Goal: Task Accomplishment & Management: Manage account settings

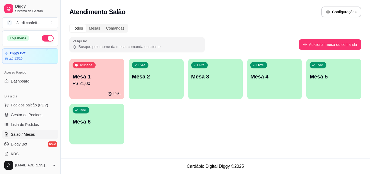
scroll to position [54, 0]
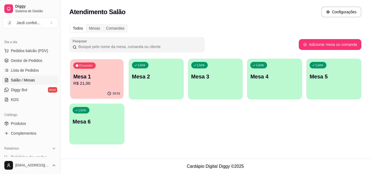
click at [95, 84] on p "R$ 21,00" at bounding box center [96, 83] width 47 height 6
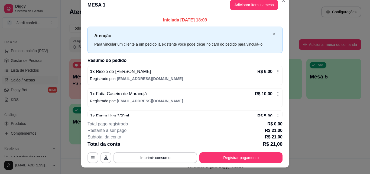
scroll to position [0, 0]
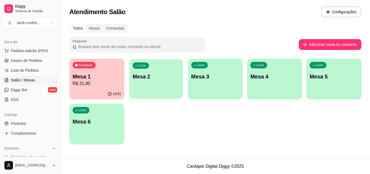
click at [166, 93] on div "button" at bounding box center [156, 95] width 53 height 6
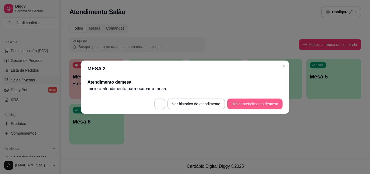
click at [238, 103] on button "Iniciar atendimento de mesa" at bounding box center [254, 103] width 55 height 11
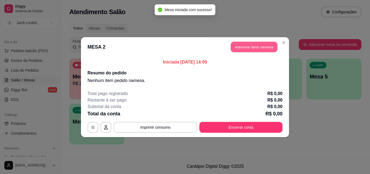
click at [256, 51] on button "Adicionar itens na mesa" at bounding box center [254, 46] width 47 height 11
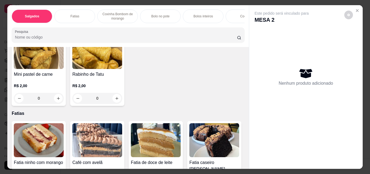
scroll to position [271, 0]
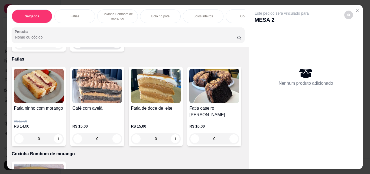
click at [115, 46] on icon "increase-product-quantity" at bounding box center [117, 44] width 4 height 4
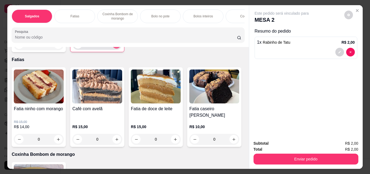
click at [115, 46] on icon "increase-product-quantity" at bounding box center [117, 44] width 4 height 4
type input "4"
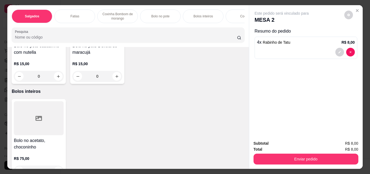
scroll to position [624, 0]
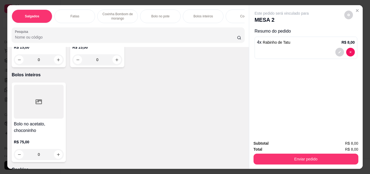
type input "1"
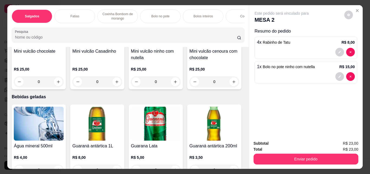
scroll to position [1274, 0]
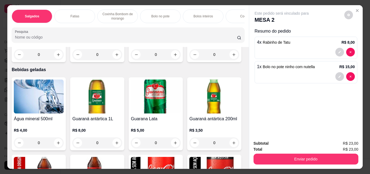
click at [67, 13] on div "Fatias" at bounding box center [74, 16] width 41 height 14
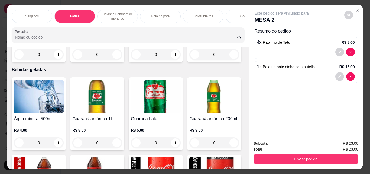
scroll to position [14, 0]
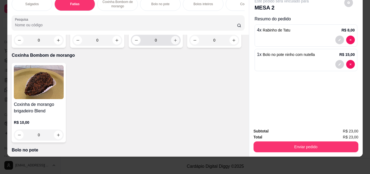
click at [174, 42] on icon "increase-product-quantity" at bounding box center [176, 40] width 4 height 4
type input "1"
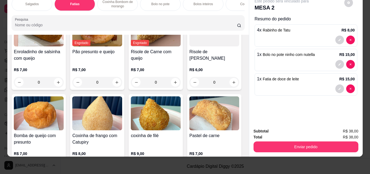
scroll to position [0, 0]
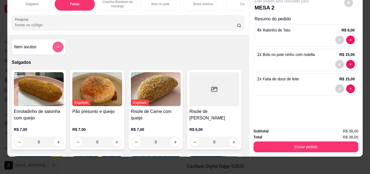
click at [60, 49] on button "add-separate-item" at bounding box center [58, 46] width 11 height 11
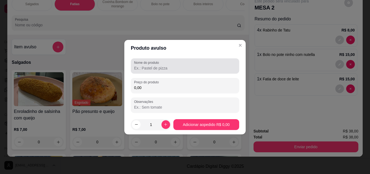
click at [147, 68] on input "Nome do produto" at bounding box center [185, 67] width 102 height 5
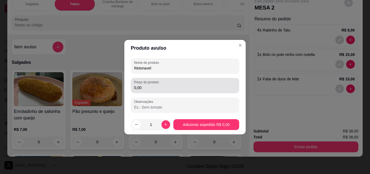
type input "Retonavel"
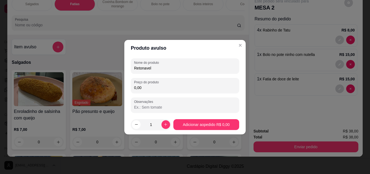
click at [183, 87] on input "0,00" at bounding box center [185, 87] width 102 height 5
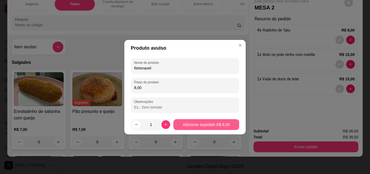
type input "8,00"
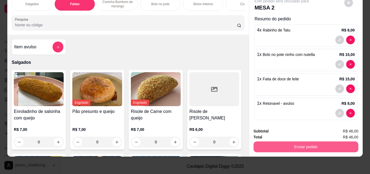
click at [293, 143] on button "Enviar pedido" at bounding box center [306, 146] width 105 height 11
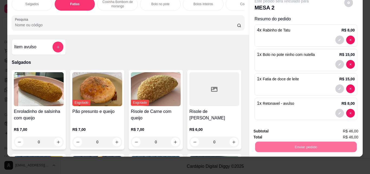
click at [342, 128] on button "Enviar pedido" at bounding box center [344, 129] width 31 height 10
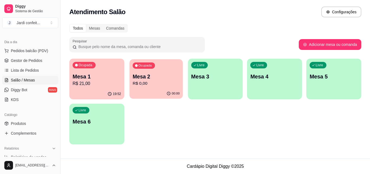
click at [175, 84] on p "R$ 0,00" at bounding box center [156, 83] width 47 height 6
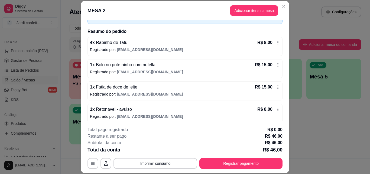
scroll to position [37, 0]
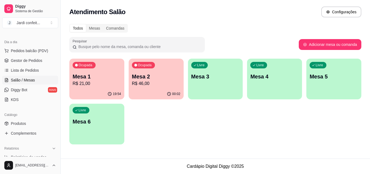
click at [136, 84] on p "R$ 46,00" at bounding box center [156, 83] width 49 height 7
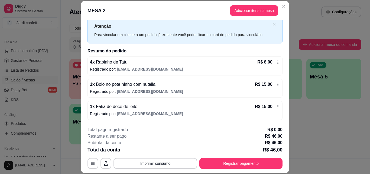
scroll to position [27, 0]
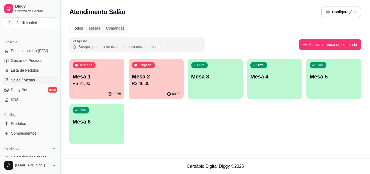
click at [167, 82] on p "R$ 46,00" at bounding box center [156, 83] width 49 height 7
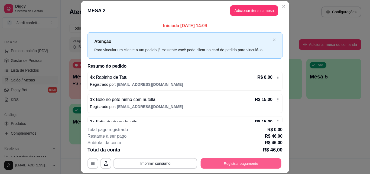
click at [207, 163] on button "Registrar pagamento" at bounding box center [241, 163] width 81 height 11
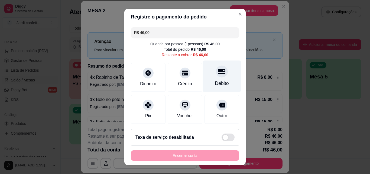
click at [219, 84] on div "Débito" at bounding box center [222, 83] width 14 height 7
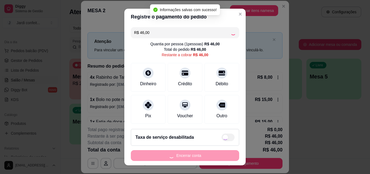
type input "R$ 0,00"
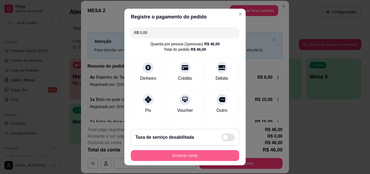
click at [185, 152] on button "Encerrar conta" at bounding box center [185, 155] width 108 height 11
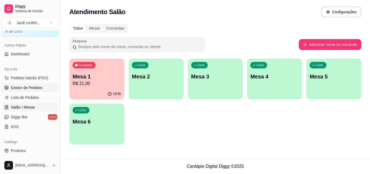
click at [30, 88] on span "Gestor de Pedidos" at bounding box center [26, 87] width 31 height 5
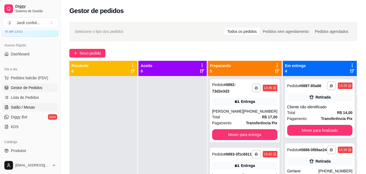
click at [35, 106] on link "Salão / Mesas" at bounding box center [30, 107] width 56 height 9
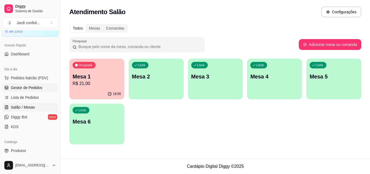
click at [37, 85] on link "Gestor de Pedidos" at bounding box center [30, 87] width 56 height 9
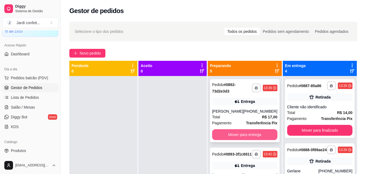
click at [235, 135] on button "Mover para entrega" at bounding box center [244, 134] width 65 height 11
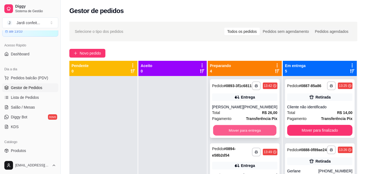
click at [234, 134] on button "Mover para entrega" at bounding box center [244, 130] width 63 height 11
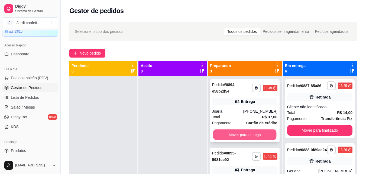
click at [221, 137] on button "Mover para entrega" at bounding box center [244, 134] width 63 height 11
click at [238, 132] on button "Mover para entrega" at bounding box center [244, 134] width 63 height 11
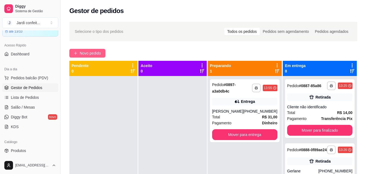
click at [99, 49] on button "Novo pedido" at bounding box center [87, 53] width 36 height 9
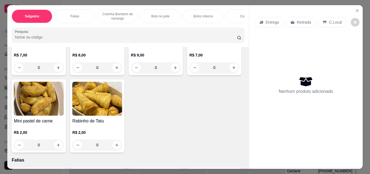
scroll to position [190, 0]
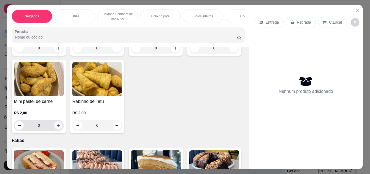
click at [63, 126] on button "increase-product-quantity" at bounding box center [58, 125] width 8 height 8
click at [60, 126] on icon "increase-product-quantity" at bounding box center [58, 125] width 4 height 4
click at [63, 126] on button "increase-product-quantity" at bounding box center [58, 125] width 8 height 8
click at [63, 125] on button "increase-product-quantity" at bounding box center [58, 125] width 8 height 8
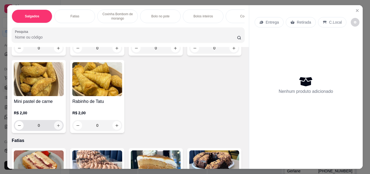
click at [63, 124] on button "increase-product-quantity" at bounding box center [58, 125] width 8 height 8
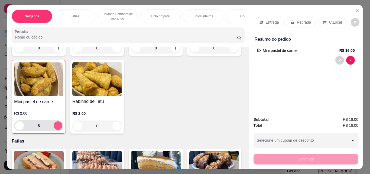
type input "8"
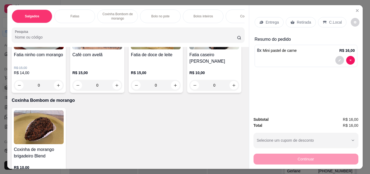
scroll to position [325, 0]
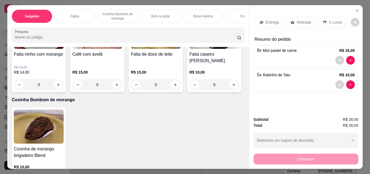
type input "8"
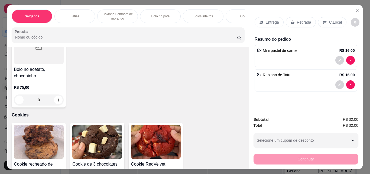
scroll to position [705, 0]
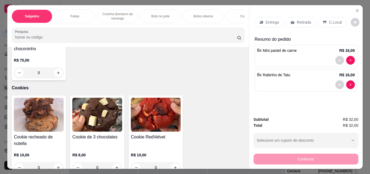
type input "1"
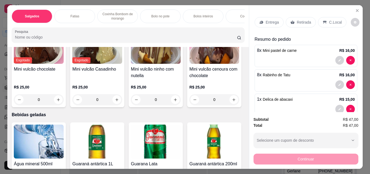
scroll to position [1248, 0]
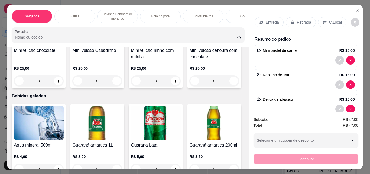
type input "1"
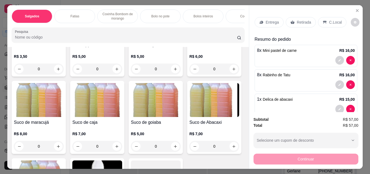
scroll to position [1543, 0]
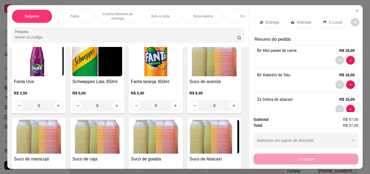
type input "1"
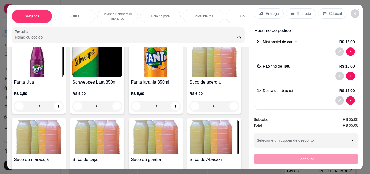
scroll to position [6, 0]
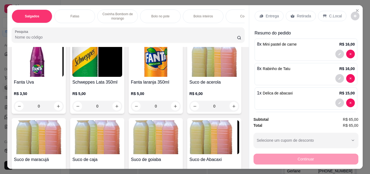
click at [294, 12] on div "Retirada" at bounding box center [301, 16] width 30 height 10
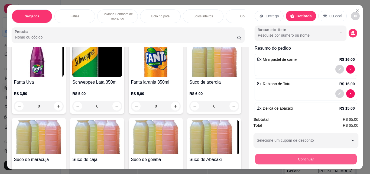
click at [317, 157] on button "Continuar" at bounding box center [306, 158] width 102 height 11
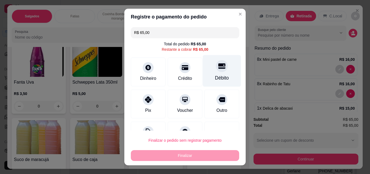
click at [219, 69] on icon at bounding box center [222, 65] width 7 height 7
type input "R$ 0,00"
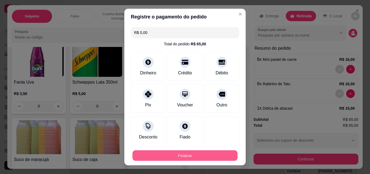
click at [211, 153] on button "Finalizar" at bounding box center [185, 155] width 105 height 11
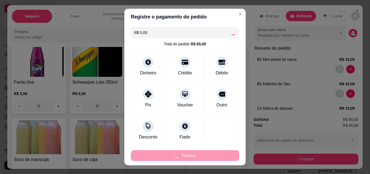
type input "0"
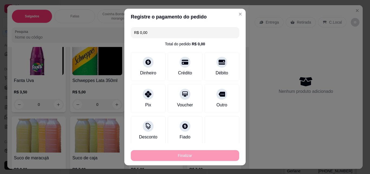
type input "-R$ 65,00"
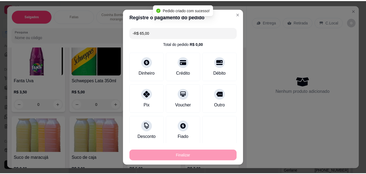
scroll to position [1542, 0]
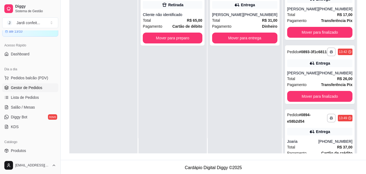
scroll to position [206, 0]
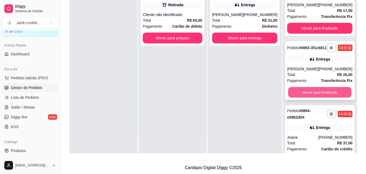
click at [328, 98] on button "Mover para finalizado" at bounding box center [319, 92] width 63 height 11
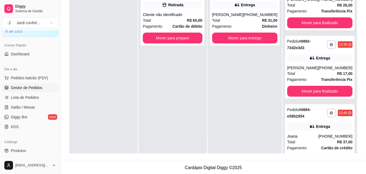
scroll to position [147, 0]
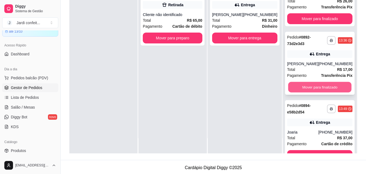
click at [318, 92] on button "Mover para finalizado" at bounding box center [319, 87] width 63 height 11
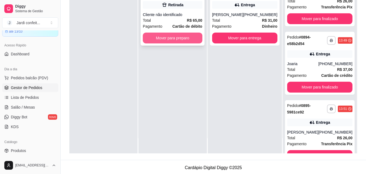
click at [169, 35] on button "Mover para preparo" at bounding box center [172, 38] width 59 height 11
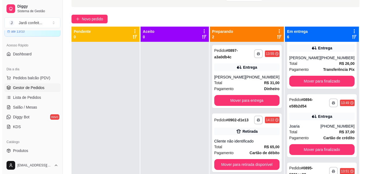
scroll to position [0, 0]
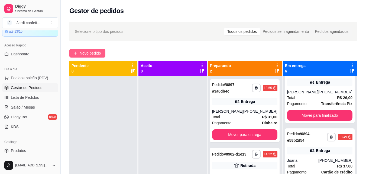
click at [78, 53] on button "Novo pedido" at bounding box center [87, 53] width 36 height 9
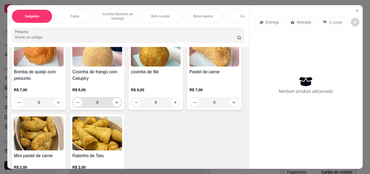
scroll to position [190, 0]
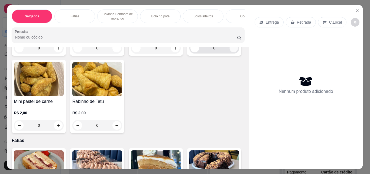
click at [230, 52] on button "increase-product-quantity" at bounding box center [234, 48] width 8 height 8
type input "1"
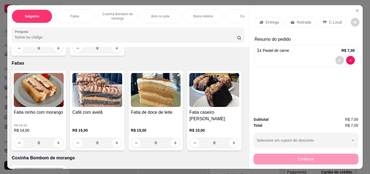
scroll to position [271, 0]
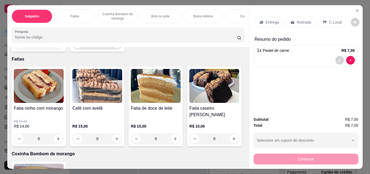
click at [115, 46] on icon "increase-product-quantity" at bounding box center [117, 44] width 4 height 4
type input "1"
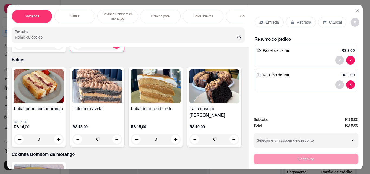
click at [292, 20] on icon at bounding box center [293, 22] width 4 height 4
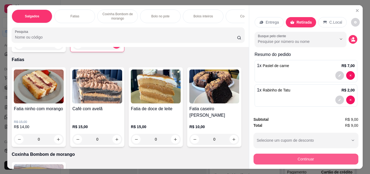
click at [324, 158] on button "Continuar" at bounding box center [306, 158] width 105 height 11
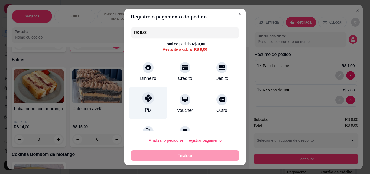
click at [152, 91] on div "Pix" at bounding box center [148, 103] width 38 height 32
type input "R$ 0,00"
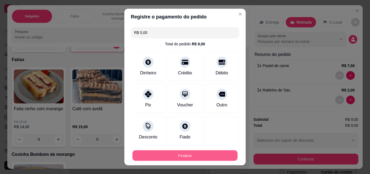
click at [208, 155] on button "Finalizar" at bounding box center [185, 155] width 105 height 11
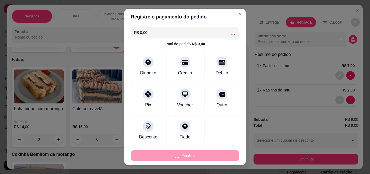
type input "0"
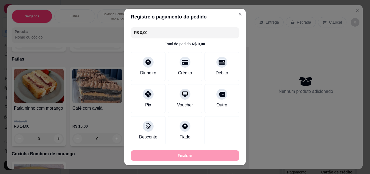
type input "-R$ 9,00"
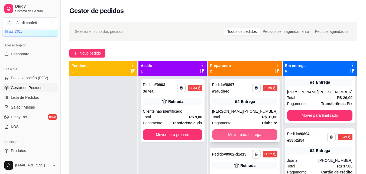
click at [246, 139] on button "Mover para entrega" at bounding box center [244, 134] width 65 height 11
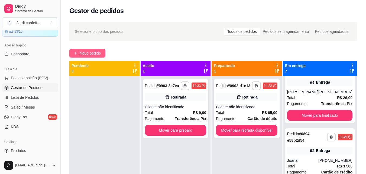
click at [81, 54] on span "Novo pedido" at bounding box center [90, 53] width 21 height 6
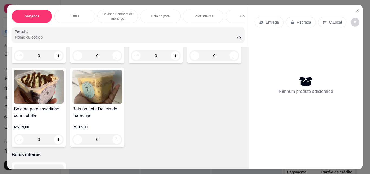
scroll to position [542, 0]
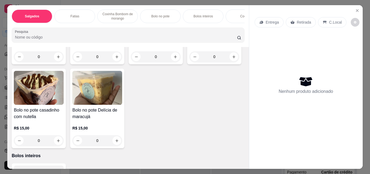
type input "1"
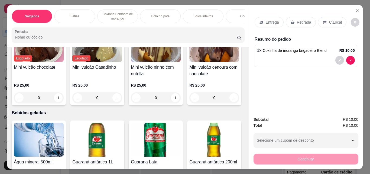
scroll to position [1247, 0]
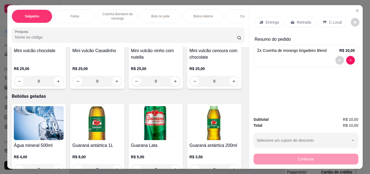
type input "1"
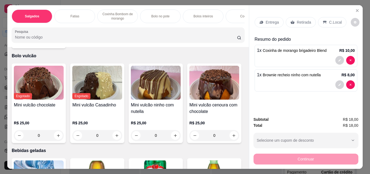
click at [307, 21] on p "Retirada" at bounding box center [304, 22] width 14 height 5
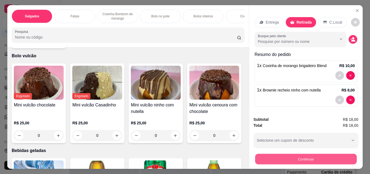
click at [323, 155] on button "Continuar" at bounding box center [306, 158] width 102 height 11
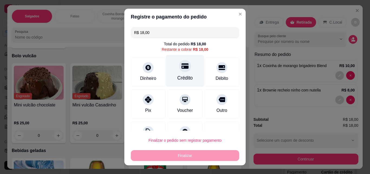
click at [177, 72] on div "Crédito" at bounding box center [185, 71] width 38 height 32
type input "R$ 0,00"
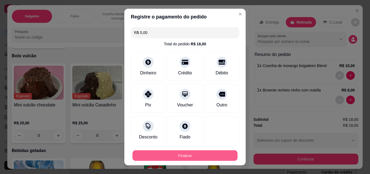
click at [217, 156] on button "Finalizar" at bounding box center [185, 155] width 105 height 11
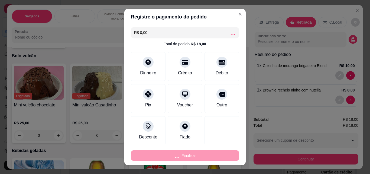
type input "0"
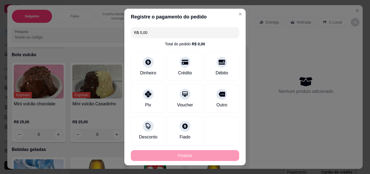
type input "-R$ 18,00"
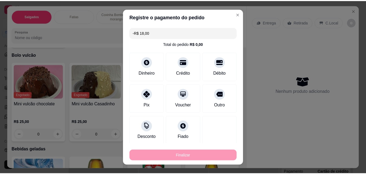
scroll to position [1193, 0]
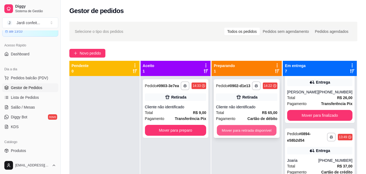
click at [243, 132] on button "Mover para retirada disponível" at bounding box center [247, 130] width 60 height 11
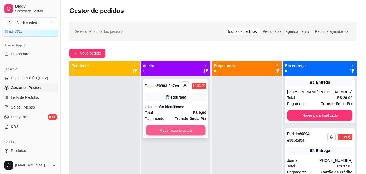
click at [198, 130] on button "Mover para preparo" at bounding box center [176, 130] width 60 height 11
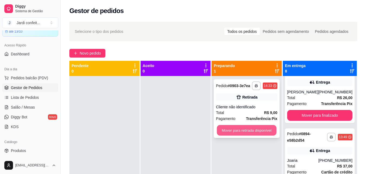
click at [265, 132] on button "Mover para retirada disponível" at bounding box center [247, 130] width 60 height 11
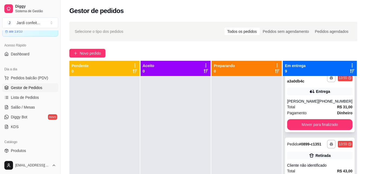
scroll to position [338, 0]
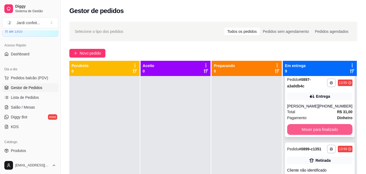
click at [315, 135] on button "Mover para finalizado" at bounding box center [319, 129] width 65 height 11
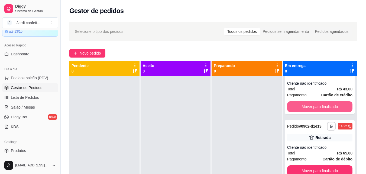
scroll to position [351, 0]
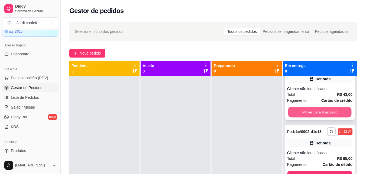
click at [315, 117] on button "Mover para finalizado" at bounding box center [319, 112] width 63 height 11
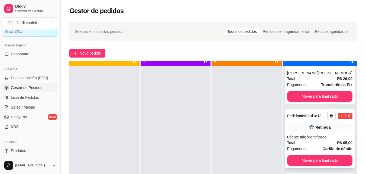
scroll to position [15, 0]
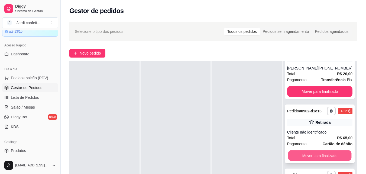
click at [312, 151] on button "Mover para finalizado" at bounding box center [319, 155] width 63 height 11
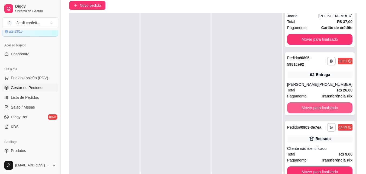
scroll to position [83, 0]
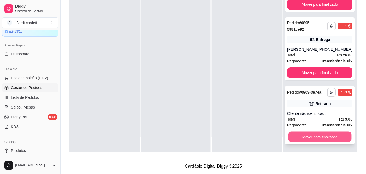
click at [309, 135] on button "Mover para finalizado" at bounding box center [319, 137] width 63 height 11
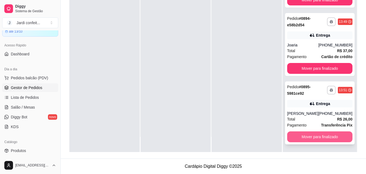
scroll to position [173, 0]
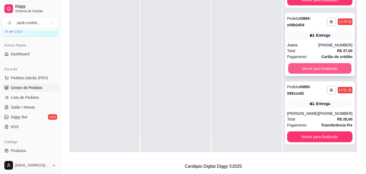
click at [316, 68] on button "Mover para finalizado" at bounding box center [319, 68] width 63 height 11
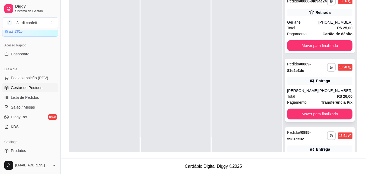
scroll to position [24, 0]
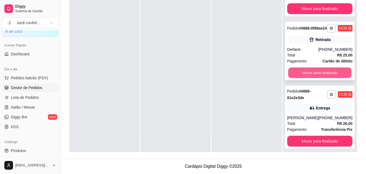
click at [314, 78] on button "Mover para finalizado" at bounding box center [319, 73] width 63 height 11
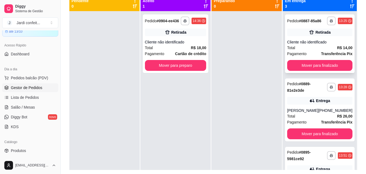
scroll to position [56, 0]
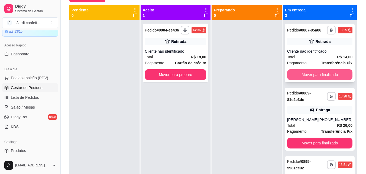
click at [331, 80] on button "Mover para finalizado" at bounding box center [319, 74] width 65 height 11
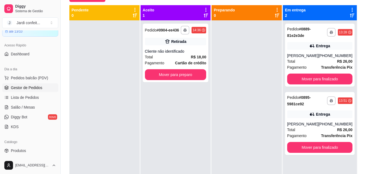
scroll to position [15, 0]
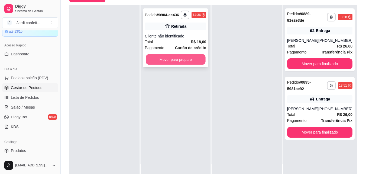
click at [185, 58] on button "Mover para preparo" at bounding box center [176, 59] width 60 height 11
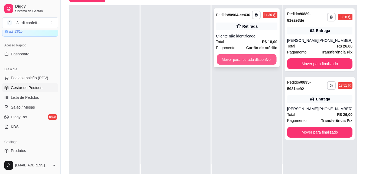
click at [230, 62] on button "Mover para retirada disponível" at bounding box center [247, 59] width 60 height 11
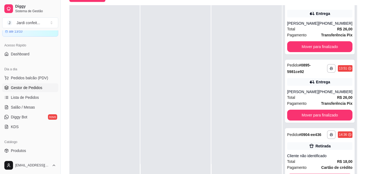
scroll to position [37, 0]
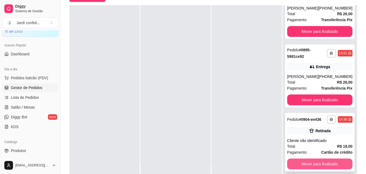
click at [303, 161] on button "Mover para finalizado" at bounding box center [319, 163] width 65 height 11
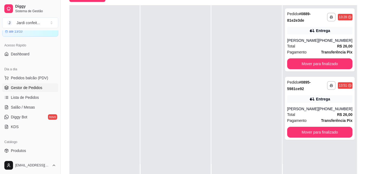
scroll to position [0, 0]
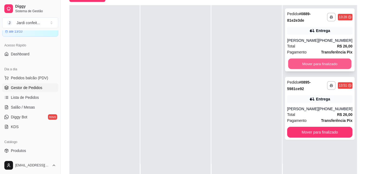
click at [338, 64] on button "Mover para finalizado" at bounding box center [319, 64] width 63 height 11
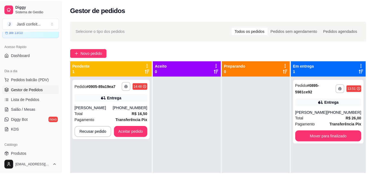
scroll to position [15, 0]
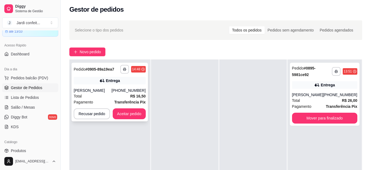
click at [120, 96] on div "Total R$ 16,50" at bounding box center [110, 96] width 72 height 6
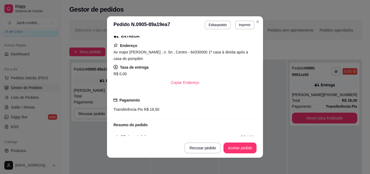
scroll to position [108, 0]
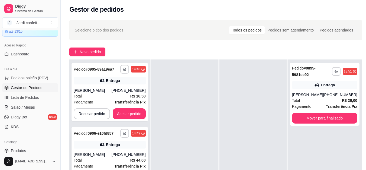
click at [112, 156] on div "[PERSON_NAME]" at bounding box center [93, 154] width 38 height 5
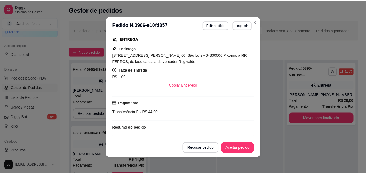
scroll to position [81, 0]
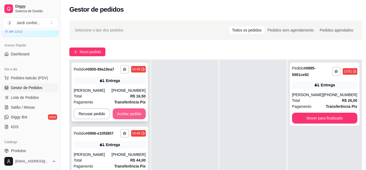
click at [127, 114] on button "Aceitar pedido" at bounding box center [129, 113] width 33 height 11
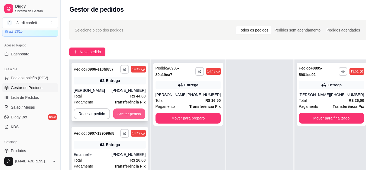
click at [140, 116] on button "Aceitar pedido" at bounding box center [129, 113] width 32 height 11
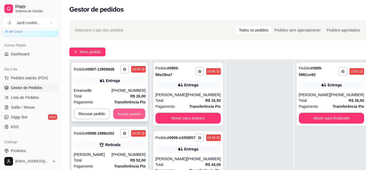
click at [131, 113] on button "Aceitar pedido" at bounding box center [129, 113] width 32 height 11
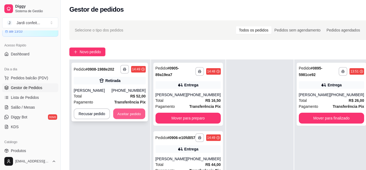
click at [132, 112] on button "Aceitar pedido" at bounding box center [129, 113] width 32 height 11
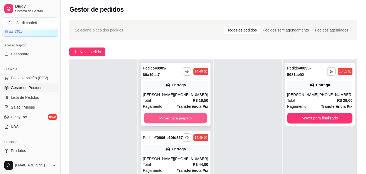
click at [173, 117] on button "Mover para preparo" at bounding box center [175, 118] width 63 height 11
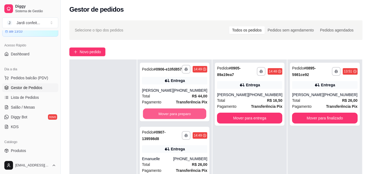
click at [173, 117] on button "Mover para preparo" at bounding box center [174, 113] width 63 height 11
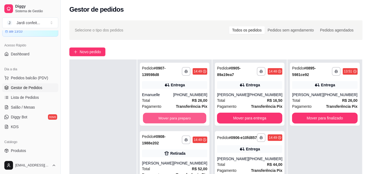
click at [173, 117] on button "Mover para preparo" at bounding box center [174, 118] width 63 height 11
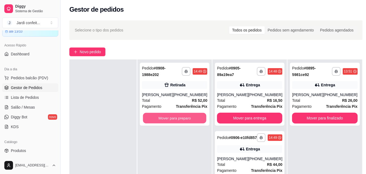
click at [173, 117] on button "Mover para preparo" at bounding box center [174, 118] width 63 height 11
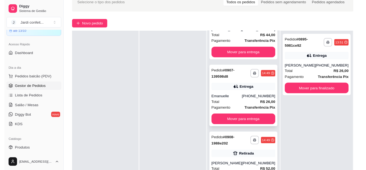
scroll to position [56, 0]
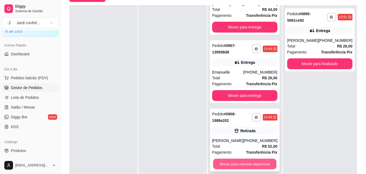
click at [236, 166] on button "Mover para retirada disponível" at bounding box center [244, 164] width 63 height 11
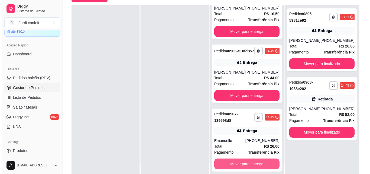
scroll to position [37, 0]
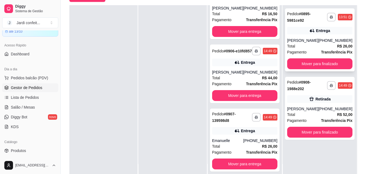
click at [334, 34] on div "Entrega" at bounding box center [319, 31] width 65 height 8
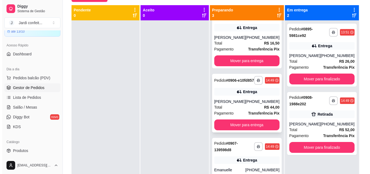
scroll to position [27, 0]
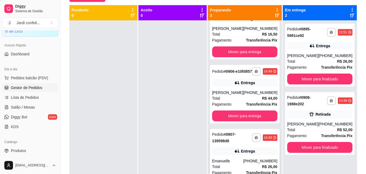
click at [229, 152] on div "**********" at bounding box center [245, 160] width 70 height 63
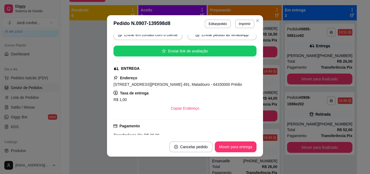
scroll to position [81, 0]
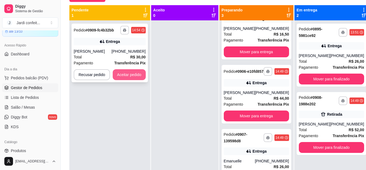
click at [118, 74] on button "Aceitar pedido" at bounding box center [129, 74] width 33 height 11
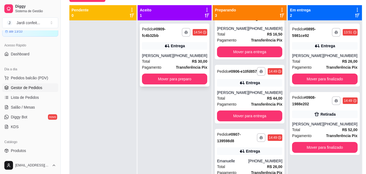
drag, startPoint x: 140, startPoint y: 64, endPoint x: 168, endPoint y: 44, distance: 33.9
click at [145, 60] on div "**********" at bounding box center [215, 92] width 293 height 174
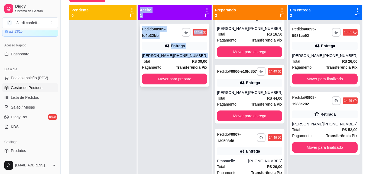
click at [176, 39] on div "**********" at bounding box center [175, 55] width 70 height 63
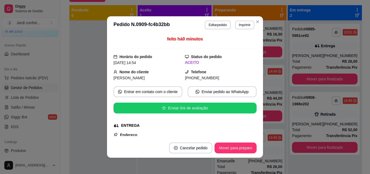
scroll to position [54, 0]
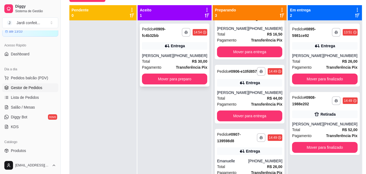
click at [182, 65] on strong "Transferência Pix" at bounding box center [191, 67] width 31 height 4
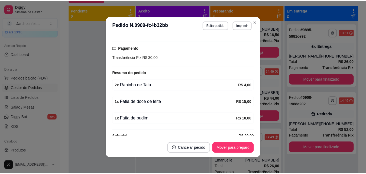
scroll to position [151, 0]
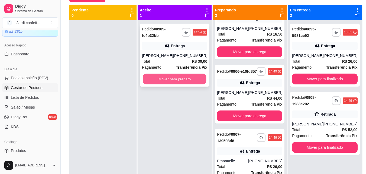
click at [187, 81] on button "Mover para preparo" at bounding box center [174, 79] width 63 height 11
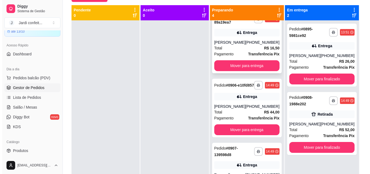
scroll to position [0, 0]
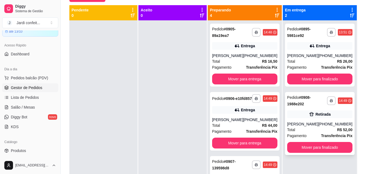
click at [322, 127] on div "Total R$ 52,00" at bounding box center [319, 130] width 65 height 6
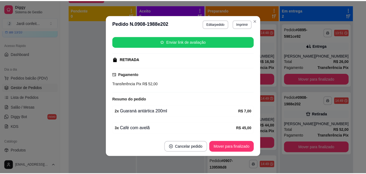
scroll to position [76, 0]
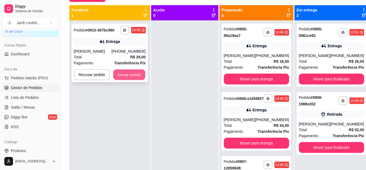
click at [115, 73] on button "Aceitar pedido" at bounding box center [129, 74] width 32 height 11
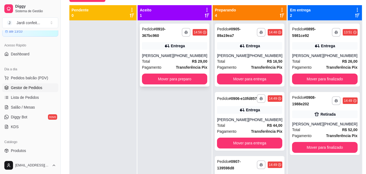
click at [158, 86] on div "**********" at bounding box center [175, 55] width 70 height 63
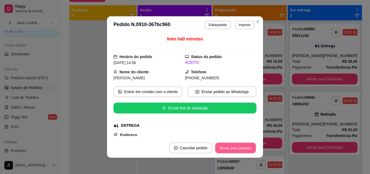
click at [232, 144] on button "Mover para preparo" at bounding box center [235, 148] width 41 height 11
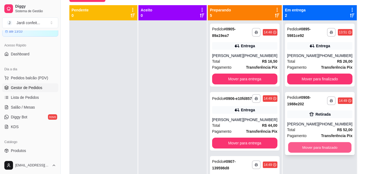
click at [328, 145] on button "Mover para finalizado" at bounding box center [319, 147] width 63 height 11
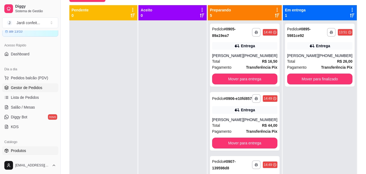
click at [31, 149] on link "Produtos" at bounding box center [30, 150] width 56 height 9
click at [21, 150] on span "Produtos" at bounding box center [18, 150] width 15 height 5
click at [27, 152] on link "Produtos" at bounding box center [30, 150] width 56 height 9
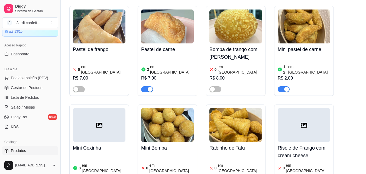
scroll to position [461, 0]
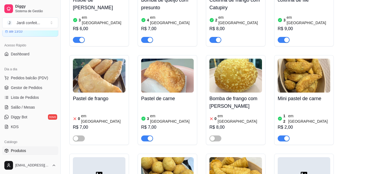
scroll to position [407, 0]
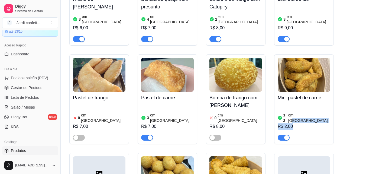
drag, startPoint x: 298, startPoint y: 92, endPoint x: 309, endPoint y: 103, distance: 15.1
click at [309, 104] on div "12 em estoque R$ 2,00" at bounding box center [304, 122] width 53 height 37
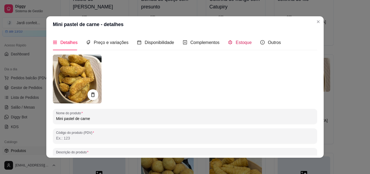
click at [236, 45] on span "Estoque" at bounding box center [244, 42] width 16 height 5
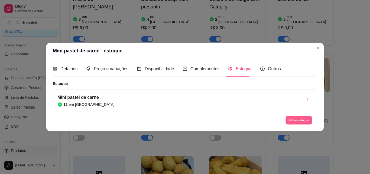
click at [302, 119] on button "Editar estoque" at bounding box center [299, 120] width 27 height 8
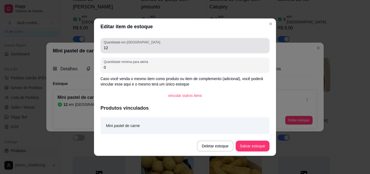
click at [146, 52] on div "Quantidade em estoque 12" at bounding box center [185, 45] width 169 height 15
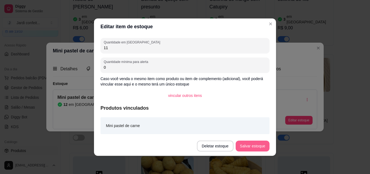
type input "11"
click at [247, 148] on button "Salvar estoque" at bounding box center [253, 145] width 34 height 11
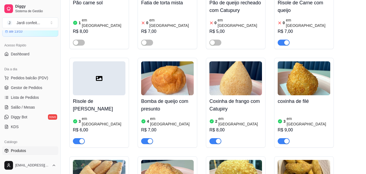
scroll to position [271, 0]
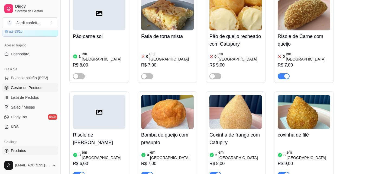
click at [19, 85] on span "Gestor de Pedidos" at bounding box center [26, 87] width 31 height 5
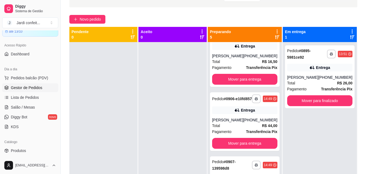
scroll to position [27, 0]
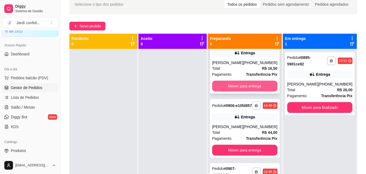
click at [260, 88] on button "Mover para entrega" at bounding box center [244, 86] width 65 height 11
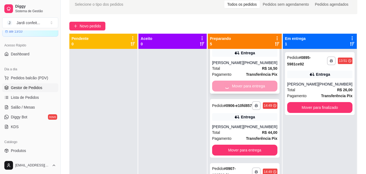
scroll to position [0, 0]
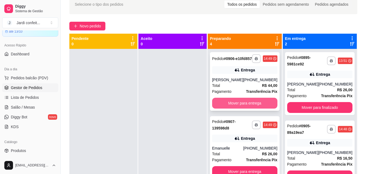
click at [241, 106] on button "Mover para entrega" at bounding box center [244, 103] width 65 height 11
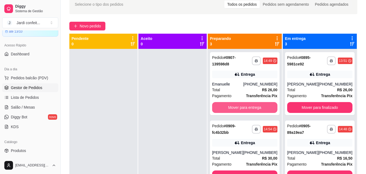
click at [241, 106] on button "Mover para entrega" at bounding box center [244, 107] width 65 height 11
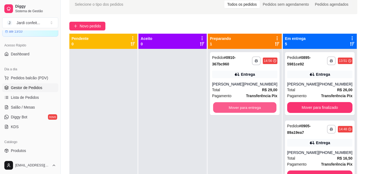
click at [241, 106] on button "Mover para entrega" at bounding box center [244, 107] width 63 height 11
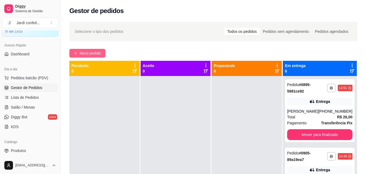
click at [92, 50] on button "Novo pedido" at bounding box center [87, 53] width 36 height 9
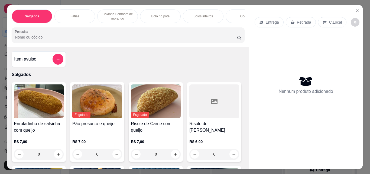
click at [82, 16] on div "Fatias" at bounding box center [74, 16] width 41 height 14
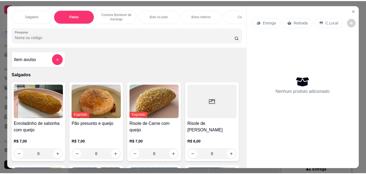
scroll to position [14, 0]
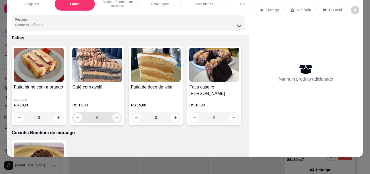
click at [117, 117] on icon "increase-product-quantity" at bounding box center [117, 118] width 4 height 4
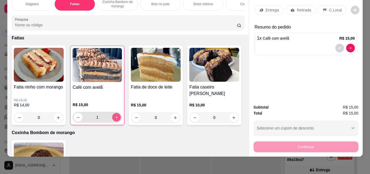
type input "1"
click at [297, 7] on p "Retirada" at bounding box center [304, 9] width 14 height 5
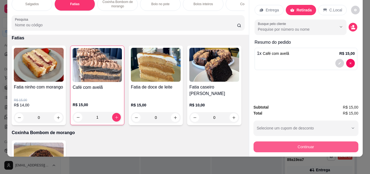
click at [297, 141] on button "Continuar" at bounding box center [306, 146] width 105 height 11
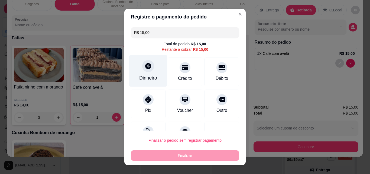
click at [148, 66] on div at bounding box center [148, 66] width 12 height 12
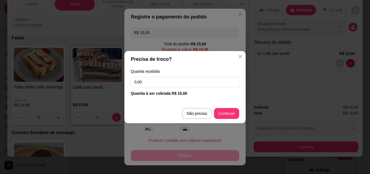
click at [175, 80] on input "0,00" at bounding box center [185, 81] width 108 height 11
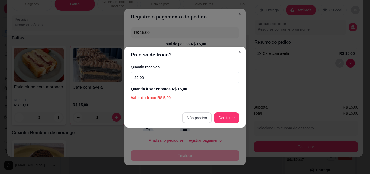
type input "20,00"
type input "R$ 0,00"
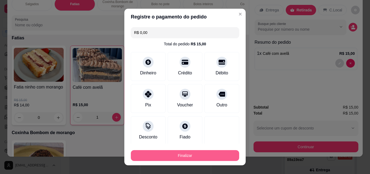
click at [217, 153] on button "Finalizar" at bounding box center [185, 155] width 108 height 11
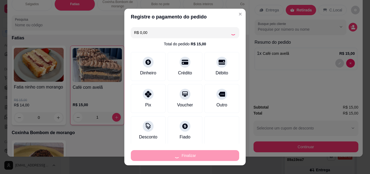
type input "0"
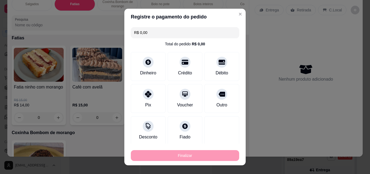
type input "-R$ 15,00"
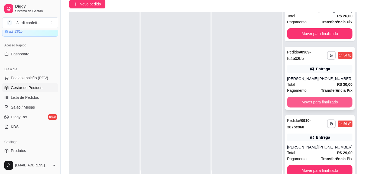
scroll to position [83, 0]
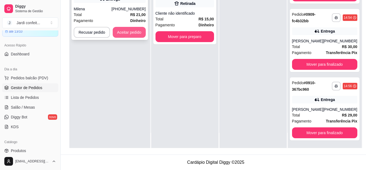
click at [115, 33] on button "Aceitar pedido" at bounding box center [129, 32] width 33 height 11
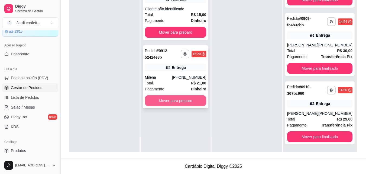
click at [169, 100] on button "Mover para preparo" at bounding box center [176, 100] width 62 height 11
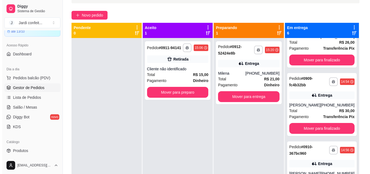
scroll to position [28, 0]
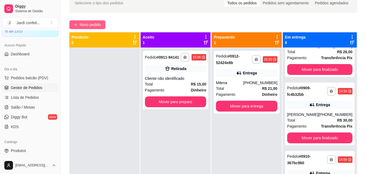
click at [99, 27] on span "Novo pedido" at bounding box center [90, 25] width 21 height 6
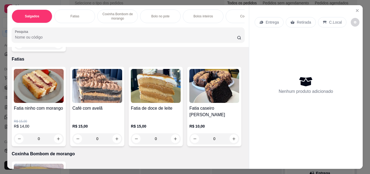
scroll to position [298, 0]
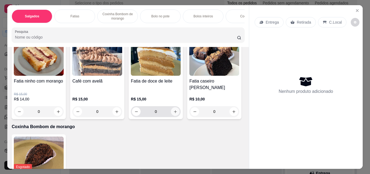
click at [174, 111] on icon "increase-product-quantity" at bounding box center [176, 112] width 4 height 4
type input "1"
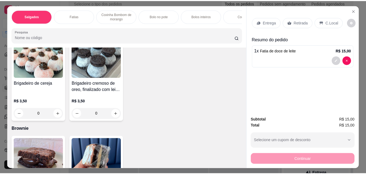
scroll to position [922, 0]
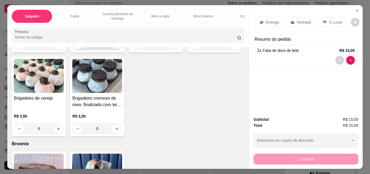
click at [115, 47] on icon "increase-product-quantity" at bounding box center [117, 45] width 4 height 4
type input "2"
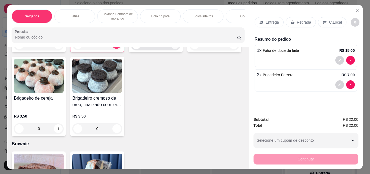
click at [174, 47] on icon "increase-product-quantity" at bounding box center [176, 45] width 4 height 4
type input "3"
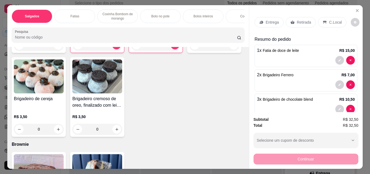
click at [300, 17] on div "Retirada" at bounding box center [301, 22] width 30 height 10
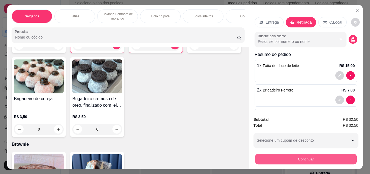
click at [301, 156] on button "Continuar" at bounding box center [306, 158] width 102 height 11
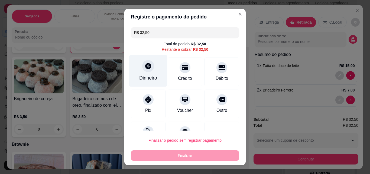
click at [150, 74] on div "Dinheiro" at bounding box center [148, 71] width 38 height 32
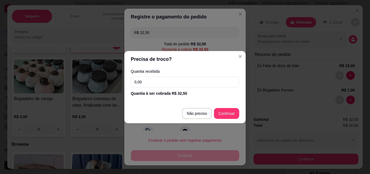
click at [162, 83] on input "0,00" at bounding box center [185, 81] width 108 height 11
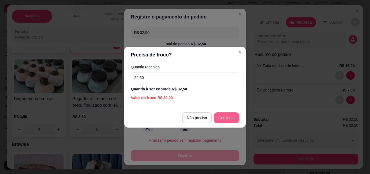
type input "52,50"
type input "R$ 0,00"
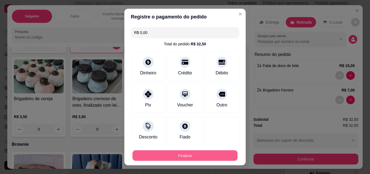
click at [201, 153] on button "Finalizar" at bounding box center [185, 155] width 105 height 11
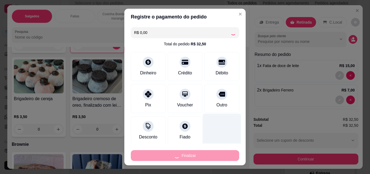
type input "0"
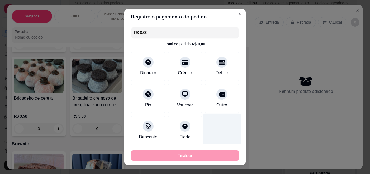
type input "-R$ 32,50"
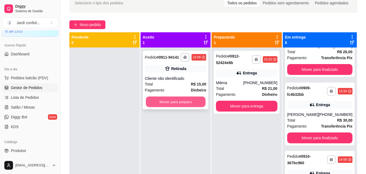
click at [188, 100] on button "Mover para preparo" at bounding box center [176, 102] width 60 height 11
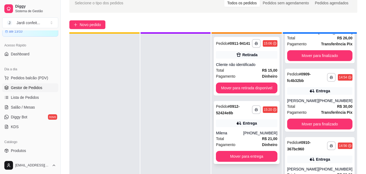
scroll to position [15, 0]
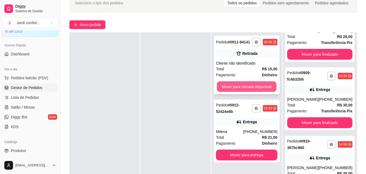
click at [245, 88] on button "Mover para retirada disponível" at bounding box center [247, 86] width 60 height 11
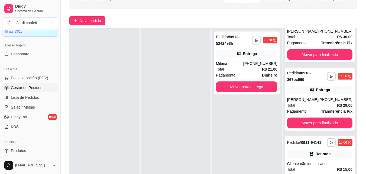
scroll to position [83, 0]
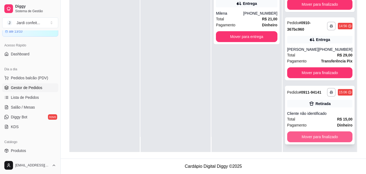
click at [325, 136] on button "Mover para finalizado" at bounding box center [319, 136] width 65 height 11
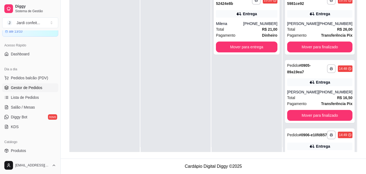
scroll to position [0, 0]
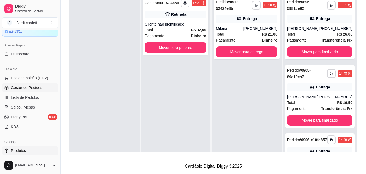
click at [31, 149] on link "Produtos" at bounding box center [30, 150] width 56 height 9
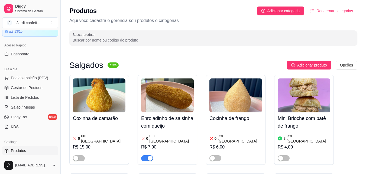
click at [149, 156] on div "button" at bounding box center [150, 158] width 5 height 5
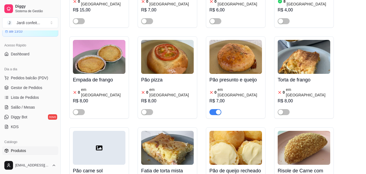
scroll to position [136, 0]
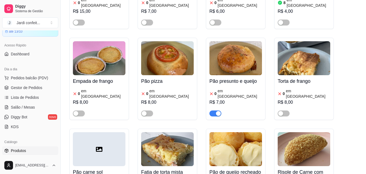
click at [224, 88] on article "em [GEOGRAPHIC_DATA]" at bounding box center [240, 93] width 44 height 11
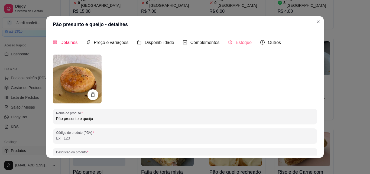
click at [237, 39] on div "Estoque" at bounding box center [240, 42] width 24 height 15
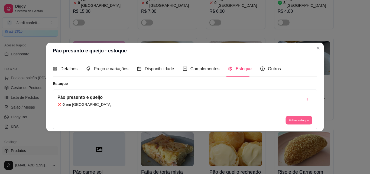
click at [289, 119] on button "Editar estoque" at bounding box center [299, 120] width 27 height 8
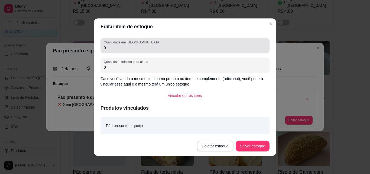
click at [180, 49] on input "0" at bounding box center [185, 47] width 163 height 5
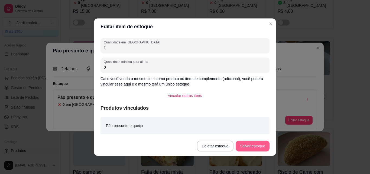
type input "1"
click at [256, 143] on button "Salvar estoque" at bounding box center [253, 145] width 34 height 11
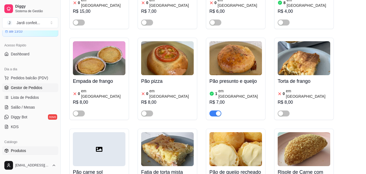
click at [39, 86] on span "Gestor de Pedidos" at bounding box center [26, 87] width 31 height 5
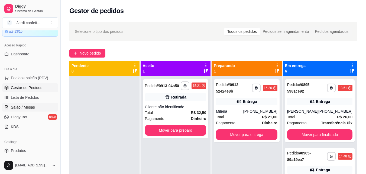
click at [34, 107] on span "Salão / Mesas" at bounding box center [23, 106] width 24 height 5
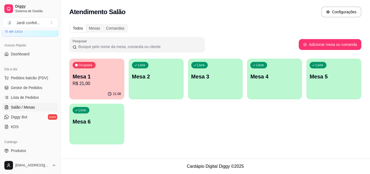
click at [92, 83] on p "R$ 21,00" at bounding box center [97, 83] width 49 height 7
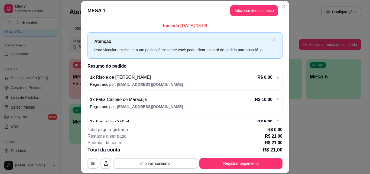
click at [228, 47] on div "**********" at bounding box center [185, 87] width 370 height 174
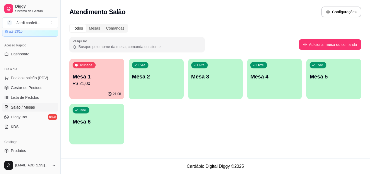
click at [170, 67] on div "Livre Mesa 2" at bounding box center [156, 76] width 55 height 34
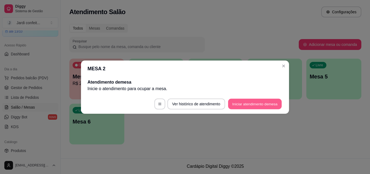
click at [254, 102] on button "Iniciar atendimento de mesa" at bounding box center [255, 103] width 54 height 11
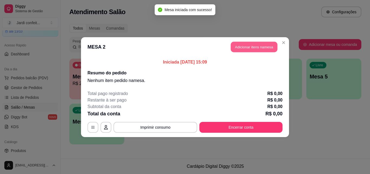
click at [244, 52] on button "Adicionar itens na mesa" at bounding box center [254, 46] width 47 height 11
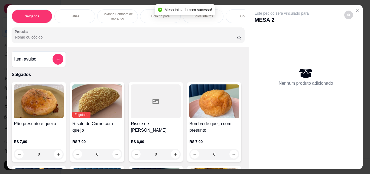
scroll to position [54, 0]
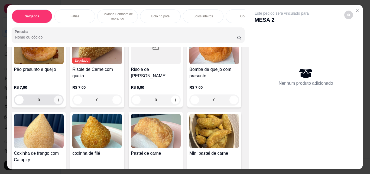
click at [56, 102] on icon "increase-product-quantity" at bounding box center [58, 100] width 4 height 4
type input "1"
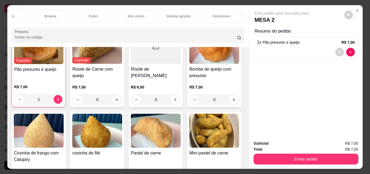
scroll to position [0, 282]
click at [178, 17] on div "Bebidas geladas" at bounding box center [178, 16] width 41 height 14
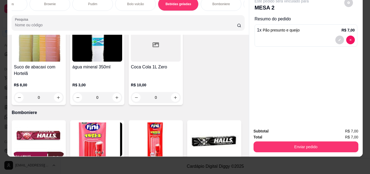
scroll to position [1621, 0]
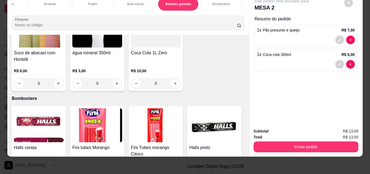
scroll to position [1675, 0]
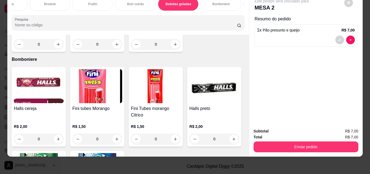
type input "0"
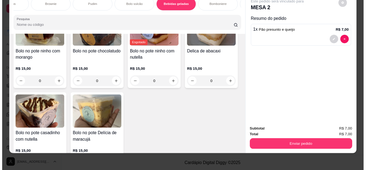
scroll to position [0, 0]
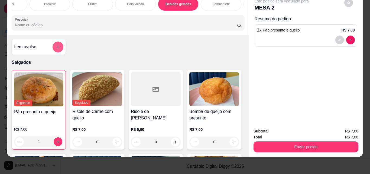
click at [57, 48] on icon "add-separate-item" at bounding box center [58, 47] width 4 height 4
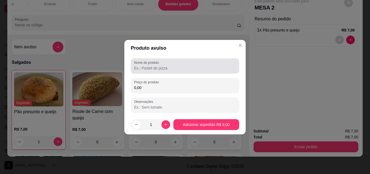
click at [141, 64] on label "Nome do produto" at bounding box center [147, 62] width 27 height 5
click at [141, 65] on input "Nome do produto" at bounding box center [185, 67] width 102 height 5
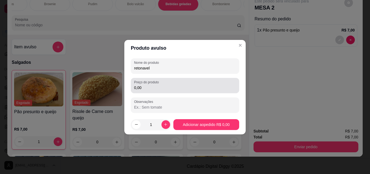
type input "retonavel"
click at [169, 91] on div "Preço do produto 0,00" at bounding box center [185, 85] width 108 height 15
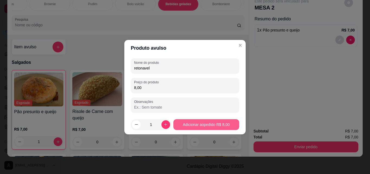
type input "8,00"
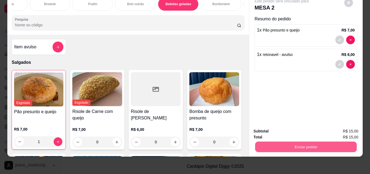
click at [308, 143] on button "Enviar pedido" at bounding box center [306, 146] width 102 height 11
click at [347, 129] on button "Enviar pedido" at bounding box center [344, 129] width 31 height 10
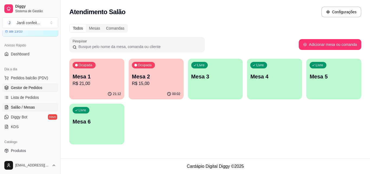
click at [38, 89] on span "Gestor de Pedidos" at bounding box center [26, 87] width 31 height 5
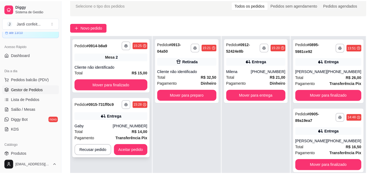
scroll to position [27, 0]
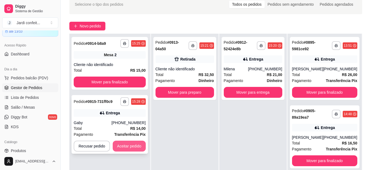
click at [124, 142] on button "Aceitar pedido" at bounding box center [129, 145] width 33 height 11
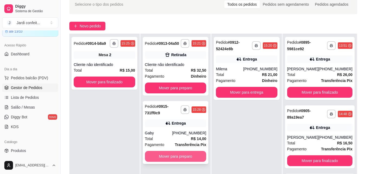
click at [160, 152] on button "Mover para preparo" at bounding box center [176, 156] width 62 height 11
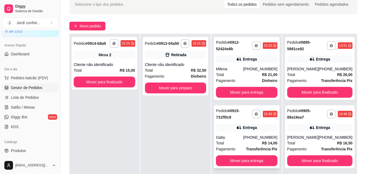
click at [234, 123] on div "**********" at bounding box center [247, 136] width 66 height 63
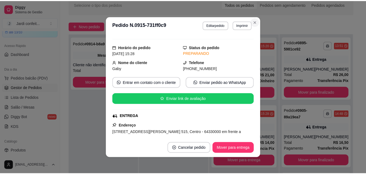
scroll to position [9, 0]
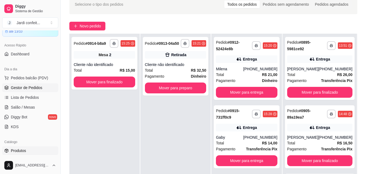
click at [25, 153] on link "Produtos" at bounding box center [30, 150] width 56 height 9
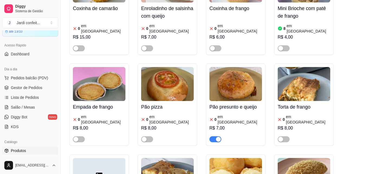
scroll to position [110, 0]
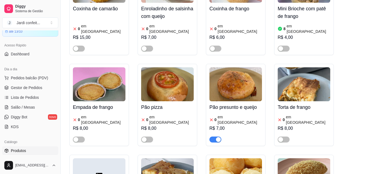
click at [12, 108] on span "Salão / Mesas" at bounding box center [23, 106] width 24 height 5
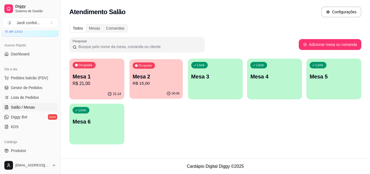
click at [135, 71] on div "Ocupada Mesa 2 R$ 15,00" at bounding box center [156, 73] width 53 height 29
click at [99, 95] on div "21:14" at bounding box center [96, 93] width 53 height 10
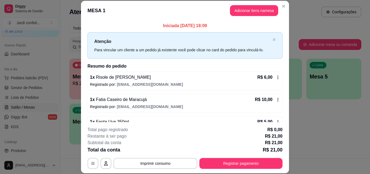
scroll to position [15, 0]
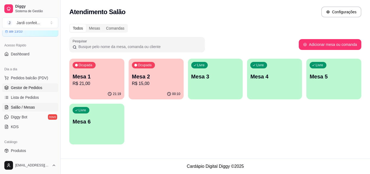
click at [39, 91] on link "Gestor de Pedidos" at bounding box center [30, 87] width 56 height 9
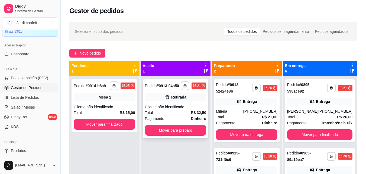
click at [171, 114] on div "Total R$ 32,50" at bounding box center [176, 113] width 62 height 6
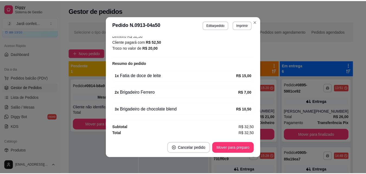
scroll to position [1, 0]
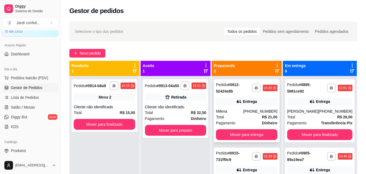
click at [242, 100] on icon at bounding box center [238, 101] width 5 height 5
click at [17, 100] on link "Lista de Pedidos" at bounding box center [30, 97] width 56 height 9
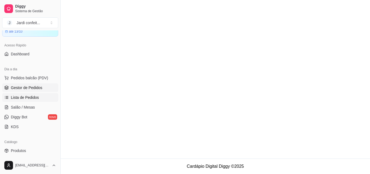
click at [23, 89] on span "Gestor de Pedidos" at bounding box center [26, 87] width 31 height 5
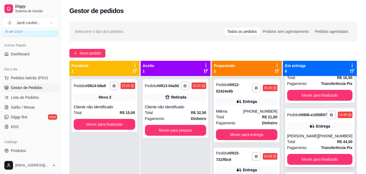
scroll to position [108, 0]
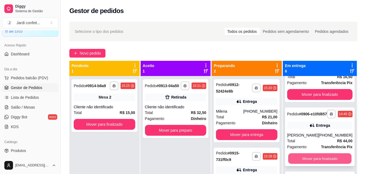
click at [335, 160] on button "Mover para finalizado" at bounding box center [319, 158] width 63 height 11
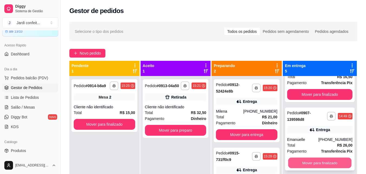
click at [311, 162] on button "Mover para finalizado" at bounding box center [319, 163] width 63 height 11
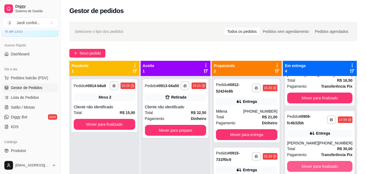
scroll to position [105, 0]
click at [335, 166] on button "Mover para finalizado" at bounding box center [319, 166] width 63 height 11
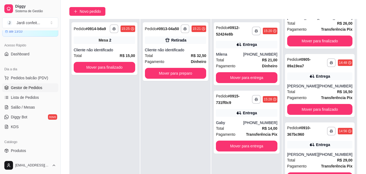
scroll to position [54, 0]
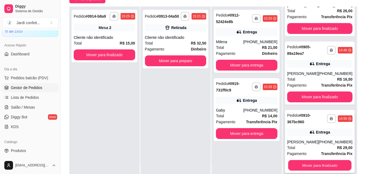
click at [322, 168] on button "Mover para finalizado" at bounding box center [319, 165] width 63 height 11
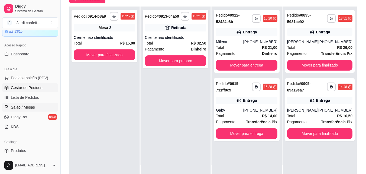
click at [30, 104] on link "Salão / Mesas" at bounding box center [30, 107] width 56 height 9
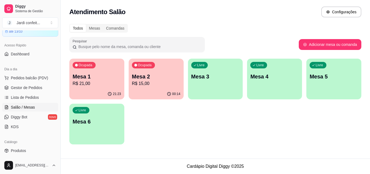
click at [157, 89] on div "00:14" at bounding box center [156, 94] width 55 height 11
click at [9, 86] on link "Gestor de Pedidos" at bounding box center [30, 87] width 56 height 9
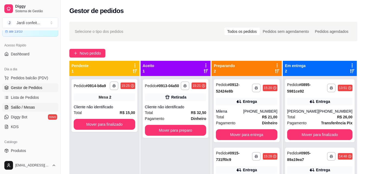
click at [33, 107] on span "Salão / Mesas" at bounding box center [23, 106] width 24 height 5
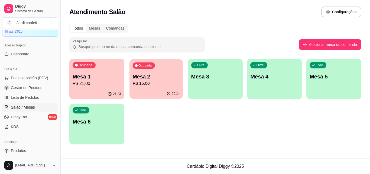
click at [156, 91] on div "00:14" at bounding box center [156, 93] width 53 height 10
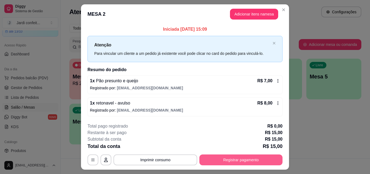
click at [226, 158] on button "Registrar pagamento" at bounding box center [241, 159] width 83 height 11
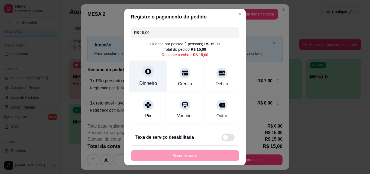
click at [143, 82] on div "Dinheiro" at bounding box center [148, 83] width 18 height 7
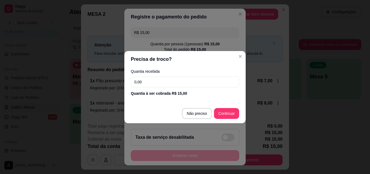
click at [163, 81] on input "0,00" at bounding box center [185, 81] width 108 height 11
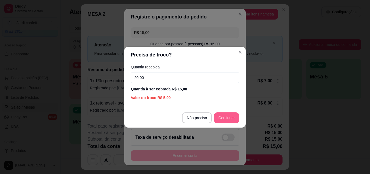
type input "20,00"
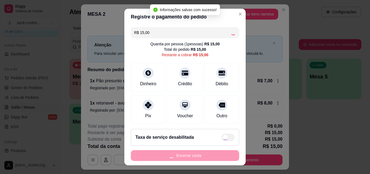
type input "R$ 0,00"
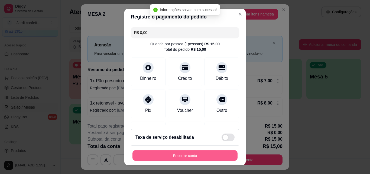
click at [198, 159] on button "Encerrar conta" at bounding box center [185, 155] width 105 height 11
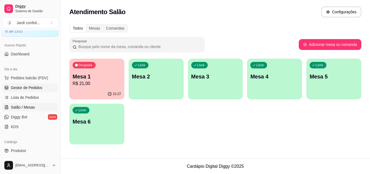
click at [26, 89] on span "Gestor de Pedidos" at bounding box center [26, 87] width 31 height 5
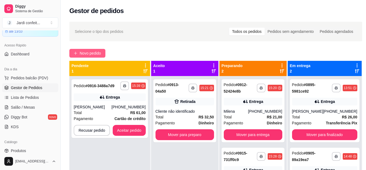
click at [87, 51] on span "Novo pedido" at bounding box center [90, 53] width 21 height 6
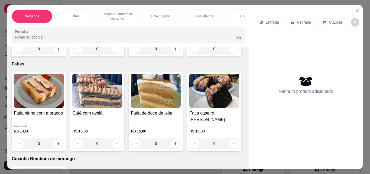
scroll to position [190, 0]
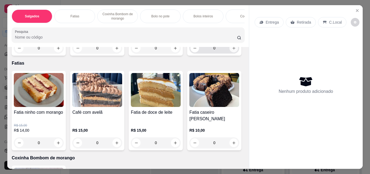
click at [232, 50] on icon "increase-product-quantity" at bounding box center [234, 48] width 4 height 4
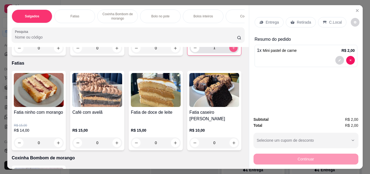
click at [232, 49] on icon "increase-product-quantity" at bounding box center [233, 47] width 3 height 3
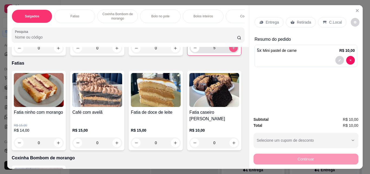
type input "6"
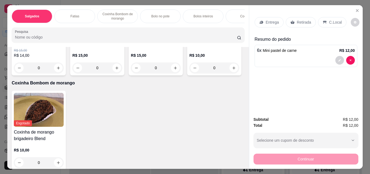
scroll to position [271, 0]
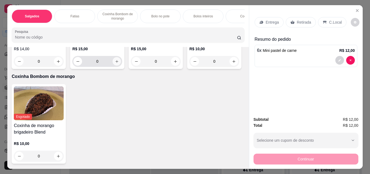
click at [116, 63] on icon "increase-product-quantity" at bounding box center [117, 61] width 3 height 3
type input "1"
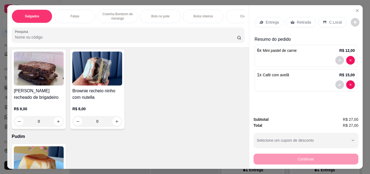
scroll to position [949, 0]
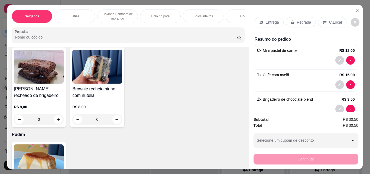
type input "3"
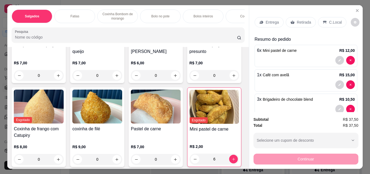
scroll to position [0, 0]
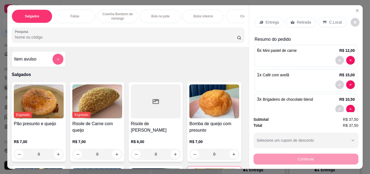
click at [58, 61] on icon "add-separate-item" at bounding box center [58, 59] width 4 height 4
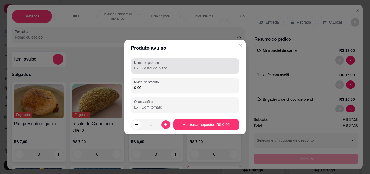
click at [145, 63] on label "Nome do produto" at bounding box center [147, 62] width 27 height 5
click at [145, 65] on input "Nome do produto" at bounding box center [185, 67] width 102 height 5
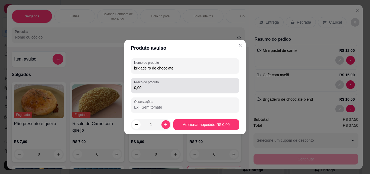
type input "brigadeiro de chocolate"
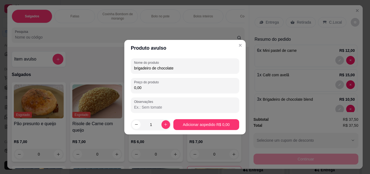
click at [173, 88] on input "0,00" at bounding box center [185, 87] width 102 height 5
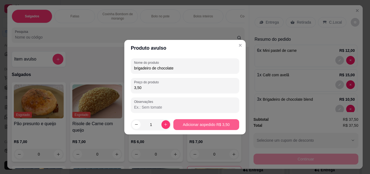
type input "3,50"
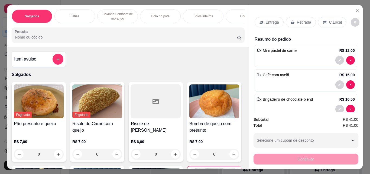
click at [294, 25] on div "Entrega Retirada C.Local" at bounding box center [306, 22] width 103 height 19
click at [297, 20] on p "Retirada" at bounding box center [304, 22] width 14 height 5
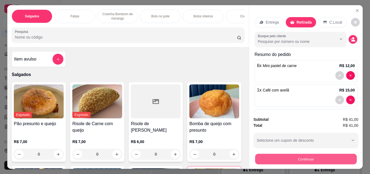
click at [275, 155] on button "Continuar" at bounding box center [306, 158] width 102 height 11
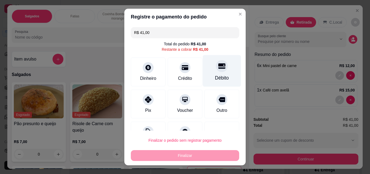
click at [222, 66] on div "Débito" at bounding box center [222, 71] width 38 height 32
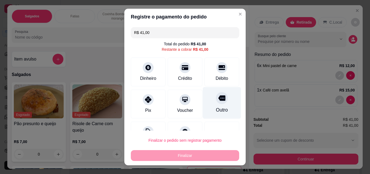
type input "R$ 0,00"
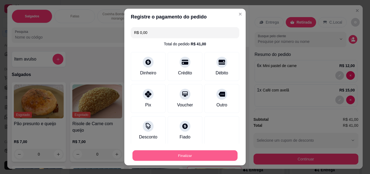
click at [163, 156] on button "Finalizar" at bounding box center [185, 155] width 105 height 11
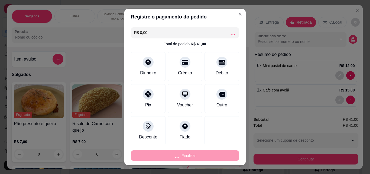
type input "0"
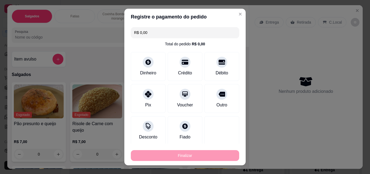
type input "-R$ 41,00"
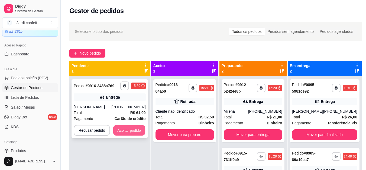
click at [126, 133] on button "Aceitar pedido" at bounding box center [129, 130] width 32 height 11
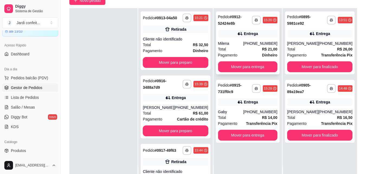
scroll to position [54, 0]
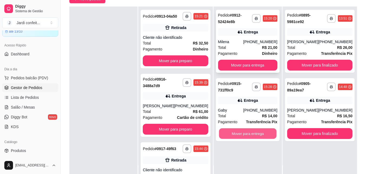
click at [244, 137] on button "Mover para entrega" at bounding box center [248, 133] width 58 height 11
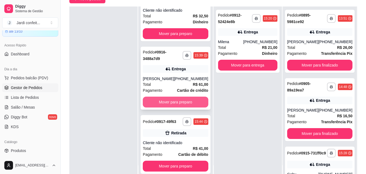
scroll to position [37, 0]
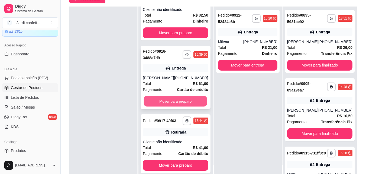
click at [162, 97] on button "Mover para preparo" at bounding box center [175, 101] width 63 height 11
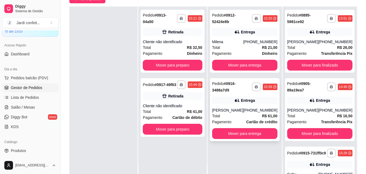
scroll to position [0, 0]
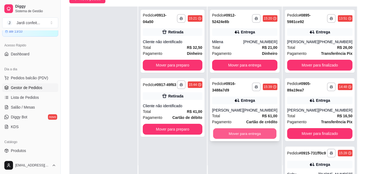
click at [219, 133] on button "Mover para entrega" at bounding box center [244, 133] width 63 height 11
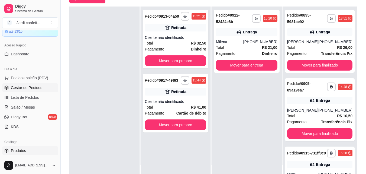
click at [27, 150] on link "Produtos" at bounding box center [30, 150] width 56 height 9
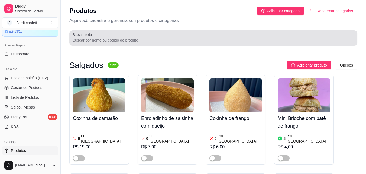
click at [199, 37] on div at bounding box center [214, 38] width 282 height 11
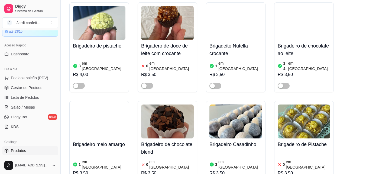
scroll to position [922, 0]
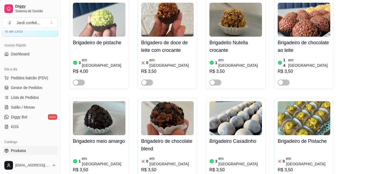
type input "bri"
click at [171, 155] on div "0 em estoque R$ 3,50" at bounding box center [167, 169] width 53 height 29
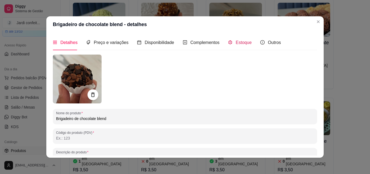
click at [243, 44] on span "Estoque" at bounding box center [244, 42] width 16 height 5
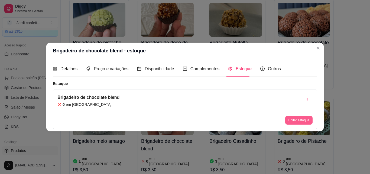
click at [297, 120] on button "Editar estoque" at bounding box center [299, 120] width 27 height 9
click at [223, 49] on input "0" at bounding box center [185, 47] width 163 height 5
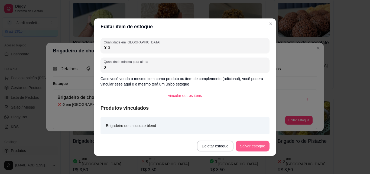
type input "013"
click at [252, 142] on button "Salvar estoque" at bounding box center [253, 145] width 34 height 11
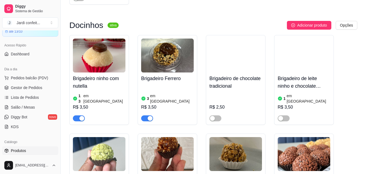
scroll to position [786, 0]
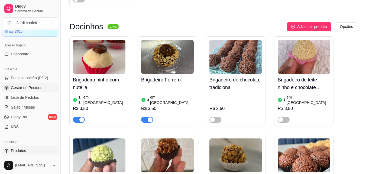
click at [38, 88] on span "Gestor de Pedidos" at bounding box center [26, 87] width 31 height 5
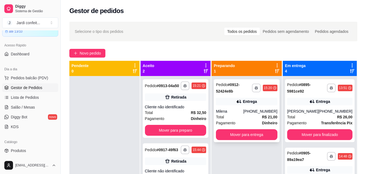
click at [248, 105] on div "Entrega" at bounding box center [247, 102] width 62 height 8
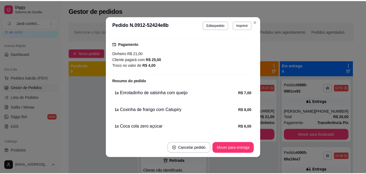
scroll to position [156, 0]
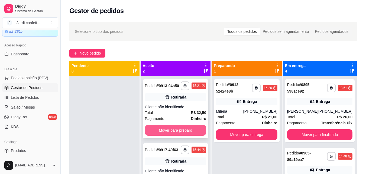
click at [179, 127] on button "Mover para preparo" at bounding box center [176, 130] width 62 height 11
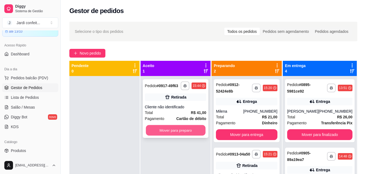
click at [178, 134] on button "Mover para preparo" at bounding box center [176, 130] width 60 height 11
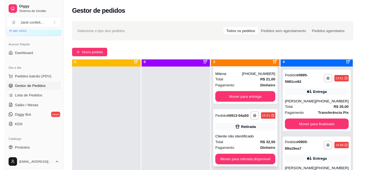
scroll to position [15, 0]
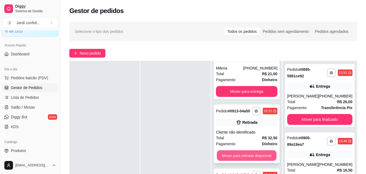
click at [241, 152] on button "Mover para retirada disponível" at bounding box center [247, 155] width 60 height 11
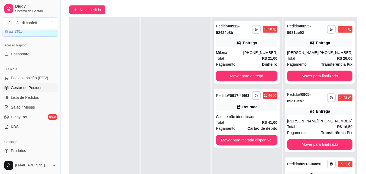
scroll to position [54, 0]
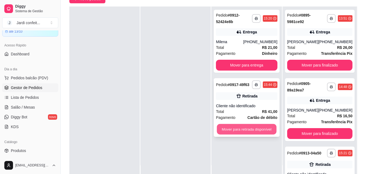
click at [248, 132] on button "Mover para retirada disponível" at bounding box center [247, 129] width 60 height 11
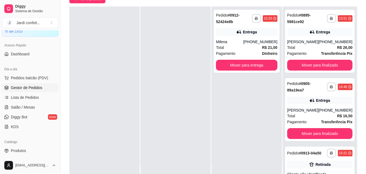
scroll to position [108, 0]
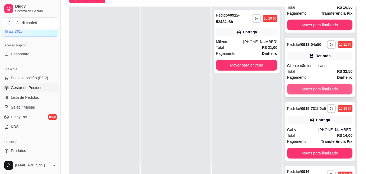
click at [305, 93] on button "Mover para finalizado" at bounding box center [319, 89] width 65 height 11
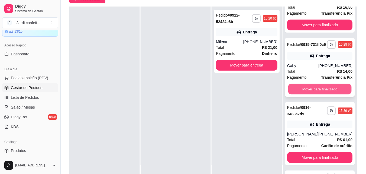
click at [310, 94] on button "Mover para finalizado" at bounding box center [319, 89] width 63 height 11
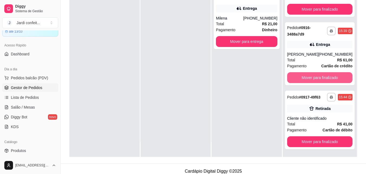
scroll to position [83, 0]
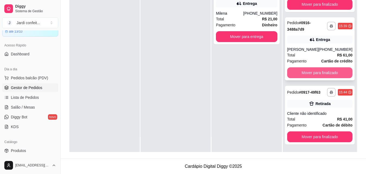
click at [313, 69] on button "Mover para finalizado" at bounding box center [319, 72] width 65 height 11
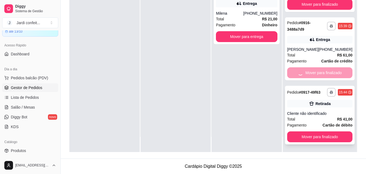
scroll to position [37, 0]
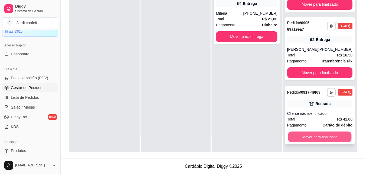
click at [308, 135] on button "Mover para finalizado" at bounding box center [319, 137] width 63 height 11
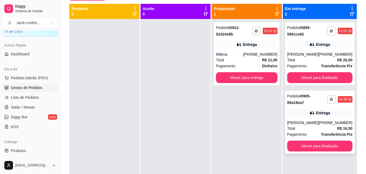
scroll to position [56, 0]
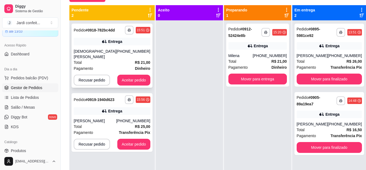
click at [123, 81] on div "**********" at bounding box center [112, 56] width 81 height 64
click at [139, 75] on button "Aceitar pedido" at bounding box center [134, 80] width 32 height 11
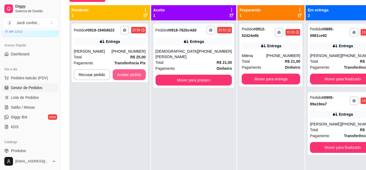
click at [140, 75] on button "Aceitar pedido" at bounding box center [129, 74] width 33 height 11
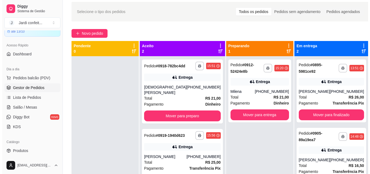
scroll to position [0, 0]
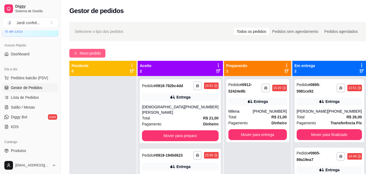
click at [98, 50] on span "Novo pedido" at bounding box center [90, 53] width 21 height 6
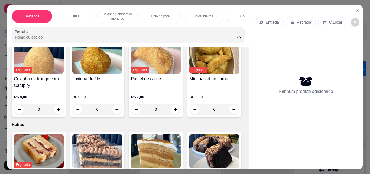
scroll to position [108, 0]
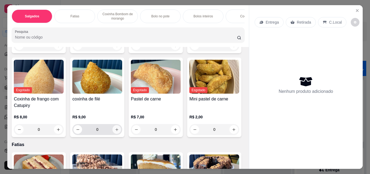
click at [119, 130] on icon "increase-product-quantity" at bounding box center [117, 129] width 4 height 4
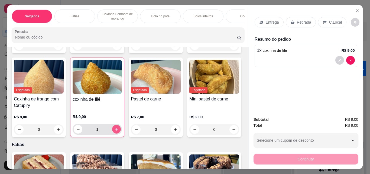
type input "1"
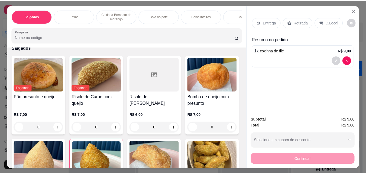
scroll to position [0, 0]
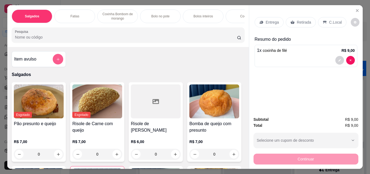
click at [58, 61] on icon "add-separate-item" at bounding box center [58, 59] width 4 height 4
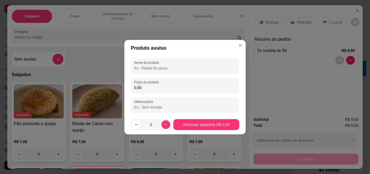
click at [151, 70] on input "Nome do produto" at bounding box center [185, 67] width 102 height 5
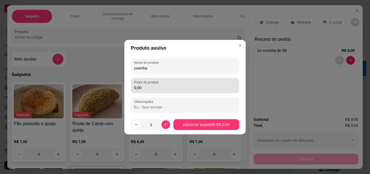
type input "coxinha"
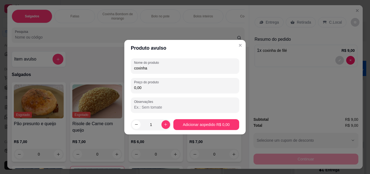
click at [151, 88] on input "0,00" at bounding box center [185, 87] width 102 height 5
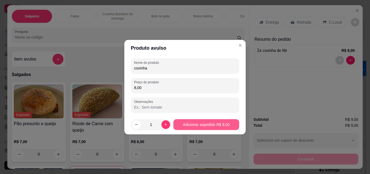
type input "8,00"
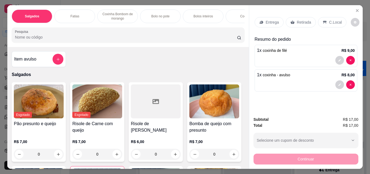
click at [291, 20] on icon at bounding box center [293, 22] width 4 height 4
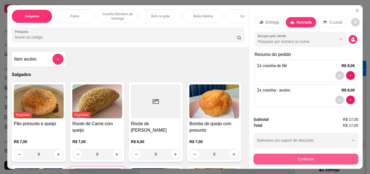
click at [316, 157] on button "Continuar" at bounding box center [306, 158] width 105 height 11
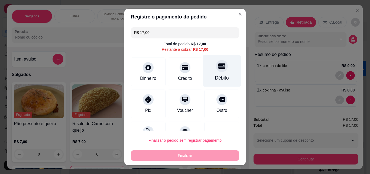
click at [219, 66] on icon at bounding box center [222, 65] width 7 height 5
type input "R$ 0,00"
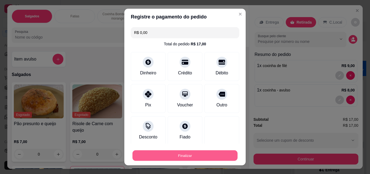
click at [216, 158] on button "Finalizar" at bounding box center [185, 155] width 105 height 11
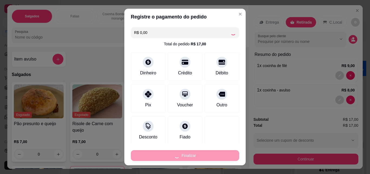
type input "0"
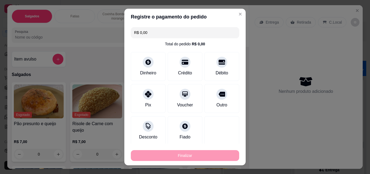
type input "-R$ 17,00"
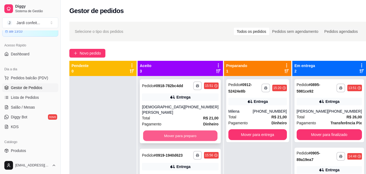
click at [187, 141] on button "Mover para preparo" at bounding box center [180, 135] width 74 height 11
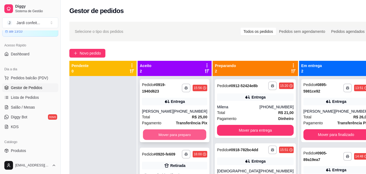
click at [189, 137] on button "Mover para preparo" at bounding box center [174, 134] width 63 height 11
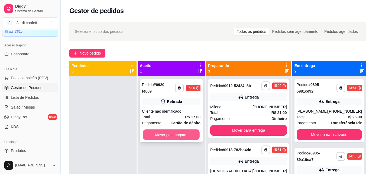
click at [191, 132] on button "Mover para preparo" at bounding box center [171, 134] width 57 height 11
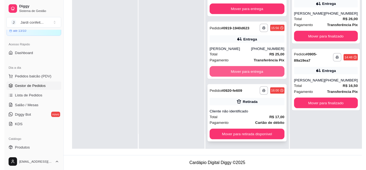
scroll to position [83, 0]
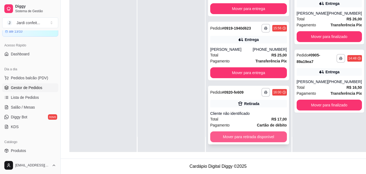
click at [245, 136] on button "Mover para retirada disponível" at bounding box center [248, 136] width 77 height 11
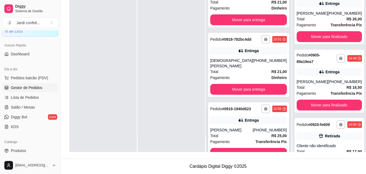
scroll to position [0, 0]
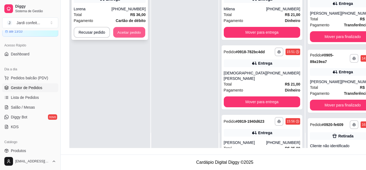
click at [129, 31] on button "Aceitar pedido" at bounding box center [129, 32] width 32 height 11
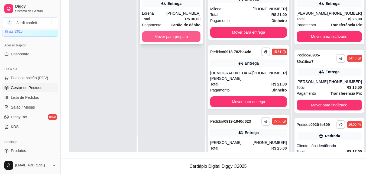
click at [171, 38] on button "Mover para preparo" at bounding box center [171, 36] width 59 height 11
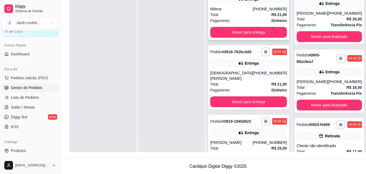
click at [245, 12] on div "Milena" at bounding box center [231, 8] width 43 height 5
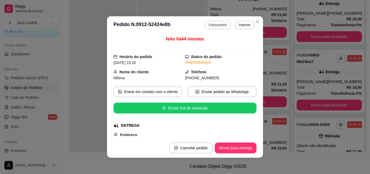
click at [219, 25] on button "Editar pedido" at bounding box center [218, 25] width 26 height 9
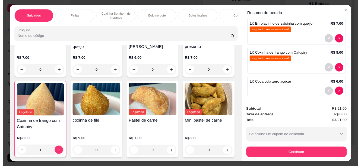
scroll to position [99, 0]
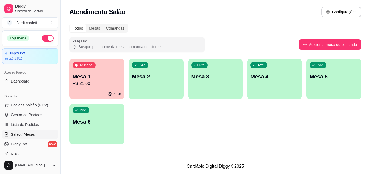
scroll to position [14, 0]
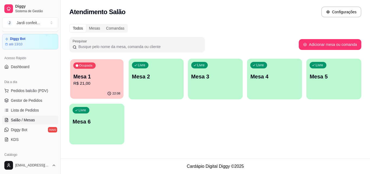
click at [111, 88] on div "Ocupada Mesa 1 R$ 21,00" at bounding box center [96, 73] width 53 height 29
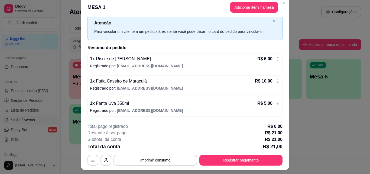
scroll to position [0, 0]
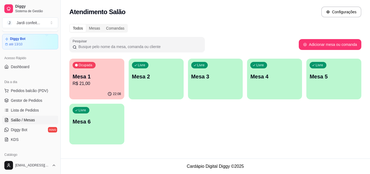
click at [162, 73] on div "Livre Mesa 2" at bounding box center [156, 76] width 55 height 34
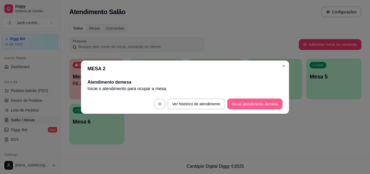
click at [244, 104] on button "Iniciar atendimento de mesa" at bounding box center [254, 103] width 55 height 11
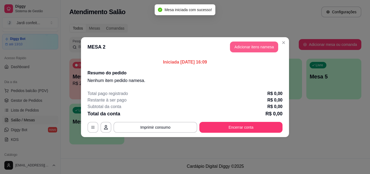
click at [258, 47] on button "Adicionar itens na mesa" at bounding box center [254, 46] width 48 height 11
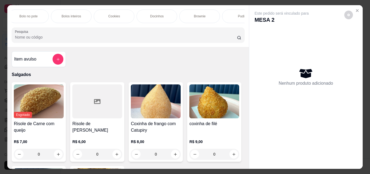
scroll to position [0, 125]
click at [39, 14] on p "Bolo no pote" at bounding box center [36, 16] width 18 height 4
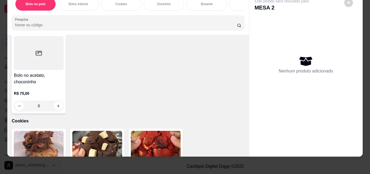
scroll to position [494, 0]
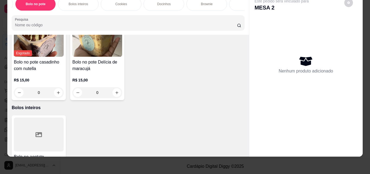
click at [44, 14] on input "0" at bounding box center [39, 8] width 30 height 11
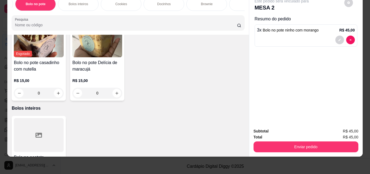
scroll to position [495, 0]
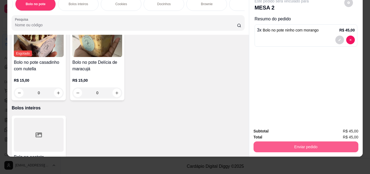
type input "3"
click at [306, 146] on button "Enviar pedido" at bounding box center [306, 146] width 102 height 11
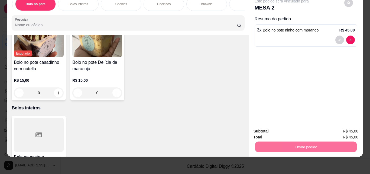
click at [342, 130] on button "Enviar pedido" at bounding box center [344, 129] width 31 height 10
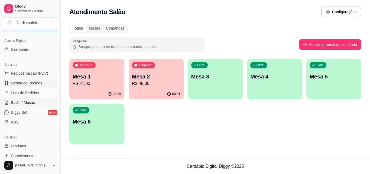
scroll to position [54, 0]
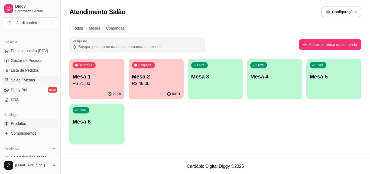
click at [24, 124] on span "Produtos" at bounding box center [18, 123] width 15 height 5
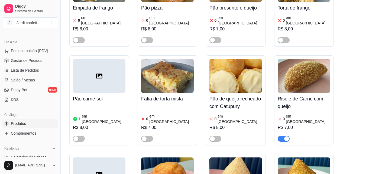
scroll to position [217, 0]
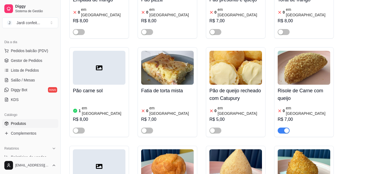
click at [297, 57] on img at bounding box center [304, 68] width 53 height 34
click at [285, 128] on div "button" at bounding box center [286, 130] width 5 height 5
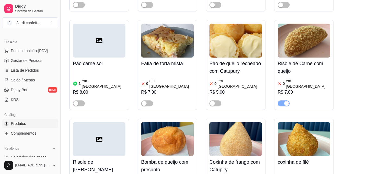
click at [240, 122] on img at bounding box center [236, 139] width 53 height 34
click at [244, 41] on span "Estoque" at bounding box center [243, 42] width 16 height 5
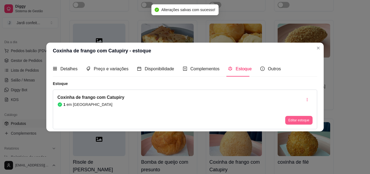
click at [302, 118] on button "Editar estoque" at bounding box center [299, 120] width 27 height 9
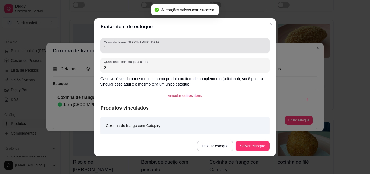
drag, startPoint x: 131, startPoint y: 45, endPoint x: 51, endPoint y: 46, distance: 80.0
click at [57, 47] on div "Editar item de estoque Quantidade em estoque 1 Quantidade mínima para alerta 0 …" at bounding box center [185, 87] width 370 height 174
click at [123, 50] on input "1" at bounding box center [185, 47] width 163 height 5
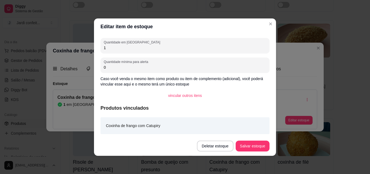
drag, startPoint x: 106, startPoint y: 49, endPoint x: 79, endPoint y: 49, distance: 27.7
click at [81, 49] on div "Editar item de estoque Quantidade em estoque 1 Quantidade mínima para alerta 0 …" at bounding box center [185, 87] width 370 height 174
type input "4"
click at [258, 149] on button "Salvar estoque" at bounding box center [252, 145] width 33 height 11
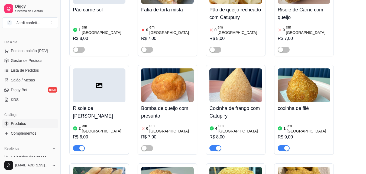
scroll to position [298, 0]
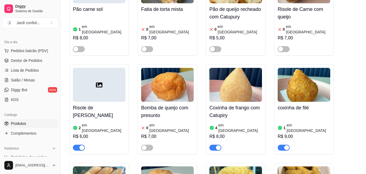
click at [309, 71] on img at bounding box center [304, 85] width 53 height 34
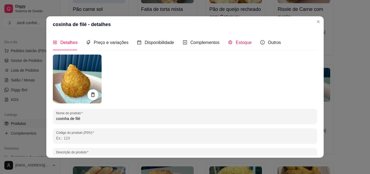
click at [239, 45] on span "Estoque" at bounding box center [244, 42] width 16 height 5
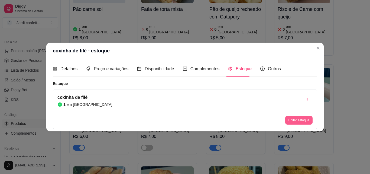
click at [296, 120] on button "Editar estoque" at bounding box center [299, 120] width 27 height 9
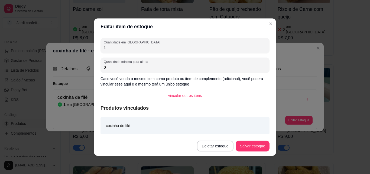
drag, startPoint x: 145, startPoint y: 44, endPoint x: 91, endPoint y: 44, distance: 53.4
click at [87, 44] on div "Editar item de estoque Quantidade em estoque 1 Quantidade mínima para alerta 0 …" at bounding box center [185, 87] width 370 height 174
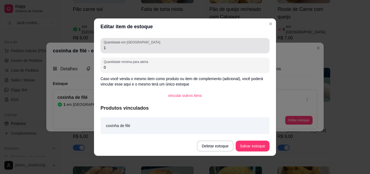
click at [106, 47] on input "1" at bounding box center [185, 47] width 163 height 5
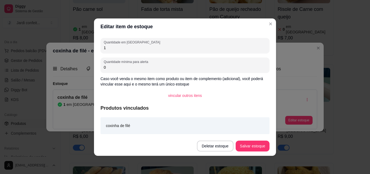
drag, startPoint x: 105, startPoint y: 48, endPoint x: 89, endPoint y: 48, distance: 16.3
click at [89, 48] on div "Editar item de estoque Quantidade em estoque 1 Quantidade mínima para alerta 0 …" at bounding box center [185, 87] width 370 height 174
type input "5"
click at [250, 143] on button "Salvar estoque" at bounding box center [253, 145] width 34 height 11
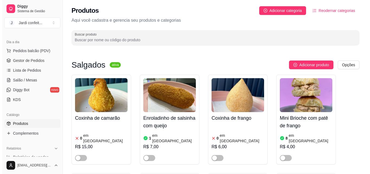
scroll to position [0, 0]
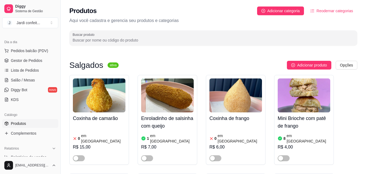
click at [171, 96] on img at bounding box center [167, 95] width 53 height 34
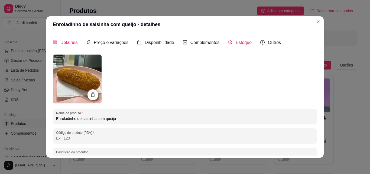
click at [236, 42] on span "Estoque" at bounding box center [244, 42] width 16 height 5
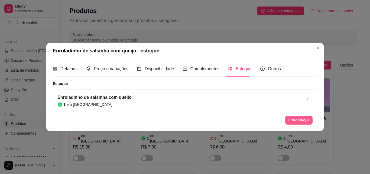
click at [293, 118] on button "Editar estoque" at bounding box center [299, 120] width 27 height 9
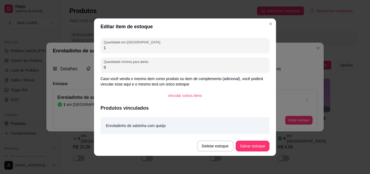
drag, startPoint x: 118, startPoint y: 46, endPoint x: 74, endPoint y: 47, distance: 43.7
click at [75, 47] on div "Editar item de estoque Quantidade em estoque 1 Quantidade mínima para alerta 0 …" at bounding box center [185, 87] width 370 height 174
type input "2"
click at [262, 146] on button "Salvar estoque" at bounding box center [253, 145] width 34 height 11
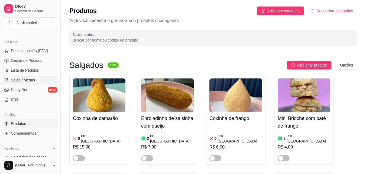
click at [31, 81] on span "Salão / Mesas" at bounding box center [23, 79] width 24 height 5
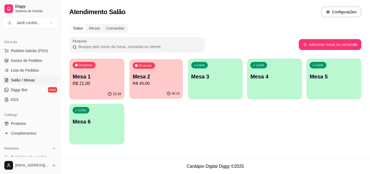
click at [145, 88] on div "Ocupada Mesa 2 R$ 45,00" at bounding box center [156, 73] width 53 height 29
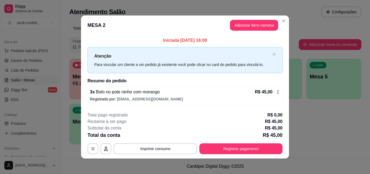
scroll to position [2, 0]
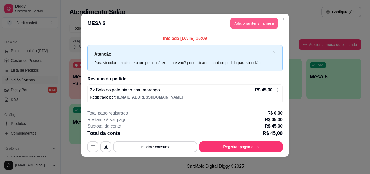
click at [255, 20] on button "Adicionar itens na mesa" at bounding box center [254, 23] width 48 height 11
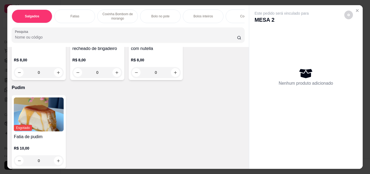
scroll to position [1030, 0]
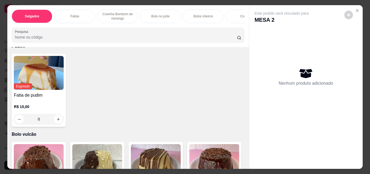
click at [174, 33] on icon "increase-product-quantity" at bounding box center [176, 31] width 4 height 4
type input "1"
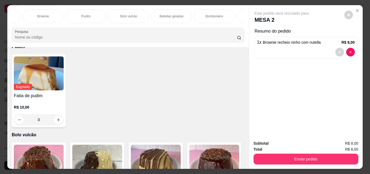
scroll to position [0, 306]
click at [149, 17] on div "Bebidas geladas" at bounding box center [154, 16] width 41 height 14
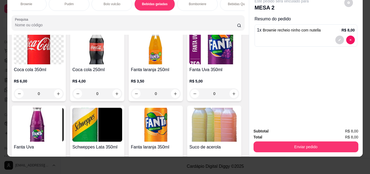
scroll to position [1375, 0]
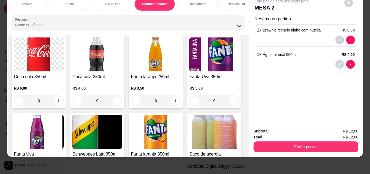
type input "1"
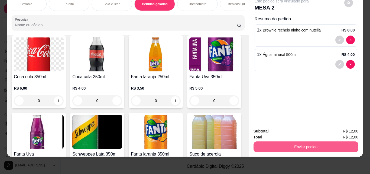
click at [337, 142] on button "Enviar pedido" at bounding box center [306, 146] width 105 height 11
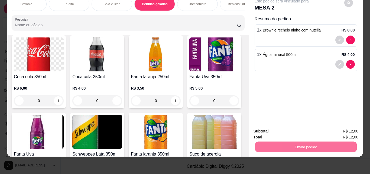
click at [339, 129] on button "Enviar pedido" at bounding box center [345, 129] width 30 height 10
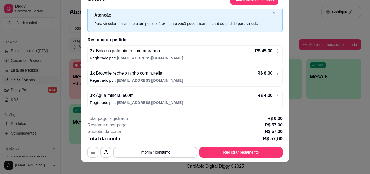
scroll to position [17, 0]
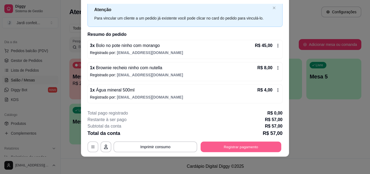
click at [234, 147] on button "Registrar pagamento" at bounding box center [241, 146] width 81 height 11
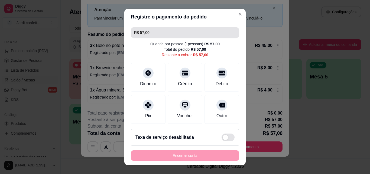
click at [157, 30] on input "R$ 57,00" at bounding box center [185, 32] width 102 height 11
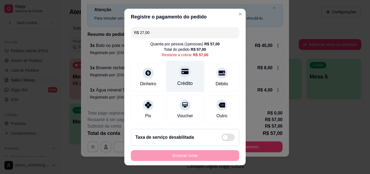
click at [185, 82] on div "Crédito" at bounding box center [185, 83] width 15 height 7
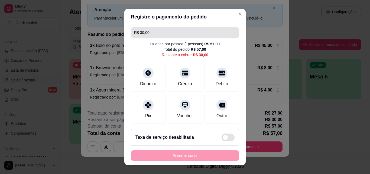
click at [181, 31] on input "R$ 30,00" at bounding box center [185, 32] width 102 height 11
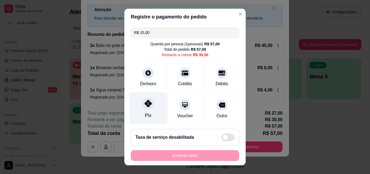
click at [139, 106] on div "Pix" at bounding box center [148, 108] width 38 height 32
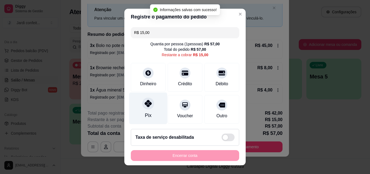
click at [148, 108] on div at bounding box center [148, 103] width 12 height 12
type input "R$ 0,00"
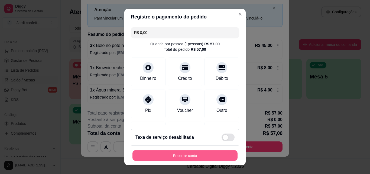
click at [196, 155] on button "Encerrar conta" at bounding box center [185, 155] width 105 height 11
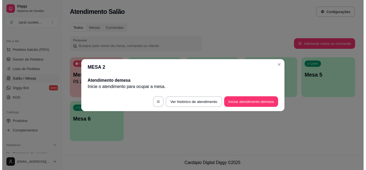
scroll to position [0, 0]
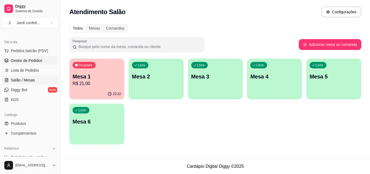
click at [41, 60] on span "Gestor de Pedidos" at bounding box center [26, 60] width 31 height 5
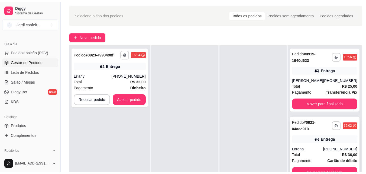
scroll to position [27, 0]
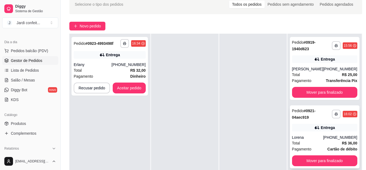
click at [331, 127] on div "Entrega" at bounding box center [328, 127] width 14 height 5
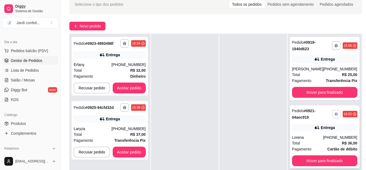
click at [332, 116] on button "button" at bounding box center [336, 114] width 8 height 8
click at [347, 111] on div "**********" at bounding box center [324, 113] width 65 height 13
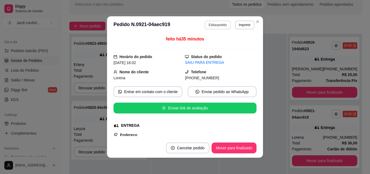
click at [220, 27] on button "Editar pedido" at bounding box center [218, 25] width 26 height 9
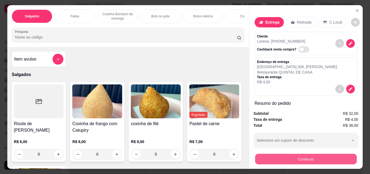
click at [294, 159] on button "Continuar" at bounding box center [306, 158] width 102 height 11
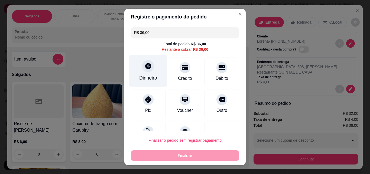
click at [139, 76] on div "Dinheiro" at bounding box center [148, 77] width 18 height 7
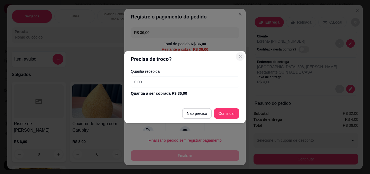
click at [234, 52] on section "Precisa de troco? Quantia recebida 0,00 Quantia à ser cobrada R$ 36,00 Não prec…" at bounding box center [184, 87] width 121 height 72
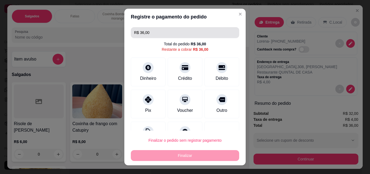
click at [183, 33] on input "R$ 36,00" at bounding box center [185, 32] width 102 height 11
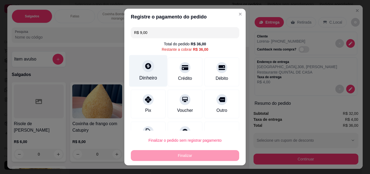
type input "R$ 9,00"
click at [145, 77] on div "Dinheiro" at bounding box center [148, 77] width 18 height 7
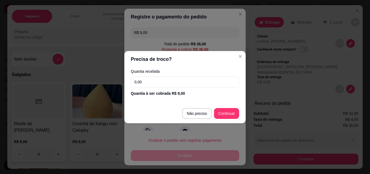
click at [169, 84] on input "0,00" at bounding box center [185, 81] width 108 height 11
type input "9,00"
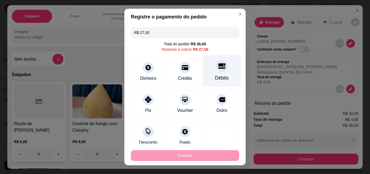
click at [207, 74] on div "Débito" at bounding box center [222, 71] width 38 height 32
type input "R$ 0,00"
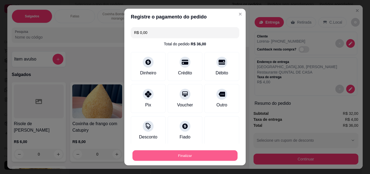
click at [218, 155] on button "Finalizar" at bounding box center [185, 155] width 105 height 11
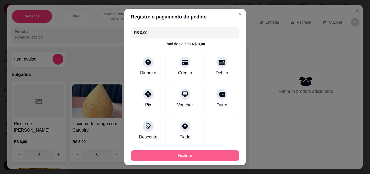
type input "0"
type input "-R$ 36,00"
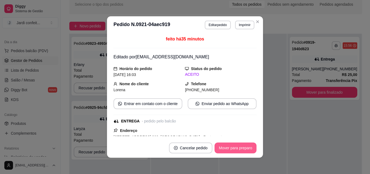
click at [242, 146] on button "Mover para preparo" at bounding box center [236, 147] width 42 height 11
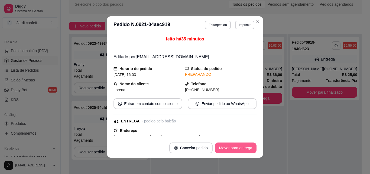
click at [243, 149] on button "Mover para entrega" at bounding box center [236, 147] width 42 height 11
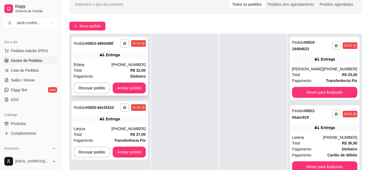
click at [125, 82] on div "**********" at bounding box center [110, 66] width 76 height 59
click at [142, 86] on button "Aceitar pedido" at bounding box center [129, 87] width 33 height 11
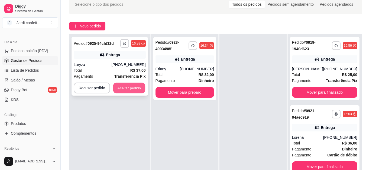
click at [140, 88] on button "Aceitar pedido" at bounding box center [129, 88] width 32 height 11
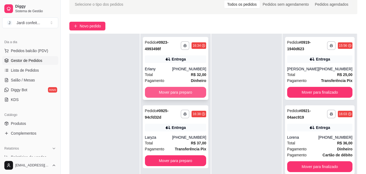
click at [173, 91] on button "Mover para preparo" at bounding box center [176, 92] width 62 height 11
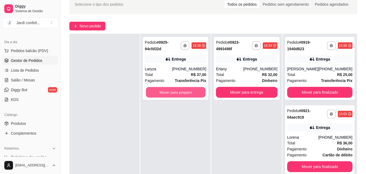
click at [173, 91] on button "Mover para preparo" at bounding box center [176, 92] width 60 height 11
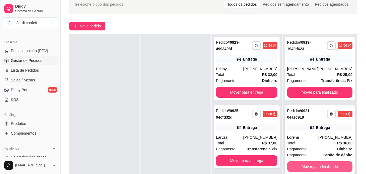
click at [329, 162] on button "Mover para finalizado" at bounding box center [319, 166] width 65 height 11
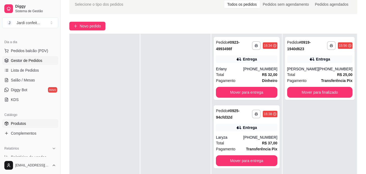
click at [25, 123] on span "Produtos" at bounding box center [18, 123] width 15 height 5
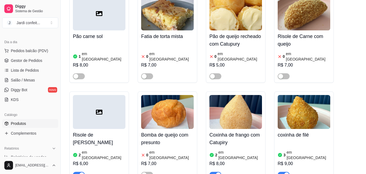
scroll to position [380, 0]
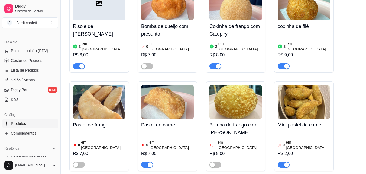
click at [146, 162] on span "button" at bounding box center [147, 165] width 12 height 6
click at [286, 162] on div "button" at bounding box center [286, 164] width 5 height 5
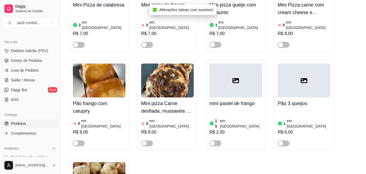
scroll to position [813, 0]
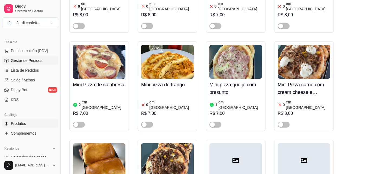
click at [39, 63] on link "Gestor de Pedidos" at bounding box center [30, 60] width 56 height 9
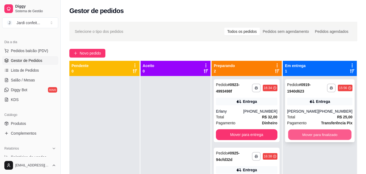
click at [312, 137] on button "Mover para finalizado" at bounding box center [319, 134] width 63 height 11
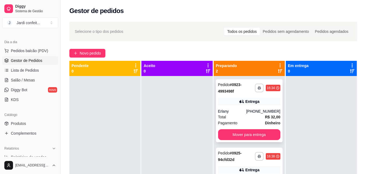
click at [226, 118] on div "Total R$ 32,00" at bounding box center [249, 117] width 62 height 6
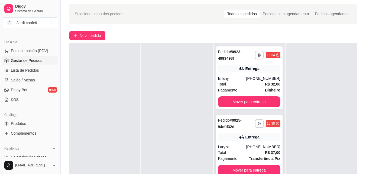
scroll to position [27, 0]
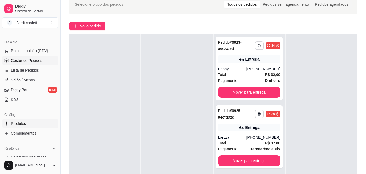
click at [28, 126] on link "Produtos" at bounding box center [30, 123] width 56 height 9
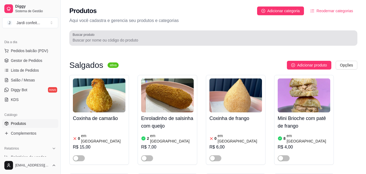
click at [127, 38] on input "Buscar produto" at bounding box center [214, 39] width 282 height 5
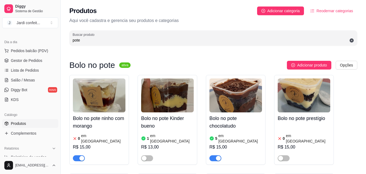
type input "pote"
click at [74, 155] on span "button" at bounding box center [79, 158] width 12 height 6
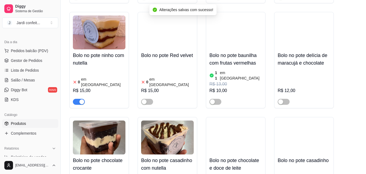
scroll to position [163, 0]
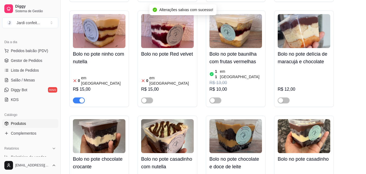
click at [76, 97] on span "button" at bounding box center [79, 100] width 12 height 6
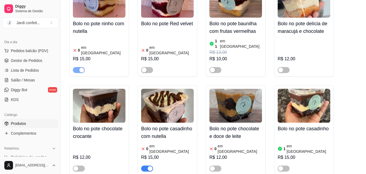
scroll to position [217, 0]
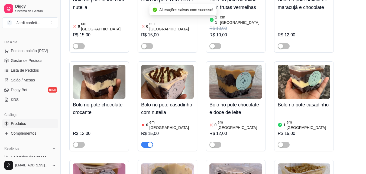
click at [150, 142] on div "button" at bounding box center [150, 144] width 5 height 5
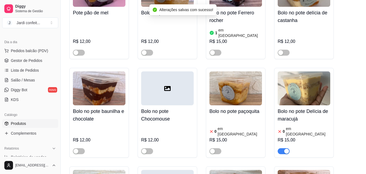
scroll to position [461, 0]
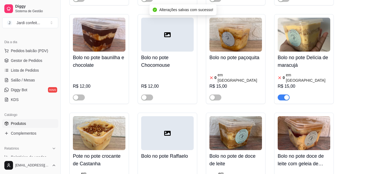
click at [286, 94] on div at bounding box center [284, 97] width 12 height 7
click at [285, 95] on div "button" at bounding box center [286, 97] width 5 height 5
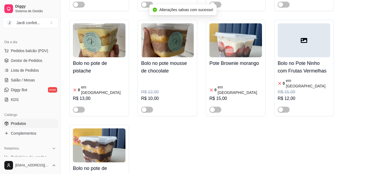
scroll to position [759, 0]
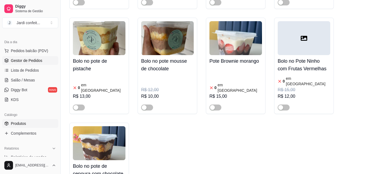
click at [31, 63] on link "Gestor de Pedidos" at bounding box center [30, 60] width 56 height 9
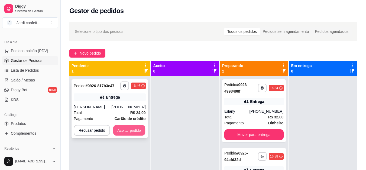
click at [131, 132] on button "Aceitar pedido" at bounding box center [129, 130] width 32 height 11
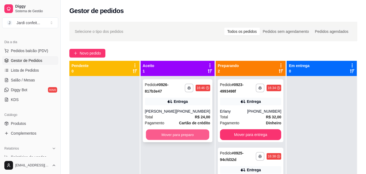
click at [162, 136] on button "Mover para preparo" at bounding box center [177, 134] width 63 height 11
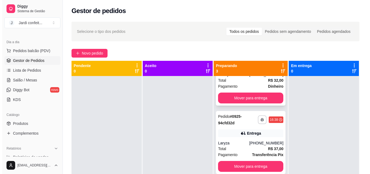
scroll to position [37, 0]
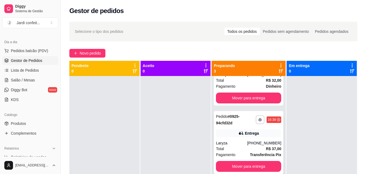
click at [261, 137] on div "**********" at bounding box center [249, 142] width 70 height 63
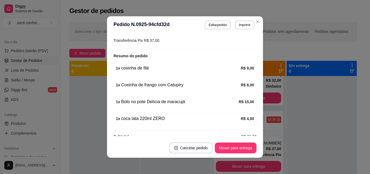
scroll to position [161, 0]
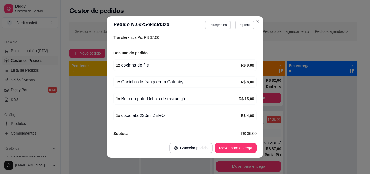
click at [214, 24] on button "Editar pedido" at bounding box center [218, 25] width 26 height 9
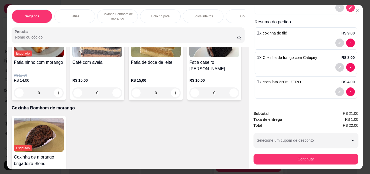
scroll to position [190, 0]
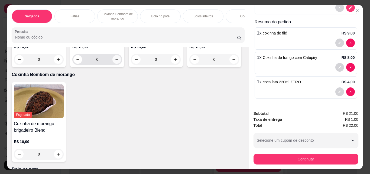
click at [115, 58] on icon "increase-product-quantity" at bounding box center [117, 59] width 4 height 4
type input "1"
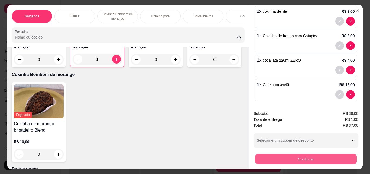
click at [307, 159] on button "Continuar" at bounding box center [306, 158] width 102 height 11
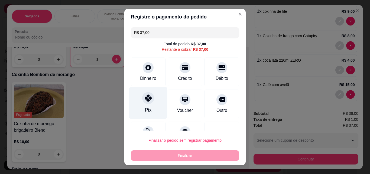
click at [145, 99] on icon at bounding box center [148, 97] width 7 height 7
type input "R$ 0,00"
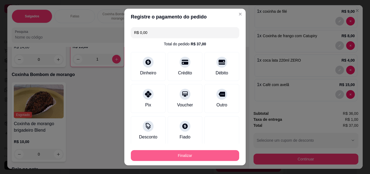
click at [165, 154] on button "Finalizar" at bounding box center [185, 155] width 108 height 11
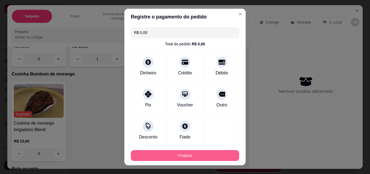
type input "0"
type input "-R$ 37,00"
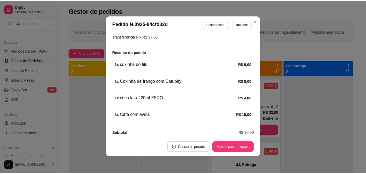
scroll to position [1, 0]
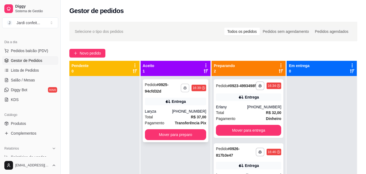
click at [185, 87] on icon "button" at bounding box center [185, 87] width 3 height 3
click at [184, 130] on button "Mover para preparo" at bounding box center [176, 134] width 62 height 11
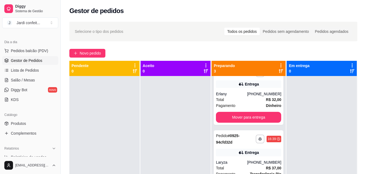
scroll to position [27, 0]
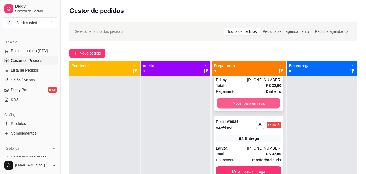
click at [233, 108] on button "Mover para entrega" at bounding box center [248, 103] width 63 height 11
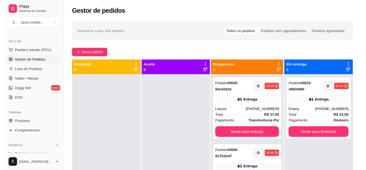
scroll to position [0, 0]
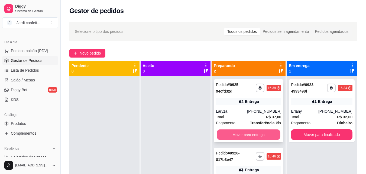
click at [247, 136] on button "Mover para entrega" at bounding box center [248, 134] width 63 height 11
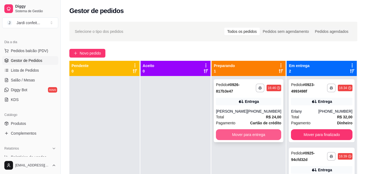
click at [233, 137] on button "Mover para entrega" at bounding box center [248, 134] width 65 height 11
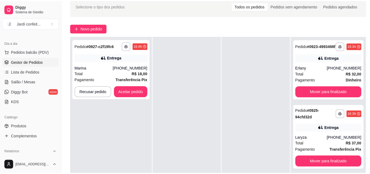
scroll to position [54, 0]
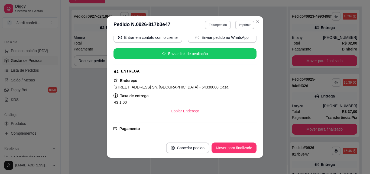
click at [207, 26] on button "Editar pedido" at bounding box center [218, 25] width 26 height 9
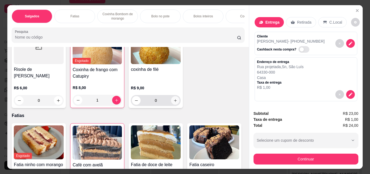
click at [174, 102] on icon "increase-product-quantity" at bounding box center [176, 100] width 4 height 4
type input "1"
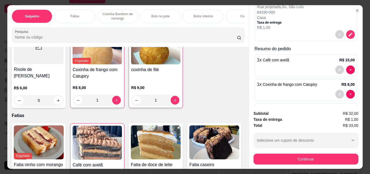
scroll to position [87, 0]
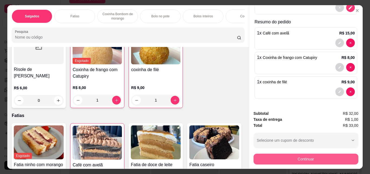
click at [293, 159] on button "Continuar" at bounding box center [306, 158] width 105 height 11
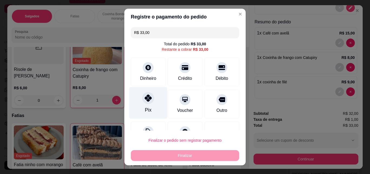
click at [143, 104] on div "Pix" at bounding box center [148, 103] width 38 height 32
type input "R$ 0,00"
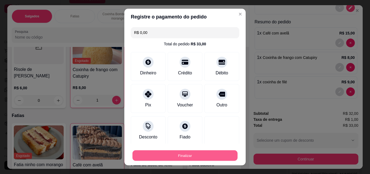
click at [160, 152] on button "Finalizar" at bounding box center [185, 155] width 105 height 11
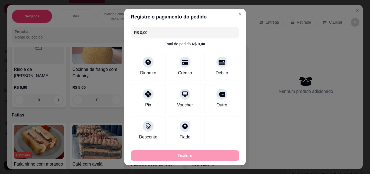
type input "0"
type input "-R$ 33,00"
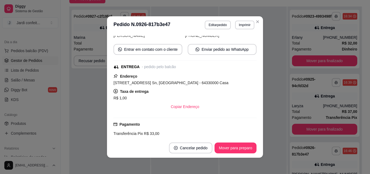
scroll to position [66, 0]
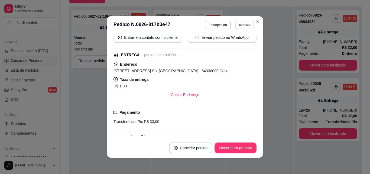
click at [239, 26] on button "Imprimir" at bounding box center [245, 25] width 19 height 8
click at [237, 46] on button "Impressora" at bounding box center [233, 44] width 39 height 9
click at [228, 148] on button "Mover para preparo" at bounding box center [236, 147] width 42 height 11
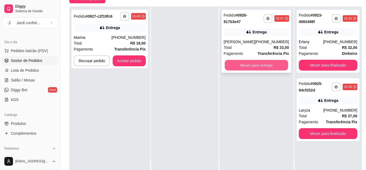
click at [233, 63] on button "Mover para entrega" at bounding box center [256, 65] width 63 height 11
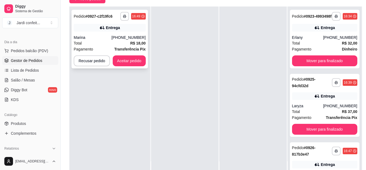
click at [96, 43] on div "Total R$ 18,00" at bounding box center [110, 43] width 72 height 6
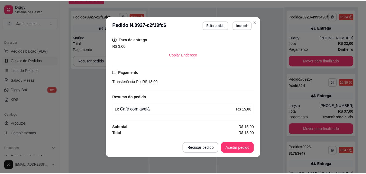
scroll to position [1, 0]
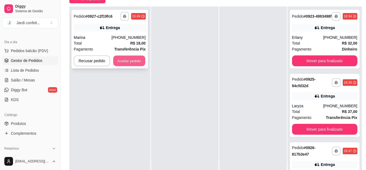
click at [128, 65] on button "Aceitar pedido" at bounding box center [129, 61] width 32 height 11
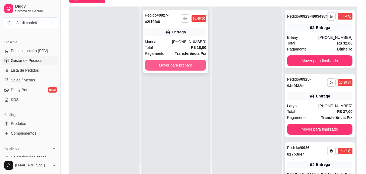
click at [177, 65] on button "Mover para preparo" at bounding box center [176, 65] width 62 height 11
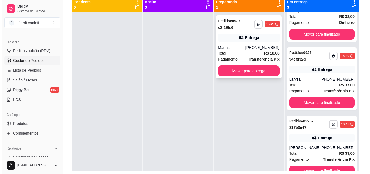
scroll to position [54, 0]
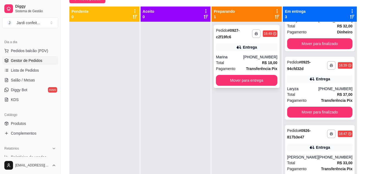
click at [251, 67] on strong "Transferência Pix" at bounding box center [261, 68] width 31 height 4
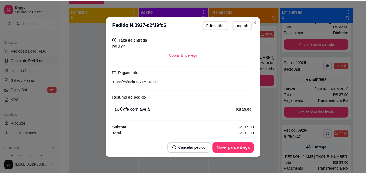
scroll to position [111, 0]
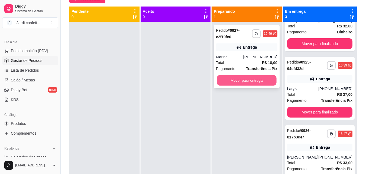
click at [261, 83] on button "Mover para entrega" at bounding box center [247, 80] width 60 height 11
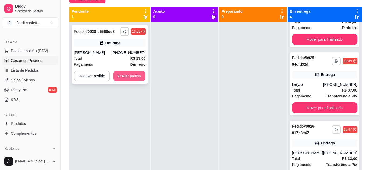
click at [120, 78] on button "Aceitar pedido" at bounding box center [129, 76] width 32 height 11
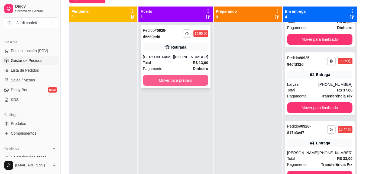
click at [155, 80] on button "Mover para preparo" at bounding box center [175, 80] width 65 height 11
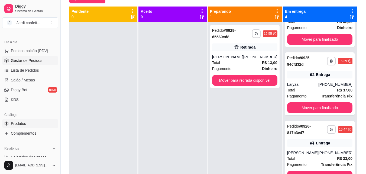
click at [45, 121] on link "Produtos" at bounding box center [30, 123] width 56 height 9
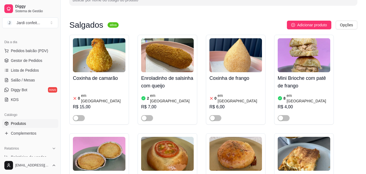
scroll to position [81, 0]
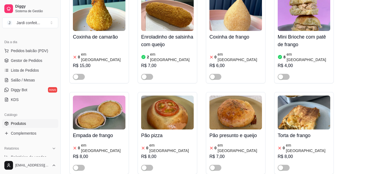
click at [160, 56] on article "em [GEOGRAPHIC_DATA]" at bounding box center [172, 57] width 44 height 11
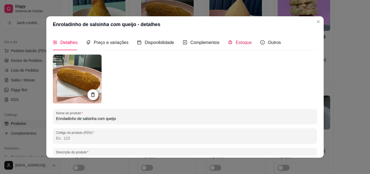
click at [231, 40] on div "Estoque" at bounding box center [240, 42] width 24 height 7
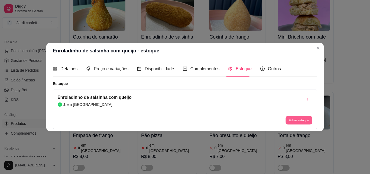
click at [303, 118] on button "Editar estoque" at bounding box center [299, 120] width 27 height 8
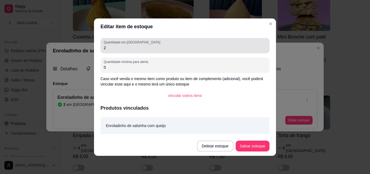
click at [164, 47] on input "2" at bounding box center [185, 47] width 163 height 5
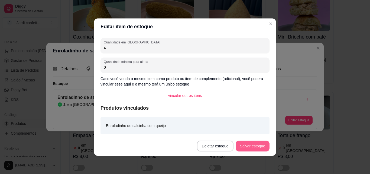
type input "4"
click at [251, 140] on button "Salvar estoque" at bounding box center [253, 145] width 34 height 11
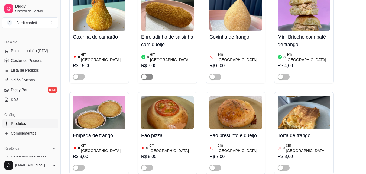
click at [148, 74] on span "button" at bounding box center [147, 77] width 12 height 6
click at [38, 62] on span "Gestor de Pedidos" at bounding box center [26, 60] width 31 height 5
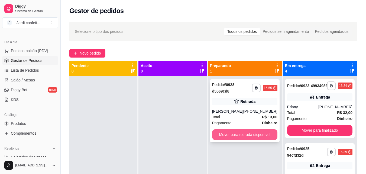
click at [239, 139] on button "Mover para retirada disponível" at bounding box center [244, 134] width 65 height 11
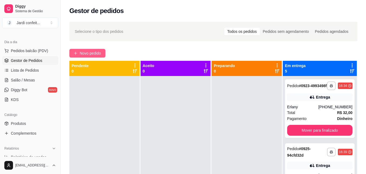
click at [102, 49] on button "Novo pedido" at bounding box center [87, 53] width 36 height 9
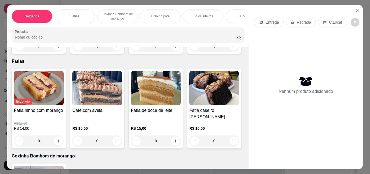
scroll to position [108, 0]
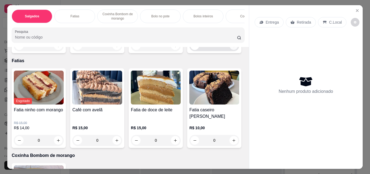
click at [232, 48] on icon "increase-product-quantity" at bounding box center [234, 46] width 4 height 4
type input "1"
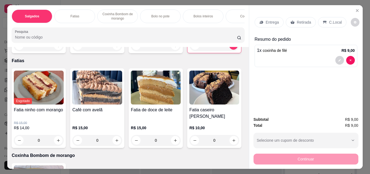
click at [273, 20] on p "Entrega" at bounding box center [272, 22] width 13 height 5
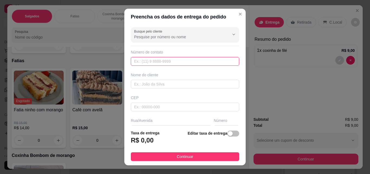
click at [179, 62] on input "text" at bounding box center [185, 61] width 108 height 9
type input "[PHONE_NUMBER]"
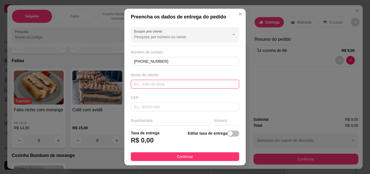
click at [169, 83] on input "text" at bounding box center [185, 84] width 108 height 9
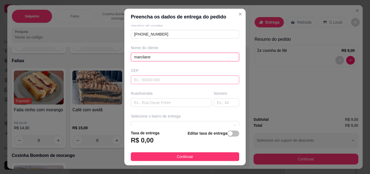
scroll to position [54, 0]
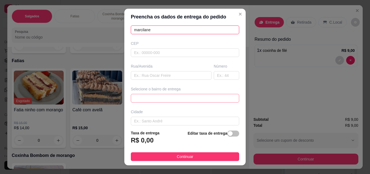
click at [149, 96] on span at bounding box center [185, 98] width 102 height 8
type input "marcilane"
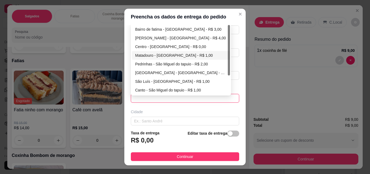
click at [153, 54] on div "Matadouro - [GEOGRAPHIC_DATA] - R$ 1,00" at bounding box center [181, 55] width 92 height 6
type input "São Miguel do tapuio"
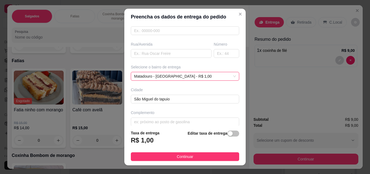
scroll to position [82, 0]
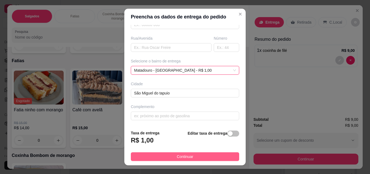
click at [197, 153] on button "Continuar" at bounding box center [185, 156] width 108 height 9
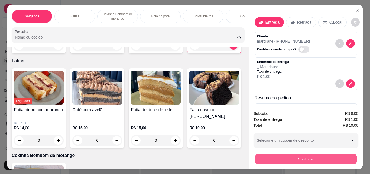
click at [292, 159] on button "Continuar" at bounding box center [306, 158] width 102 height 11
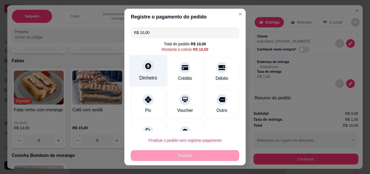
click at [153, 70] on div "Dinheiro" at bounding box center [148, 71] width 38 height 32
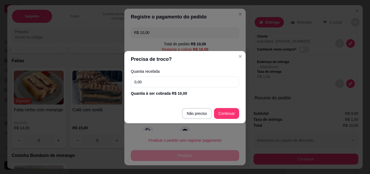
click at [153, 82] on input "0,00" at bounding box center [185, 81] width 108 height 11
type input "10,00"
type input "R$ 0,00"
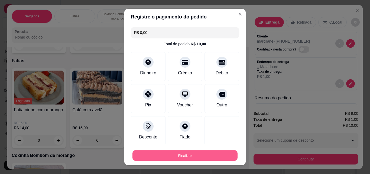
click at [203, 152] on button "Finalizar" at bounding box center [185, 155] width 105 height 11
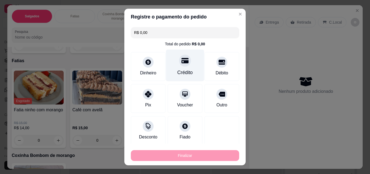
type input "0"
type input "-R$ 10,00"
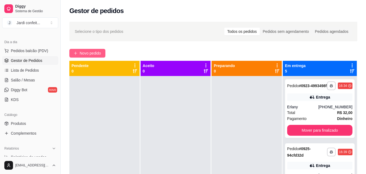
click at [91, 50] on span "Novo pedido" at bounding box center [90, 53] width 21 height 6
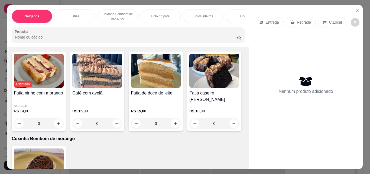
scroll to position [136, 0]
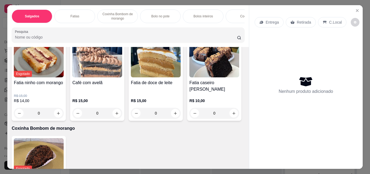
click at [232, 21] on icon "increase-product-quantity" at bounding box center [234, 19] width 4 height 4
type input "1"
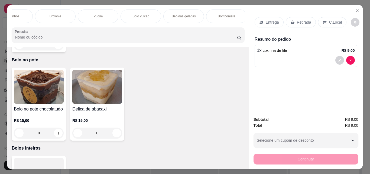
scroll to position [0, 292]
click at [174, 14] on p "Bebidas geladas" at bounding box center [168, 16] width 24 height 4
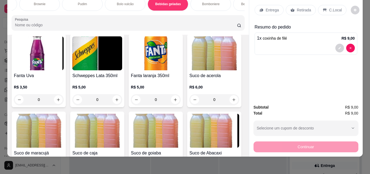
scroll to position [1366, 0]
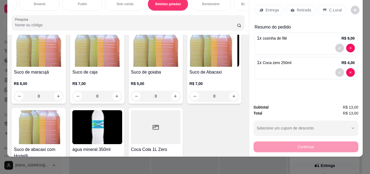
type input "1"
click at [298, 5] on div "Retirada" at bounding box center [301, 10] width 30 height 10
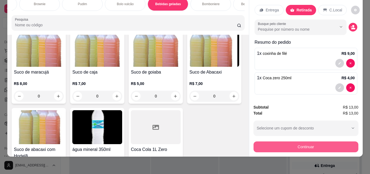
click at [304, 141] on button "Continuar" at bounding box center [306, 146] width 105 height 11
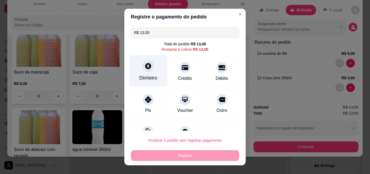
click at [157, 75] on div "Dinheiro" at bounding box center [148, 71] width 38 height 32
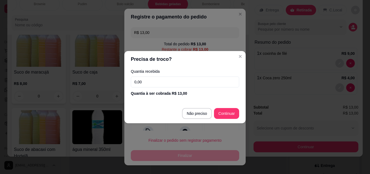
click at [160, 83] on input "0,00" at bounding box center [185, 81] width 108 height 11
type input "13,00"
type input "R$ 0,00"
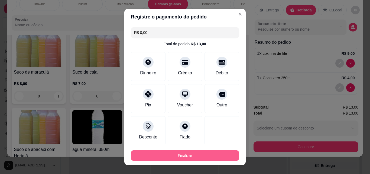
click at [203, 154] on button "Finalizar" at bounding box center [185, 155] width 108 height 11
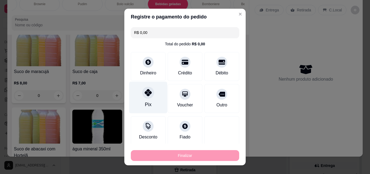
type input "0"
type input "-R$ 13,00"
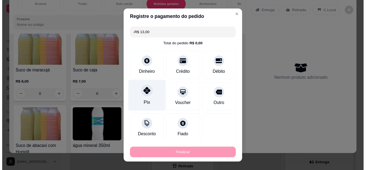
scroll to position [1365, 0]
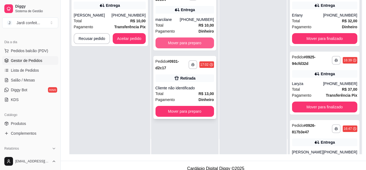
scroll to position [81, 0]
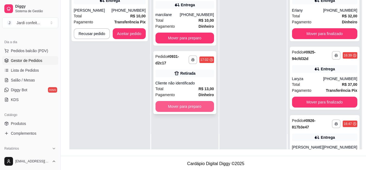
click at [197, 108] on button "Mover para preparo" at bounding box center [185, 106] width 59 height 11
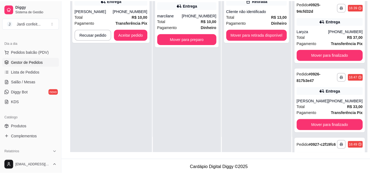
scroll to position [54, 0]
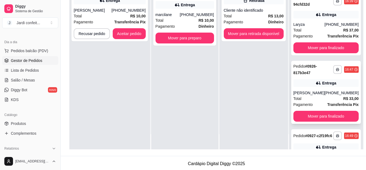
click at [319, 99] on div "**********" at bounding box center [326, 92] width 70 height 63
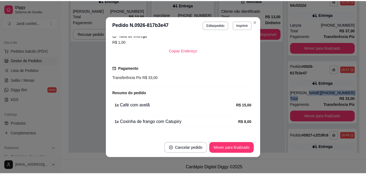
scroll to position [136, 0]
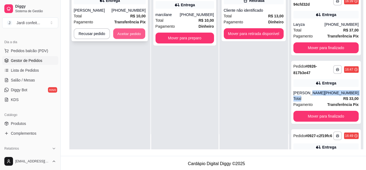
click at [120, 29] on button "Aceitar pedido" at bounding box center [129, 33] width 32 height 11
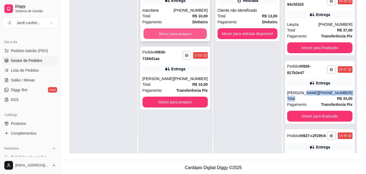
click at [165, 34] on button "Mover para preparo" at bounding box center [174, 33] width 63 height 11
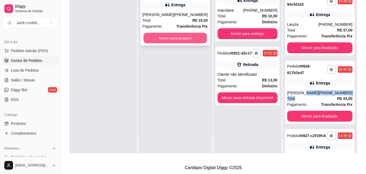
click at [165, 36] on button "Mover para preparo" at bounding box center [174, 38] width 63 height 11
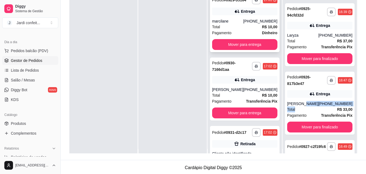
scroll to position [0, 0]
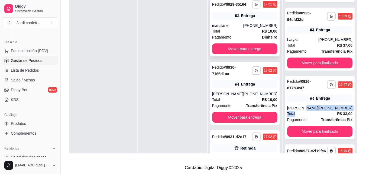
click at [255, 6] on icon "button" at bounding box center [256, 4] width 3 height 3
click at [237, 26] on button "Impressora" at bounding box center [239, 25] width 38 height 8
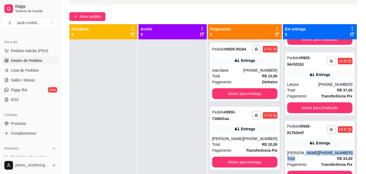
scroll to position [27, 0]
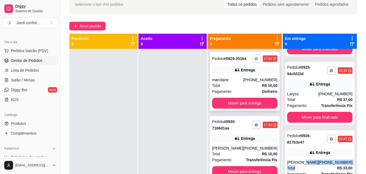
click at [252, 61] on button "button" at bounding box center [256, 58] width 9 height 9
click at [235, 82] on button "Impressora" at bounding box center [238, 79] width 39 height 9
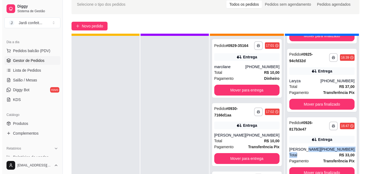
scroll to position [15, 0]
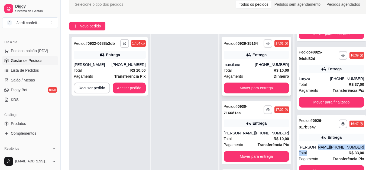
click at [267, 45] on icon "button" at bounding box center [268, 43] width 3 height 3
click at [256, 63] on button "Impressora" at bounding box center [247, 64] width 39 height 9
click at [139, 90] on button "Aceitar pedido" at bounding box center [129, 87] width 33 height 11
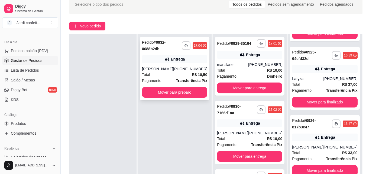
click at [188, 70] on div "[PHONE_NUMBER]" at bounding box center [190, 68] width 34 height 5
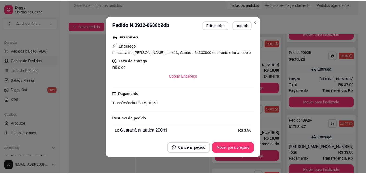
scroll to position [108, 0]
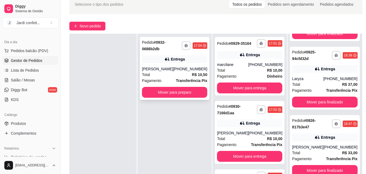
click at [190, 72] on div "Total R$ 10,50" at bounding box center [174, 75] width 65 height 6
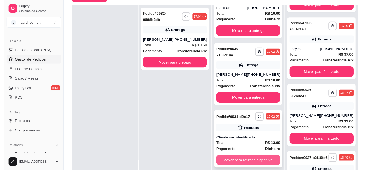
scroll to position [83, 0]
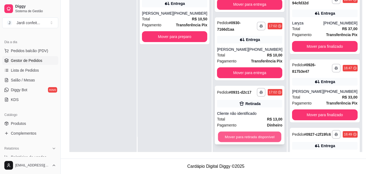
click at [259, 140] on button "Mover para retirada disponível" at bounding box center [249, 137] width 63 height 11
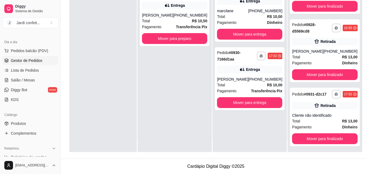
scroll to position [15, 0]
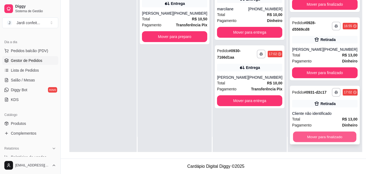
click at [339, 134] on button "Mover para finalizado" at bounding box center [324, 137] width 63 height 11
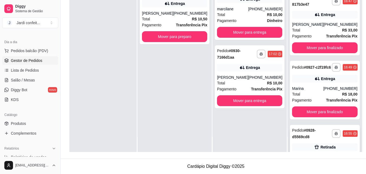
scroll to position [119, 0]
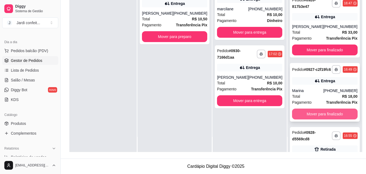
click at [331, 119] on button "Mover para finalizado" at bounding box center [324, 113] width 65 height 11
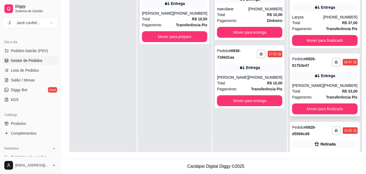
scroll to position [51, 0]
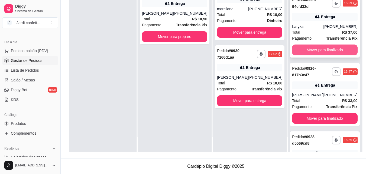
click at [320, 54] on button "Mover para finalizado" at bounding box center [324, 49] width 65 height 11
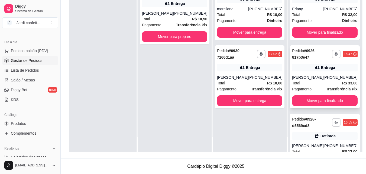
scroll to position [0, 0]
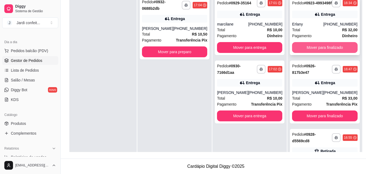
click at [321, 50] on button "Mover para finalizado" at bounding box center [324, 47] width 65 height 11
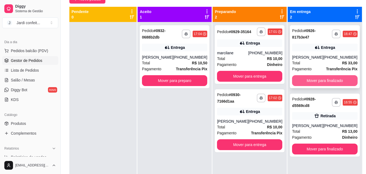
scroll to position [28, 0]
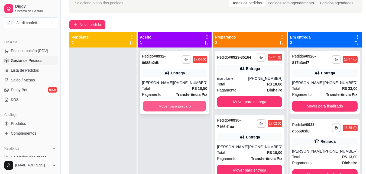
click at [188, 105] on button "Mover para preparo" at bounding box center [174, 106] width 63 height 11
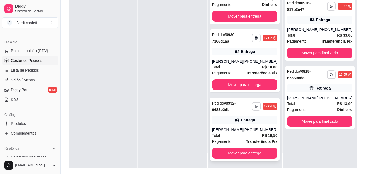
scroll to position [83, 0]
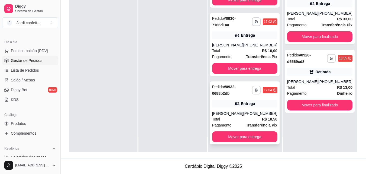
click at [255, 91] on icon "button" at bounding box center [256, 89] width 3 height 3
click at [247, 108] on button "Impressora" at bounding box center [238, 109] width 38 height 8
click at [27, 124] on link "Produtos" at bounding box center [30, 123] width 56 height 9
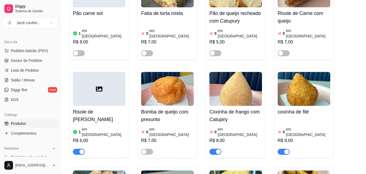
scroll to position [298, 0]
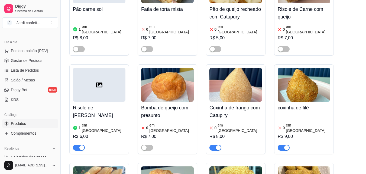
click at [227, 122] on article "em [GEOGRAPHIC_DATA]" at bounding box center [240, 127] width 44 height 11
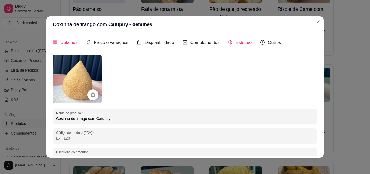
click at [236, 44] on span "Estoque" at bounding box center [244, 42] width 16 height 5
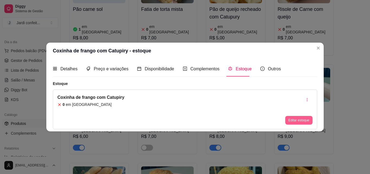
click at [304, 121] on button "Editar estoque" at bounding box center [299, 120] width 27 height 9
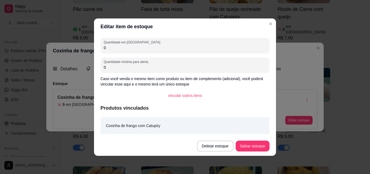
click at [187, 50] on input "0" at bounding box center [185, 47] width 163 height 5
type input "04"
click at [264, 145] on button "Salvar estoque" at bounding box center [253, 145] width 34 height 11
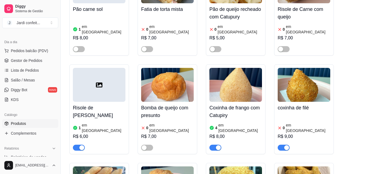
click at [303, 114] on div "0 em estoque R$ 9,00" at bounding box center [304, 132] width 53 height 37
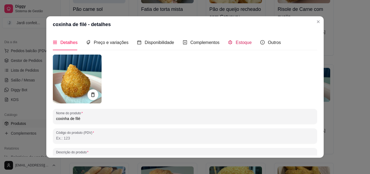
click at [236, 45] on span "Estoque" at bounding box center [244, 42] width 16 height 5
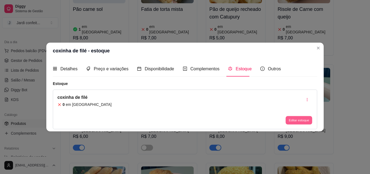
click at [306, 122] on button "Editar estoque" at bounding box center [299, 120] width 27 height 8
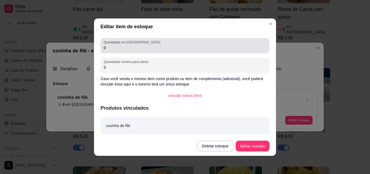
click at [204, 42] on div "0" at bounding box center [185, 45] width 163 height 11
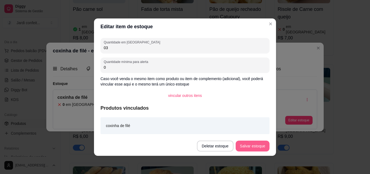
type input "03"
click at [254, 142] on button "Salvar estoque" at bounding box center [252, 145] width 33 height 11
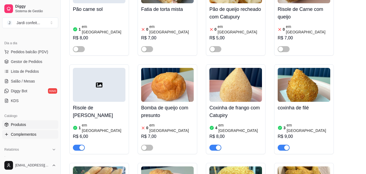
scroll to position [81, 0]
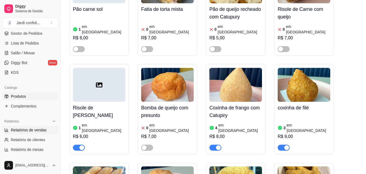
click at [37, 129] on span "Relatórios de vendas" at bounding box center [29, 129] width 36 height 5
select select "ALL"
select select "0"
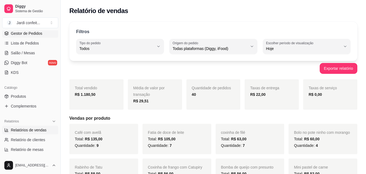
click at [37, 35] on span "Gestor de Pedidos" at bounding box center [26, 33] width 31 height 5
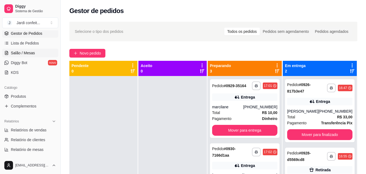
click at [37, 54] on link "Salão / Mesas" at bounding box center [30, 53] width 56 height 9
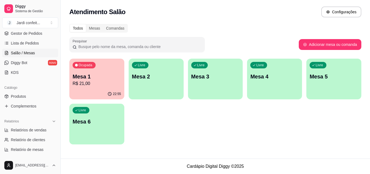
click at [97, 77] on p "Mesa 1" at bounding box center [97, 77] width 49 height 8
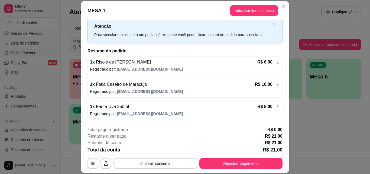
scroll to position [17, 0]
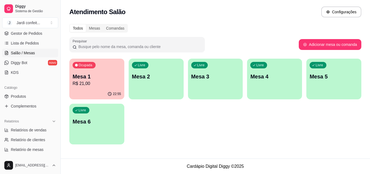
click at [166, 77] on p "Mesa 2" at bounding box center [156, 77] width 49 height 8
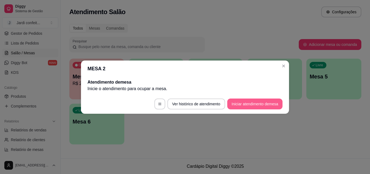
click at [254, 106] on button "Iniciar atendimento de mesa" at bounding box center [254, 103] width 55 height 11
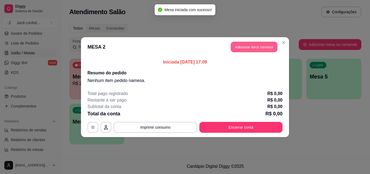
click at [253, 47] on button "Adicionar itens na mesa" at bounding box center [254, 46] width 47 height 11
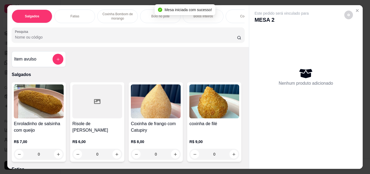
click at [79, 16] on div "Fatias" at bounding box center [74, 16] width 41 height 14
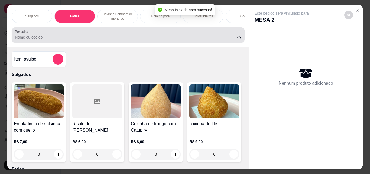
scroll to position [14, 0]
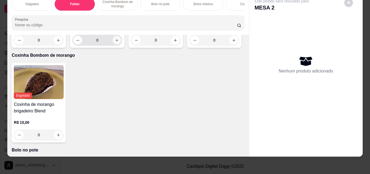
click at [118, 44] on button "increase-product-quantity" at bounding box center [117, 40] width 8 height 8
type input "1"
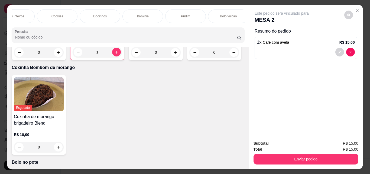
scroll to position [0, 190]
click at [177, 16] on div "Pudim" at bounding box center [185, 16] width 41 height 14
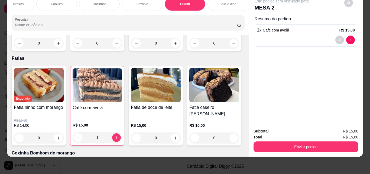
scroll to position [0, 0]
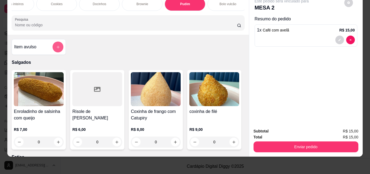
click at [56, 48] on icon "add-separate-item" at bounding box center [58, 47] width 4 height 4
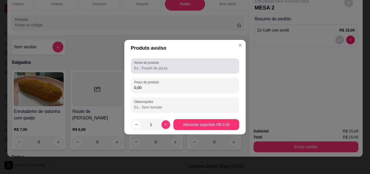
click at [152, 67] on input "Nome do produto" at bounding box center [185, 67] width 102 height 5
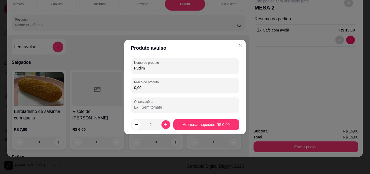
type input "Pudim"
click at [151, 94] on div "Nome do produto Pudim Preço do produto 0,00 Observações" at bounding box center [185, 85] width 108 height 54
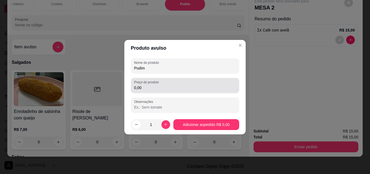
click at [152, 91] on div "Preço do produto 0,00" at bounding box center [185, 85] width 108 height 15
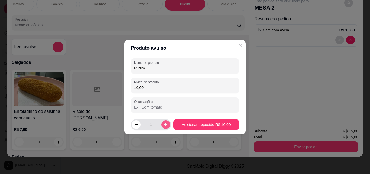
type input "10,00"
click at [164, 124] on icon "increase-product-quantity" at bounding box center [166, 124] width 4 height 4
type input "2"
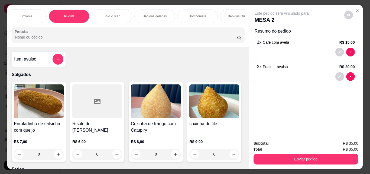
scroll to position [0, 322]
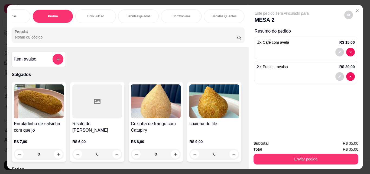
click at [154, 13] on div "Bebidas geladas" at bounding box center [138, 16] width 41 height 14
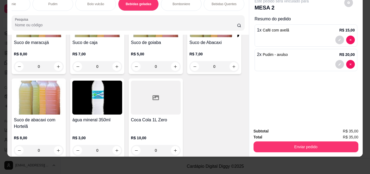
scroll to position [1420, 0]
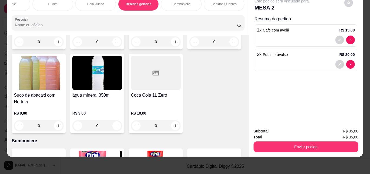
type input "1"
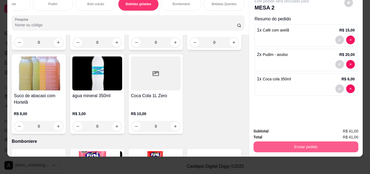
click at [331, 143] on button "Enviar pedido" at bounding box center [306, 146] width 105 height 11
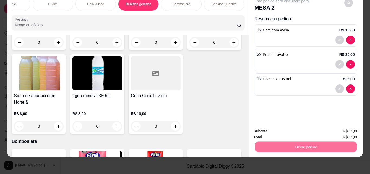
click at [340, 130] on button "Enviar pedido" at bounding box center [344, 129] width 31 height 10
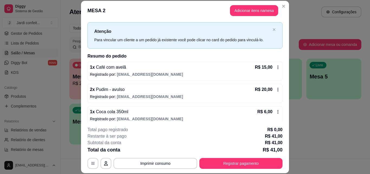
scroll to position [15, 0]
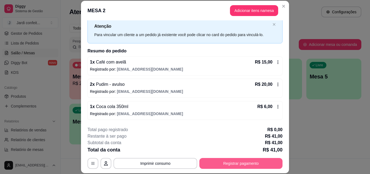
click at [255, 164] on button "Registrar pagamento" at bounding box center [241, 163] width 83 height 11
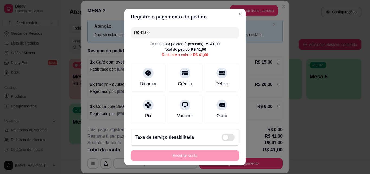
drag, startPoint x: 153, startPoint y: 34, endPoint x: 121, endPoint y: 34, distance: 32.3
click at [121, 34] on div "Registre o pagamento do pedido R$ 41,00 Quantia por pessoa ( 1 pessoas) R$ 41,0…" at bounding box center [185, 87] width 370 height 174
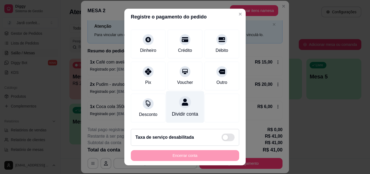
scroll to position [0, 0]
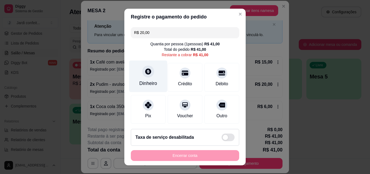
type input "R$ 20,00"
click at [141, 80] on div "Dinheiro" at bounding box center [148, 83] width 18 height 7
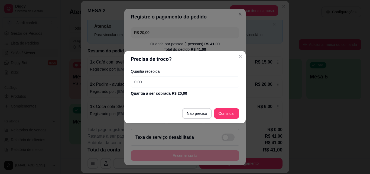
click at [149, 83] on input "0,00" at bounding box center [185, 81] width 108 height 11
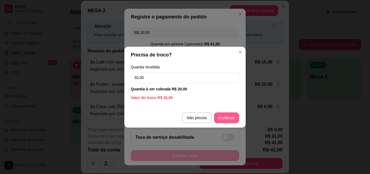
type input "50,00"
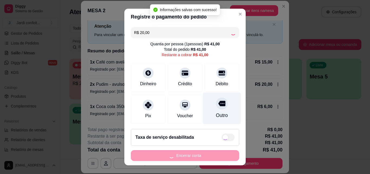
type input "R$ 21,00"
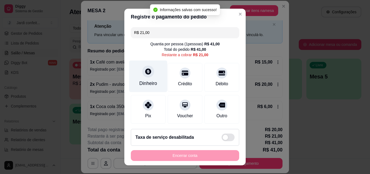
click at [150, 74] on div at bounding box center [148, 71] width 12 height 12
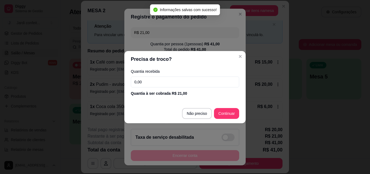
click at [155, 80] on input "0,00" at bounding box center [185, 81] width 108 height 11
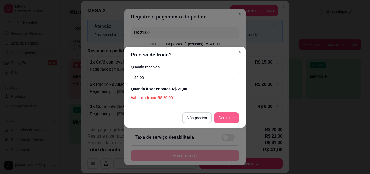
type input "50,00"
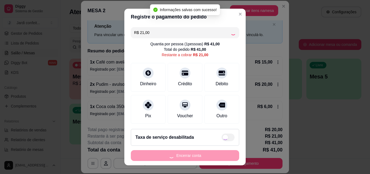
type input "R$ 0,00"
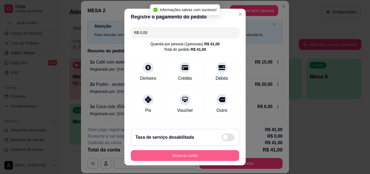
click at [226, 151] on button "Encerrar conta" at bounding box center [185, 155] width 108 height 11
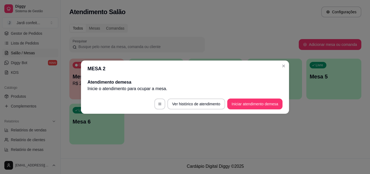
click at [288, 66] on header "MESA 2" at bounding box center [185, 68] width 208 height 16
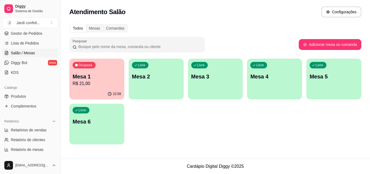
click at [85, 79] on p "Mesa 1" at bounding box center [97, 77] width 49 height 8
click at [106, 81] on p "R$ 21,00" at bounding box center [97, 83] width 49 height 7
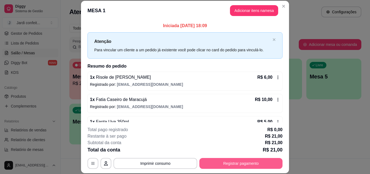
click at [251, 167] on button "Registrar pagamento" at bounding box center [241, 163] width 83 height 11
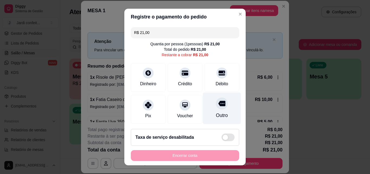
scroll to position [40, 0]
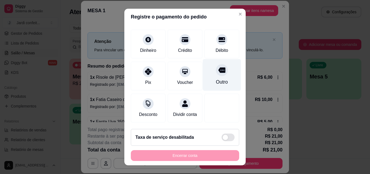
click at [216, 68] on div at bounding box center [222, 70] width 12 height 12
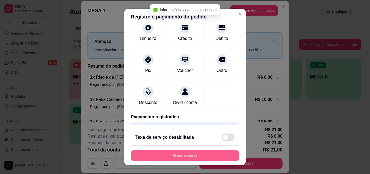
type input "R$ 0,00"
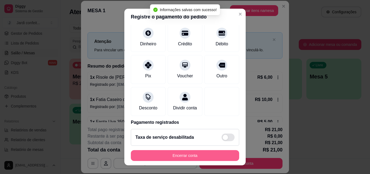
click at [211, 159] on button "Encerrar conta" at bounding box center [185, 155] width 108 height 11
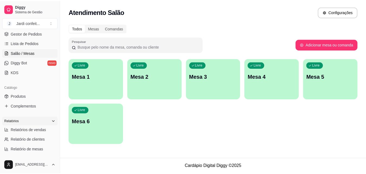
scroll to position [0, 0]
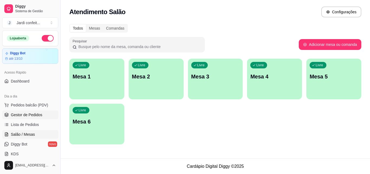
click at [29, 114] on span "Gestor de Pedidos" at bounding box center [26, 114] width 31 height 5
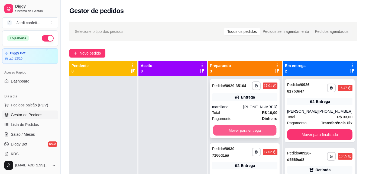
click at [234, 136] on button "Mover para entrega" at bounding box center [244, 130] width 63 height 11
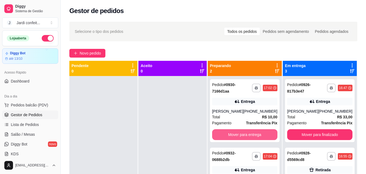
click at [234, 135] on button "Mover para entrega" at bounding box center [244, 134] width 65 height 11
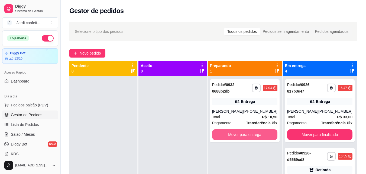
click at [234, 135] on button "Mover para entrega" at bounding box center [244, 134] width 65 height 11
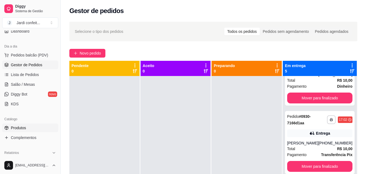
scroll to position [54, 0]
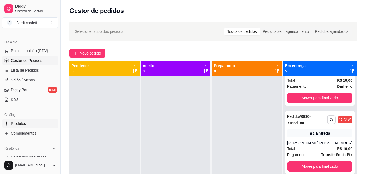
click at [40, 123] on link "Produtos" at bounding box center [30, 123] width 56 height 9
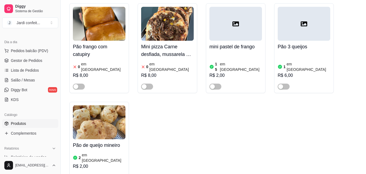
scroll to position [1166, 0]
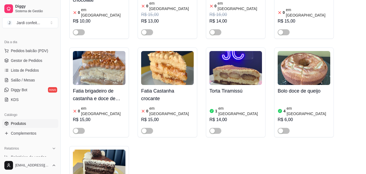
scroll to position [3335, 0]
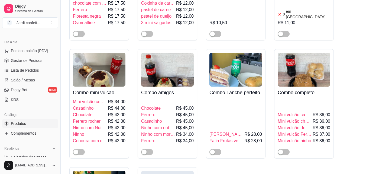
scroll to position [4148, 0]
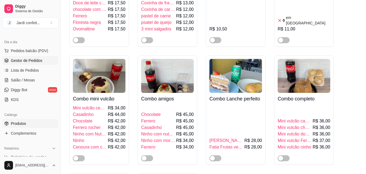
click at [47, 57] on link "Gestor de Pedidos" at bounding box center [30, 60] width 56 height 9
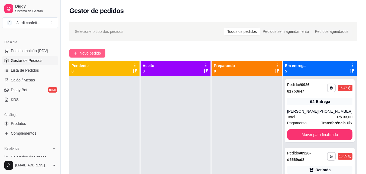
click at [89, 54] on span "Novo pedido" at bounding box center [90, 53] width 21 height 6
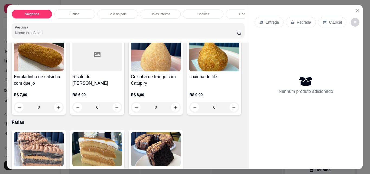
scroll to position [54, 0]
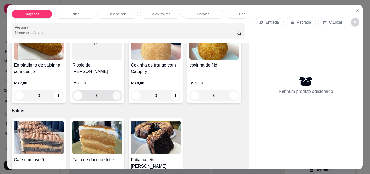
click at [116, 96] on icon "increase-product-quantity" at bounding box center [117, 96] width 4 height 4
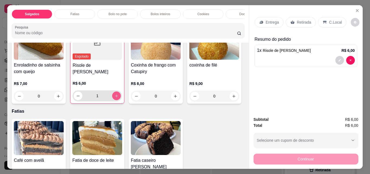
type input "1"
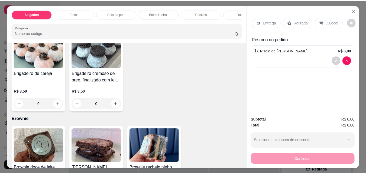
scroll to position [624, 0]
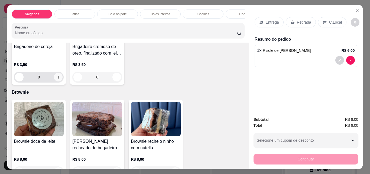
click at [60, 79] on icon "increase-product-quantity" at bounding box center [58, 77] width 4 height 4
type input "1"
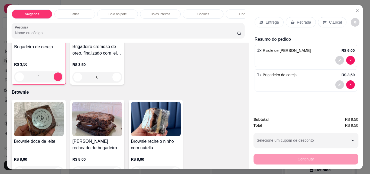
click at [303, 20] on p "Retirada" at bounding box center [304, 22] width 14 height 5
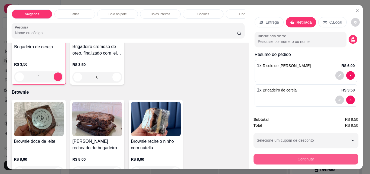
click at [316, 159] on button "Continuar" at bounding box center [306, 158] width 105 height 11
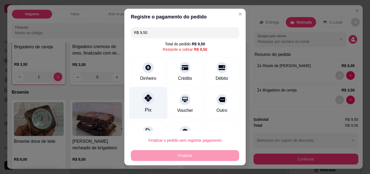
click at [147, 101] on icon at bounding box center [148, 97] width 7 height 7
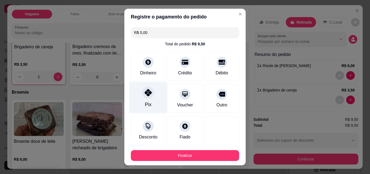
type input "R$ 0,00"
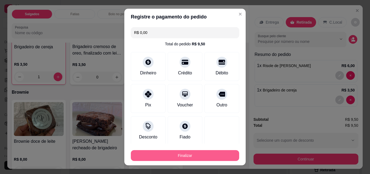
click at [185, 156] on button "Finalizar" at bounding box center [185, 155] width 108 height 11
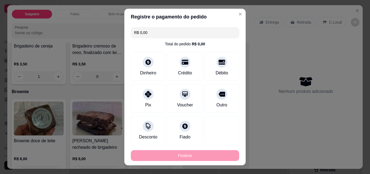
type input "0"
type input "-R$ 9,50"
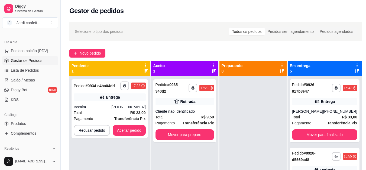
click at [230, 14] on div "Gestor de pedidos" at bounding box center [215, 11] width 293 height 9
click at [134, 126] on button "Aceitar pedido" at bounding box center [129, 130] width 32 height 11
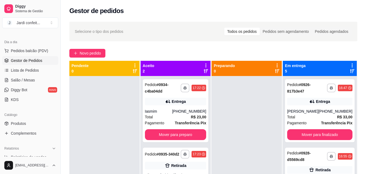
scroll to position [15, 0]
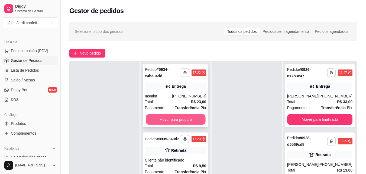
click at [182, 121] on button "Mover para preparo" at bounding box center [176, 119] width 60 height 11
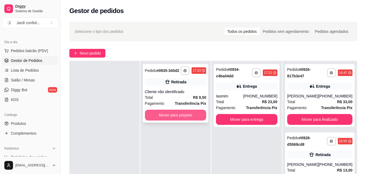
click at [186, 118] on button "Mover para preparo" at bounding box center [176, 115] width 62 height 11
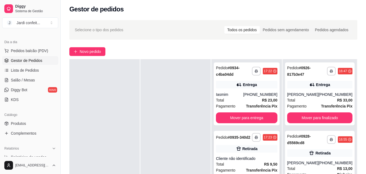
scroll to position [54, 0]
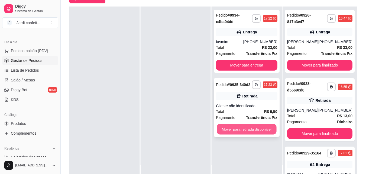
click at [253, 128] on button "Mover para retirada disponível" at bounding box center [247, 129] width 60 height 11
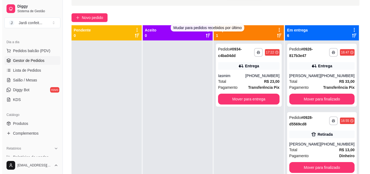
scroll to position [0, 0]
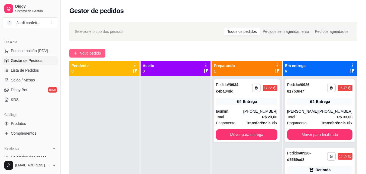
click at [103, 52] on button "Novo pedido" at bounding box center [87, 53] width 36 height 9
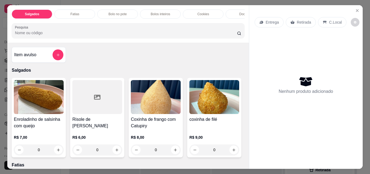
click at [113, 12] on p "Bolo no pote" at bounding box center [118, 14] width 18 height 4
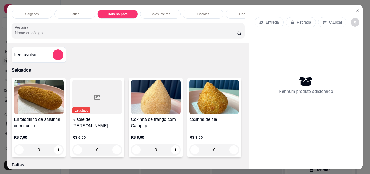
scroll to position [14, 0]
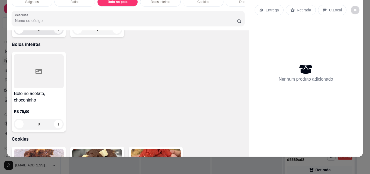
click at [57, 31] on icon "increase-product-quantity" at bounding box center [58, 29] width 3 height 3
type input "1"
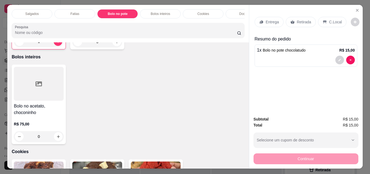
scroll to position [0, 0]
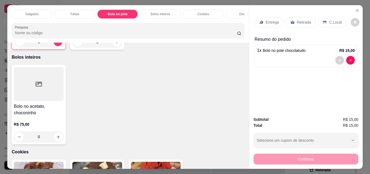
click at [240, 12] on p "Docinhos" at bounding box center [246, 14] width 14 height 4
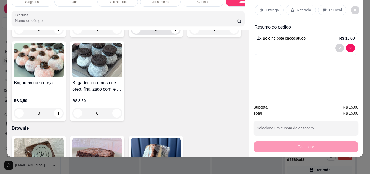
click at [174, 31] on icon "increase-product-quantity" at bounding box center [176, 29] width 4 height 4
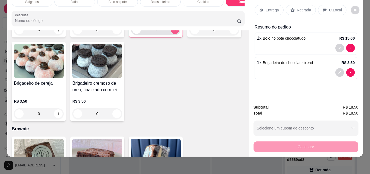
type input "1"
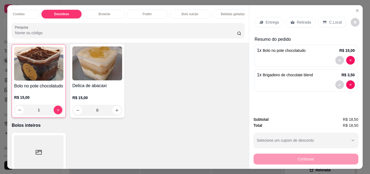
scroll to position [0, 236]
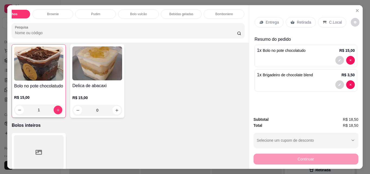
click at [186, 12] on p "Bebidas geladas" at bounding box center [181, 14] width 24 height 4
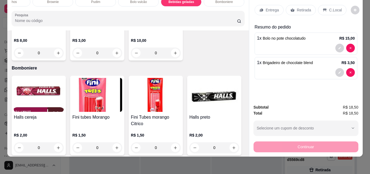
scroll to position [1414, 0]
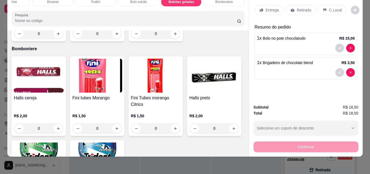
type input "1"
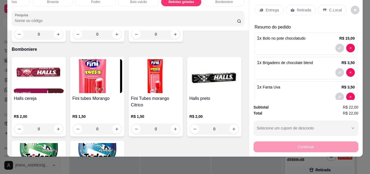
click at [293, 5] on div "Retirada" at bounding box center [301, 10] width 30 height 10
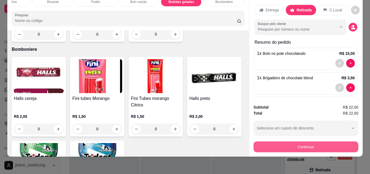
click at [339, 141] on button "Continuar" at bounding box center [306, 146] width 105 height 11
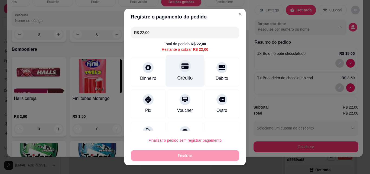
click at [185, 70] on div "Crédito" at bounding box center [185, 71] width 38 height 32
type input "R$ 0,00"
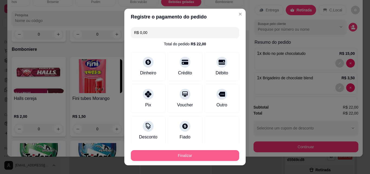
click at [226, 156] on button "Finalizar" at bounding box center [185, 155] width 108 height 11
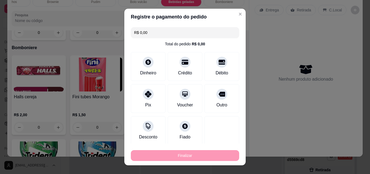
type input "0"
type input "-R$ 22,00"
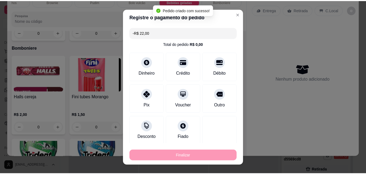
scroll to position [1406, 0]
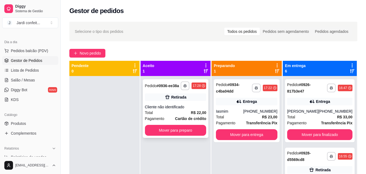
click at [180, 130] on button "Mover para preparo" at bounding box center [176, 130] width 62 height 11
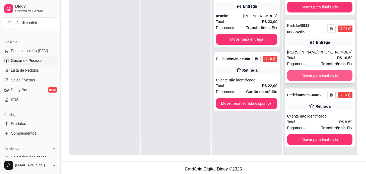
scroll to position [83, 0]
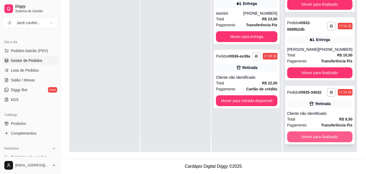
click at [326, 139] on button "Mover para finalizado" at bounding box center [319, 136] width 65 height 11
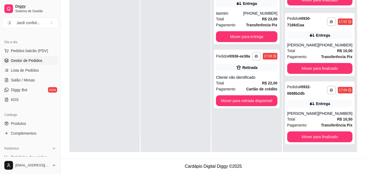
scroll to position [173, 0]
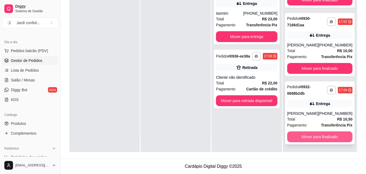
click at [328, 139] on button "Mover para finalizado" at bounding box center [319, 136] width 65 height 11
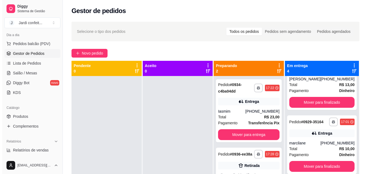
scroll to position [27, 0]
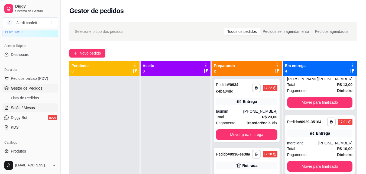
click at [33, 110] on link "Salão / Mesas" at bounding box center [30, 107] width 56 height 9
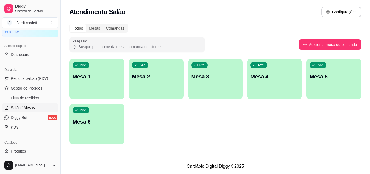
click at [88, 78] on p "Mesa 1" at bounding box center [97, 77] width 49 height 8
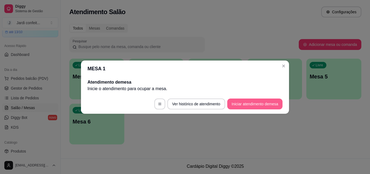
click at [253, 105] on button "Iniciar atendimento de mesa" at bounding box center [254, 103] width 55 height 11
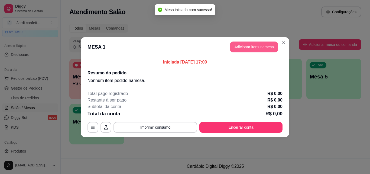
click at [253, 42] on button "Adicionar itens na mesa" at bounding box center [254, 46] width 48 height 11
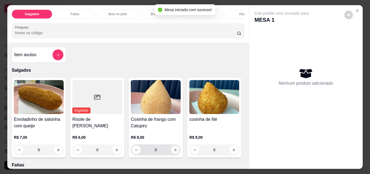
click at [174, 149] on button "increase-product-quantity" at bounding box center [175, 149] width 9 height 9
type input "1"
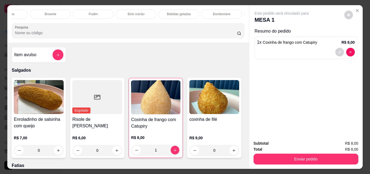
scroll to position [0, 250]
click at [175, 12] on p "Bebidas geladas" at bounding box center [168, 14] width 24 height 4
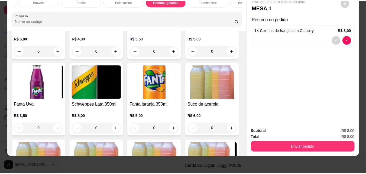
scroll to position [1190, 0]
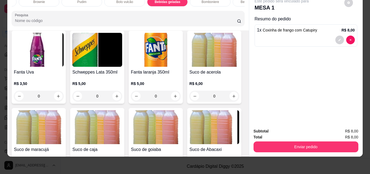
type input "1"
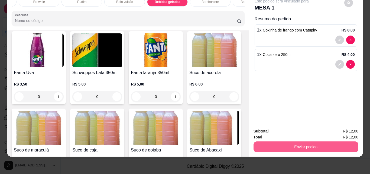
click at [320, 144] on button "Enviar pedido" at bounding box center [306, 146] width 105 height 11
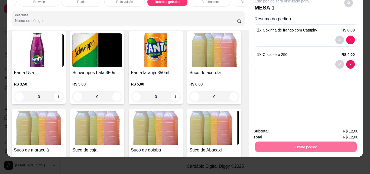
click at [315, 129] on button "Registrar cliente" at bounding box center [308, 129] width 36 height 10
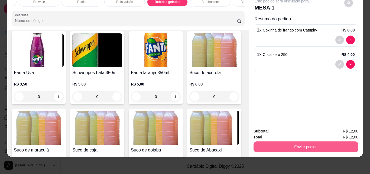
click at [309, 143] on button "Enviar pedido" at bounding box center [306, 146] width 105 height 11
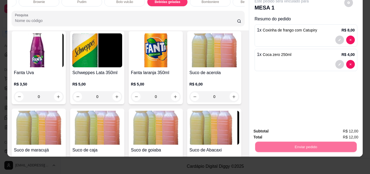
click at [335, 127] on button "Enviar pedido" at bounding box center [344, 129] width 31 height 10
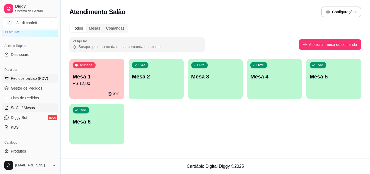
click at [37, 82] on button "Pedidos balcão (PDV)" at bounding box center [30, 78] width 56 height 9
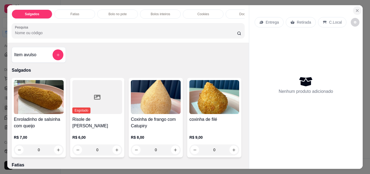
click at [353, 9] on button "Close" at bounding box center [357, 10] width 9 height 9
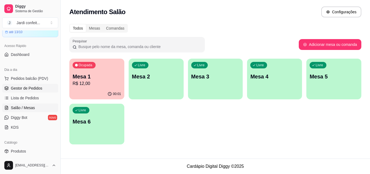
click at [41, 88] on span "Gestor de Pedidos" at bounding box center [26, 87] width 31 height 5
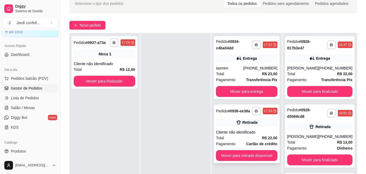
scroll to position [83, 0]
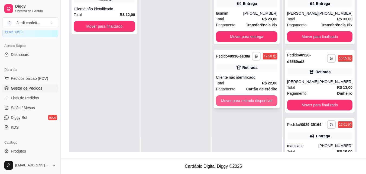
click at [267, 100] on button "Mover para retirada disponível" at bounding box center [247, 100] width 62 height 11
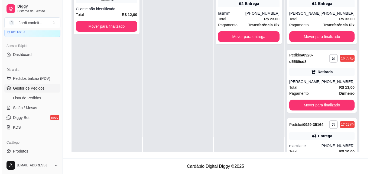
scroll to position [0, 0]
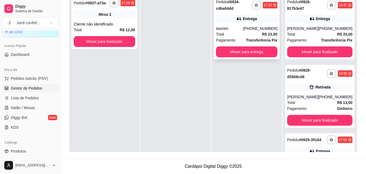
click at [251, 36] on div "Total R$ 23,00" at bounding box center [247, 34] width 62 height 6
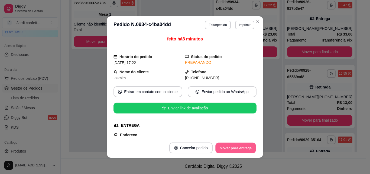
click at [246, 146] on button "Mover para entrega" at bounding box center [236, 148] width 41 height 11
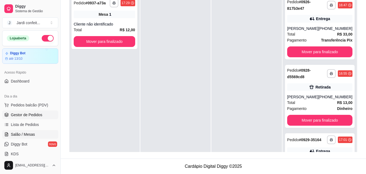
click at [39, 132] on link "Salão / Mesas" at bounding box center [30, 134] width 56 height 9
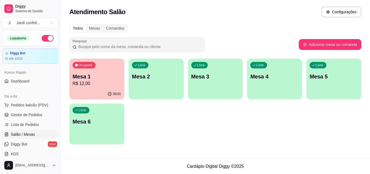
click at [113, 84] on p "R$ 12,00" at bounding box center [97, 83] width 49 height 7
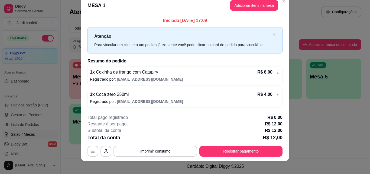
scroll to position [13, 0]
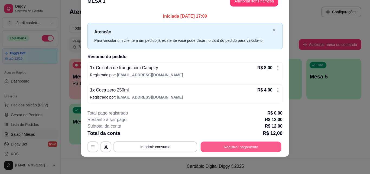
click at [252, 142] on button "Registrar pagamento" at bounding box center [241, 147] width 81 height 11
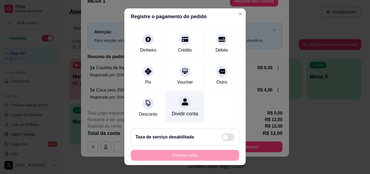
scroll to position [0, 0]
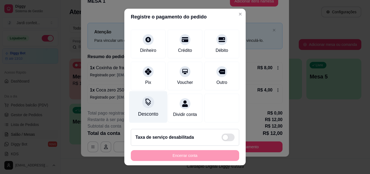
click at [147, 110] on div "Desconto" at bounding box center [148, 113] width 20 height 7
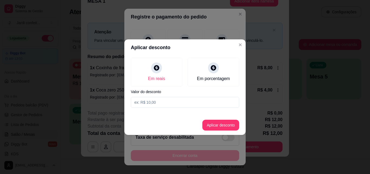
click at [158, 102] on input at bounding box center [185, 102] width 108 height 11
type input "2,00"
click at [221, 124] on button "Aplicar desconto" at bounding box center [221, 125] width 37 height 11
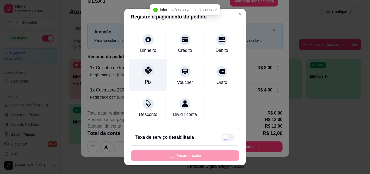
type input "R$ 10,00"
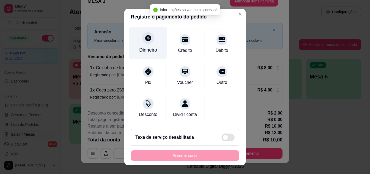
scroll to position [45, 0]
click at [144, 39] on div "Dinheiro" at bounding box center [148, 43] width 38 height 32
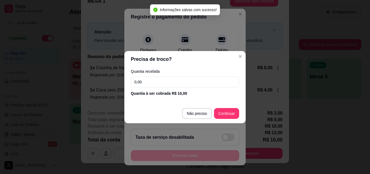
click at [158, 80] on input "0,00" at bounding box center [185, 81] width 108 height 11
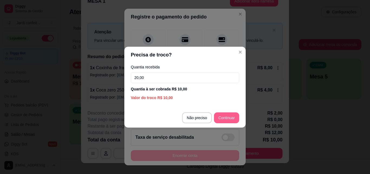
type input "20,00"
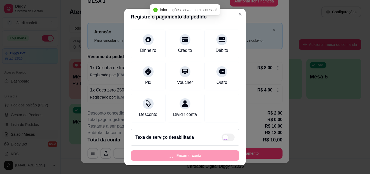
type input "R$ 0,00"
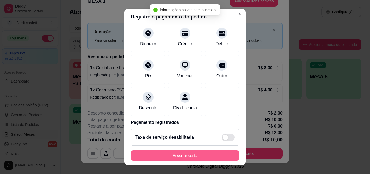
click at [198, 157] on button "Encerrar conta" at bounding box center [185, 155] width 108 height 11
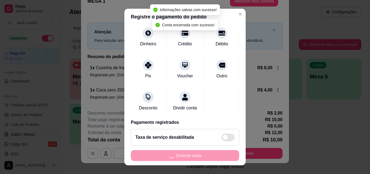
scroll to position [0, 0]
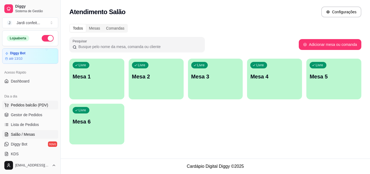
click at [38, 106] on span "Pedidos balcão (PDV)" at bounding box center [29, 104] width 37 height 5
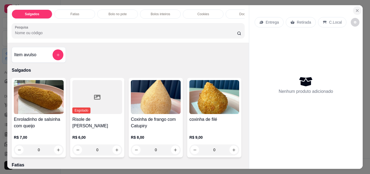
click at [357, 9] on icon "Close" at bounding box center [358, 10] width 2 height 2
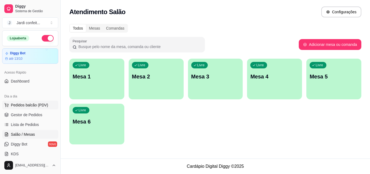
click at [43, 108] on button "Pedidos balcão (PDV)" at bounding box center [30, 105] width 56 height 9
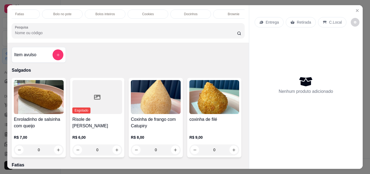
scroll to position [0, 68]
click at [140, 15] on div "Cookies" at bounding box center [135, 13] width 41 height 9
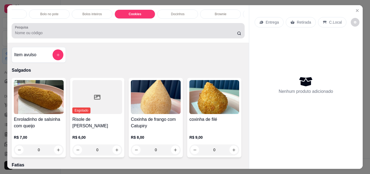
scroll to position [14, 0]
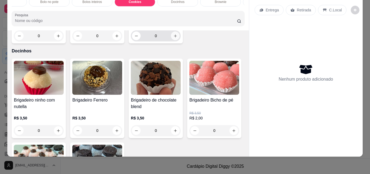
click at [175, 38] on icon "increase-product-quantity" at bounding box center [176, 36] width 4 height 4
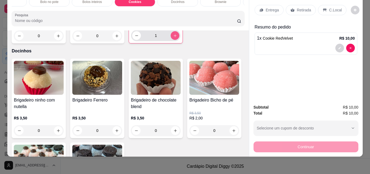
type input "1"
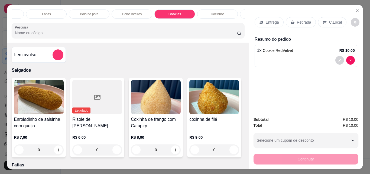
scroll to position [0, 0]
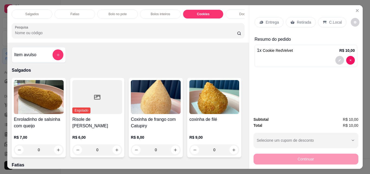
click at [70, 14] on p "Fatias" at bounding box center [74, 14] width 9 height 4
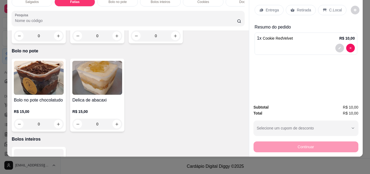
scroll to position [223, 0]
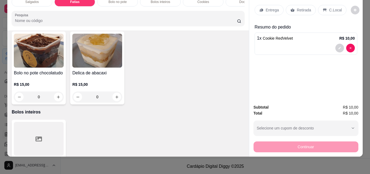
click at [174, 11] on icon "increase-product-quantity" at bounding box center [176, 9] width 4 height 4
type input "1"
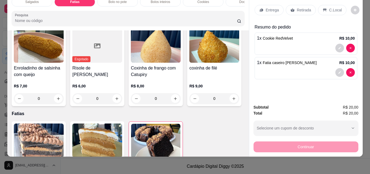
scroll to position [0, 0]
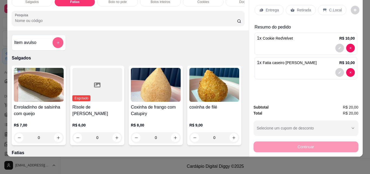
click at [59, 40] on button "add-separate-item" at bounding box center [58, 42] width 11 height 11
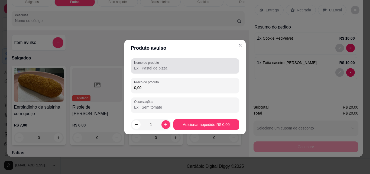
click at [138, 66] on input "Nome do produto" at bounding box center [185, 67] width 102 height 5
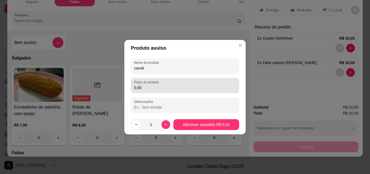
type input "canoli"
click at [158, 91] on div "Preço do produto 0,00" at bounding box center [185, 85] width 108 height 15
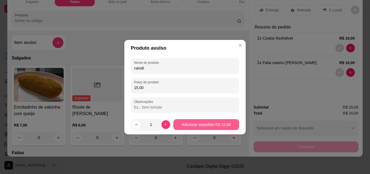
type input "15,00"
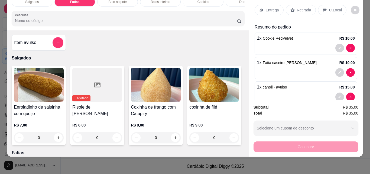
click at [303, 7] on p "Retirada" at bounding box center [304, 9] width 14 height 5
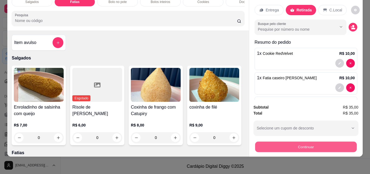
click at [329, 141] on button "Continuar" at bounding box center [306, 146] width 102 height 11
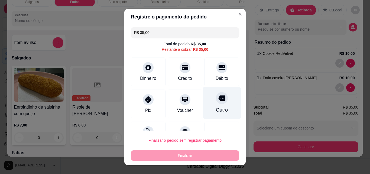
scroll to position [22, 0]
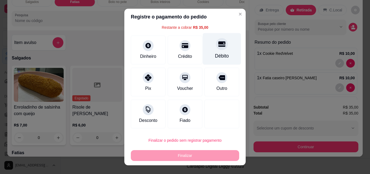
click at [215, 53] on div "Débito" at bounding box center [222, 55] width 14 height 7
type input "R$ 0,00"
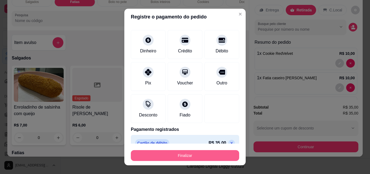
click at [206, 160] on button "Finalizar" at bounding box center [185, 155] width 108 height 11
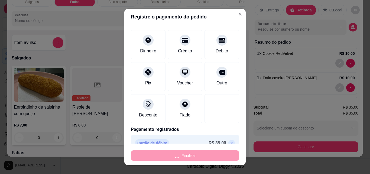
type input "0"
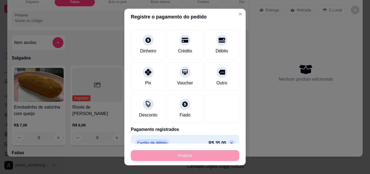
type input "-R$ 35,00"
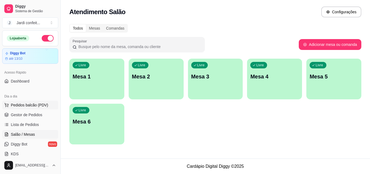
click at [24, 105] on span "Pedidos balcão (PDV)" at bounding box center [29, 104] width 37 height 5
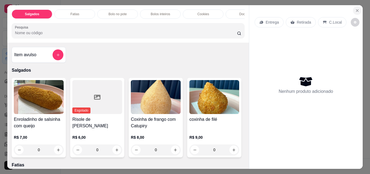
click at [355, 8] on icon "Close" at bounding box center [357, 10] width 4 height 4
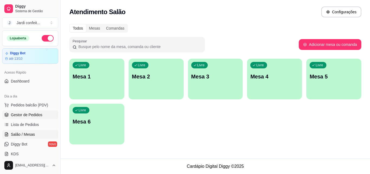
click at [25, 115] on span "Gestor de Pedidos" at bounding box center [26, 114] width 31 height 5
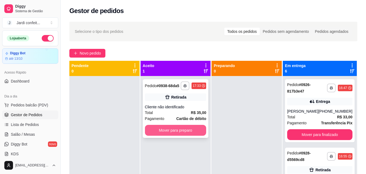
click at [166, 129] on button "Mover para preparo" at bounding box center [176, 130] width 62 height 11
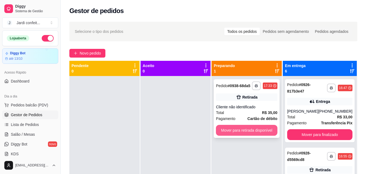
click at [259, 131] on button "Mover para retirada disponível" at bounding box center [247, 130] width 62 height 11
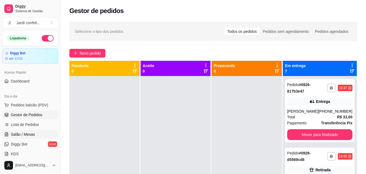
click at [31, 132] on span "Salão / Mesas" at bounding box center [23, 134] width 24 height 5
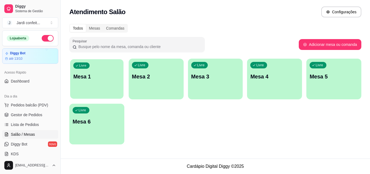
click at [110, 74] on p "Mesa 1" at bounding box center [96, 76] width 47 height 7
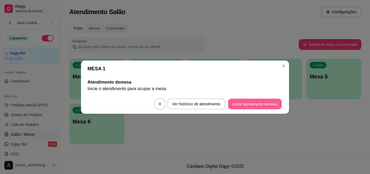
click at [252, 102] on button "Iniciar atendimento de mesa" at bounding box center [255, 103] width 54 height 11
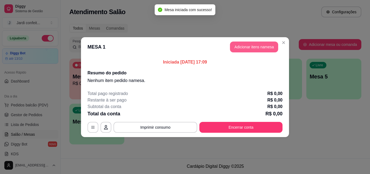
click at [270, 46] on button "Adicionar itens na mesa" at bounding box center [254, 46] width 48 height 11
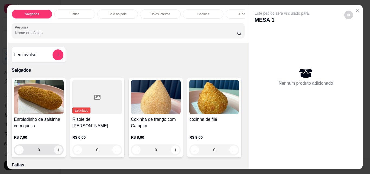
click at [56, 152] on icon "increase-product-quantity" at bounding box center [58, 150] width 4 height 4
type input "1"
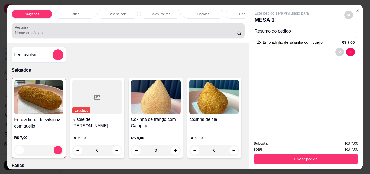
click at [78, 15] on div "Fatias" at bounding box center [74, 13] width 41 height 9
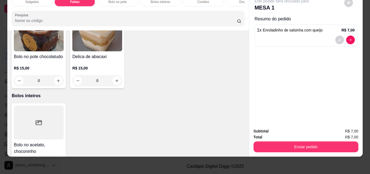
scroll to position [224, 0]
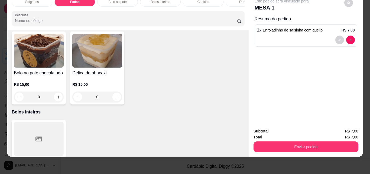
click at [174, 11] on icon "increase-product-quantity" at bounding box center [176, 9] width 4 height 4
type input "1"
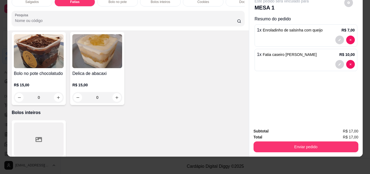
scroll to position [0, 0]
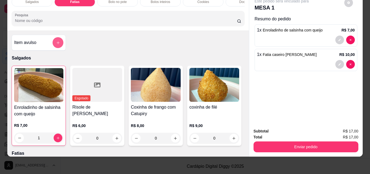
click at [57, 39] on button "add-separate-item" at bounding box center [58, 42] width 11 height 11
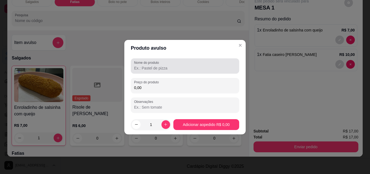
click at [181, 69] on input "Nome do produto" at bounding box center [185, 67] width 102 height 5
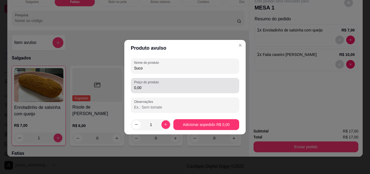
type input "Suco"
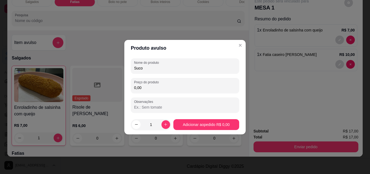
click at [182, 89] on input "0,00" at bounding box center [185, 87] width 102 height 5
click at [177, 84] on div "0,00" at bounding box center [185, 85] width 102 height 11
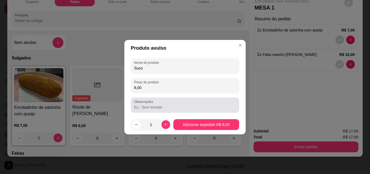
type input "8,00"
click at [190, 107] on input "Observações" at bounding box center [185, 106] width 102 height 5
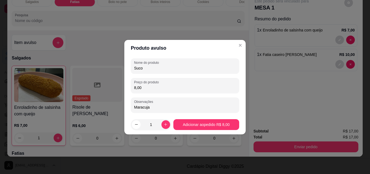
type input "Maracuja"
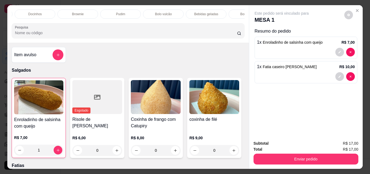
scroll to position [0, 214]
click at [202, 12] on p "Bebidas geladas" at bounding box center [204, 14] width 24 height 4
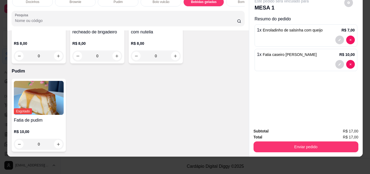
scroll to position [0, 0]
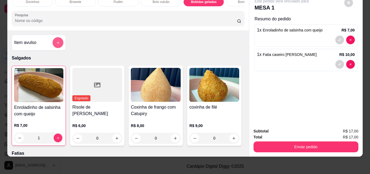
click at [57, 43] on icon "add-separate-item" at bounding box center [58, 42] width 3 height 3
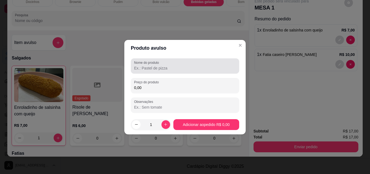
click at [153, 66] on input "Nome do produto" at bounding box center [185, 67] width 102 height 5
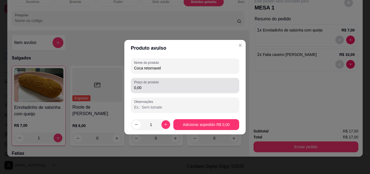
type input "Coca retornavel"
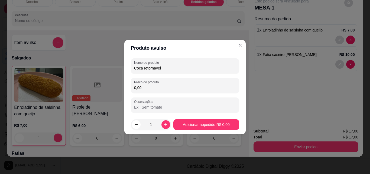
click at [147, 85] on input "0,00" at bounding box center [185, 87] width 102 height 5
type input "8,00"
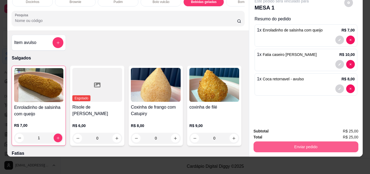
click at [292, 141] on button "Enviar pedido" at bounding box center [306, 146] width 105 height 11
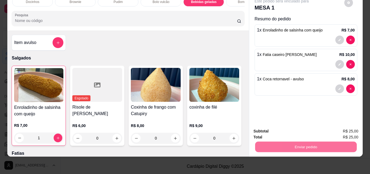
click at [320, 131] on button "Registrar cliente" at bounding box center [308, 129] width 36 height 10
click at [325, 144] on button "Enviar pedido" at bounding box center [306, 146] width 102 height 11
click at [346, 130] on button "Enviar pedido" at bounding box center [344, 129] width 31 height 10
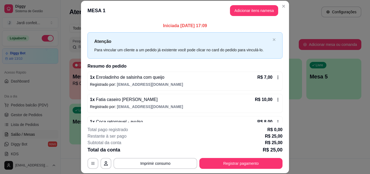
scroll to position [15, 0]
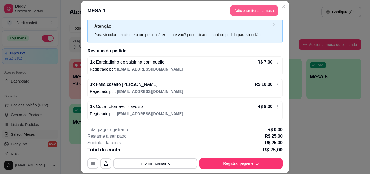
click at [262, 11] on button "Adicionar itens na mesa" at bounding box center [254, 10] width 48 height 11
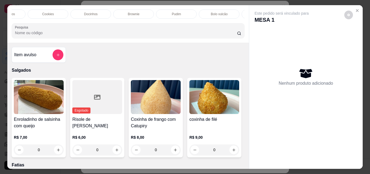
scroll to position [0, 105]
click at [144, 12] on p "Docinhos" at bounding box center [141, 14] width 14 height 4
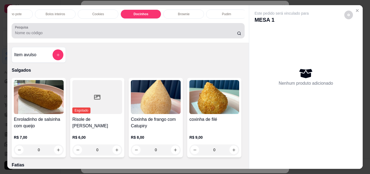
scroll to position [14, 0]
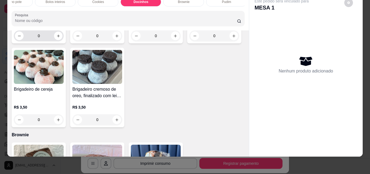
click at [56, 40] on button "increase-product-quantity" at bounding box center [58, 36] width 8 height 8
type input "1"
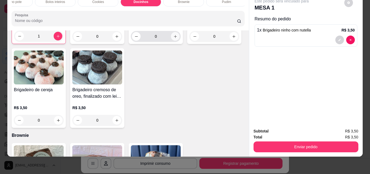
click at [174, 39] on icon "increase-product-quantity" at bounding box center [176, 36] width 4 height 4
type input "1"
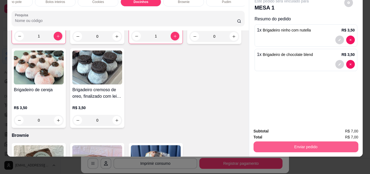
click at [337, 143] on button "Enviar pedido" at bounding box center [306, 146] width 105 height 11
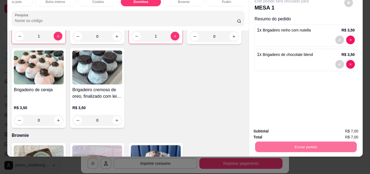
click at [314, 131] on button "Registrar cliente" at bounding box center [308, 129] width 36 height 10
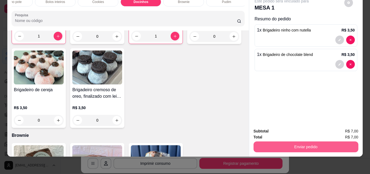
click at [292, 141] on button "Enviar pedido" at bounding box center [306, 146] width 105 height 11
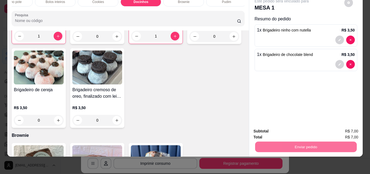
click at [351, 130] on button "Enviar pedido" at bounding box center [344, 129] width 31 height 10
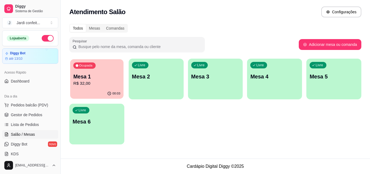
click at [110, 90] on div "00:03" at bounding box center [96, 93] width 53 height 10
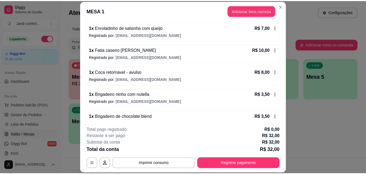
scroll to position [60, 0]
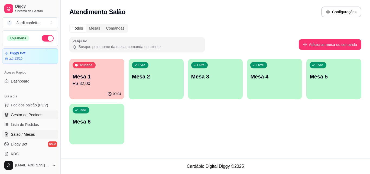
click at [39, 114] on span "Gestor de Pedidos" at bounding box center [26, 114] width 31 height 5
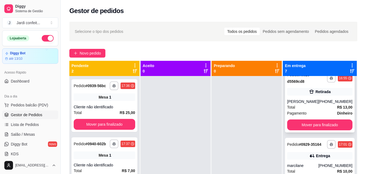
scroll to position [81, 0]
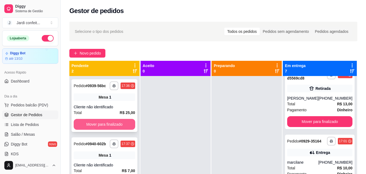
click at [116, 125] on button "Mover para finalizado" at bounding box center [105, 124] width 62 height 11
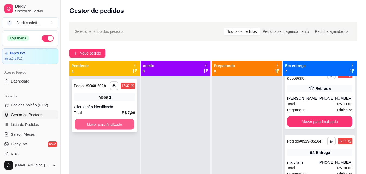
click at [119, 125] on button "Mover para finalizado" at bounding box center [105, 124] width 60 height 11
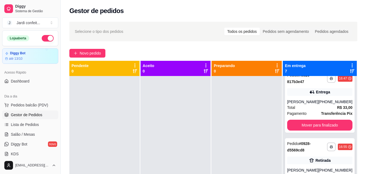
scroll to position [0, 0]
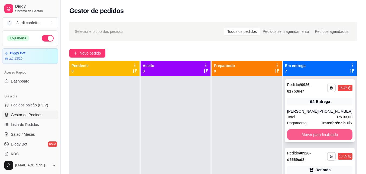
click at [321, 137] on button "Mover para finalizado" at bounding box center [319, 134] width 65 height 11
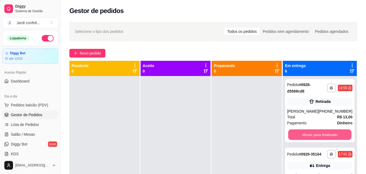
click at [321, 137] on button "Mover para finalizado" at bounding box center [319, 134] width 63 height 11
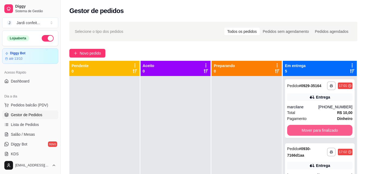
click at [321, 136] on button "Mover para finalizado" at bounding box center [319, 130] width 65 height 11
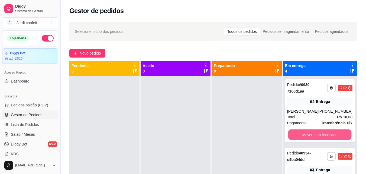
click at [321, 137] on button "Mover para finalizado" at bounding box center [319, 134] width 63 height 11
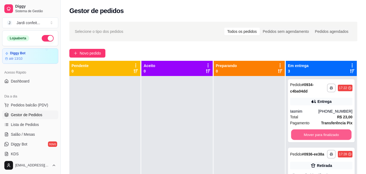
click at [321, 137] on button "Mover para finalizado" at bounding box center [321, 134] width 60 height 11
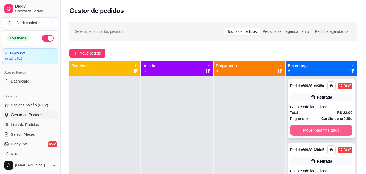
click at [325, 133] on button "Mover para finalizado" at bounding box center [321, 130] width 62 height 11
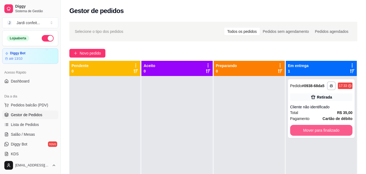
click at [325, 132] on button "Mover para finalizado" at bounding box center [321, 130] width 62 height 11
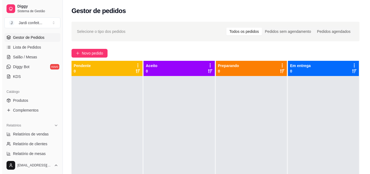
scroll to position [81, 0]
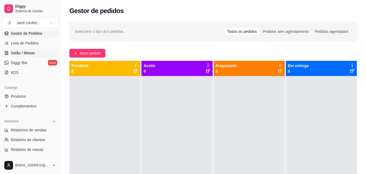
click at [26, 51] on span "Salão / Mesas" at bounding box center [23, 52] width 24 height 5
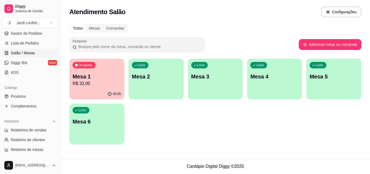
click at [95, 84] on p "R$ 32,00" at bounding box center [97, 83] width 49 height 7
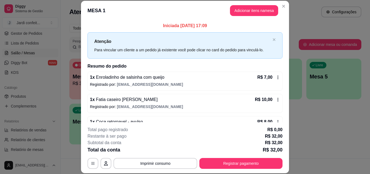
click at [245, 104] on p "Registrado por: [EMAIL_ADDRESS][DOMAIN_NAME]" at bounding box center [185, 106] width 190 height 5
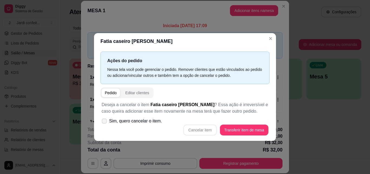
click at [103, 121] on icon at bounding box center [104, 120] width 4 height 3
click at [103, 122] on input "Sim, quero cancelar o item." at bounding box center [103, 124] width 4 height 4
checkbox input "true"
click at [204, 128] on button "Cancelar item" at bounding box center [200, 129] width 33 height 11
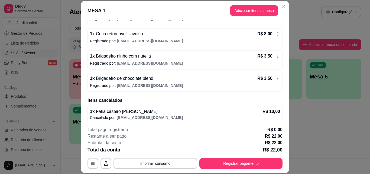
scroll to position [68, 0]
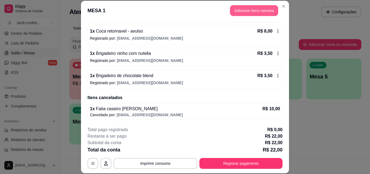
click at [253, 11] on button "Adicionar itens na mesa" at bounding box center [254, 10] width 48 height 11
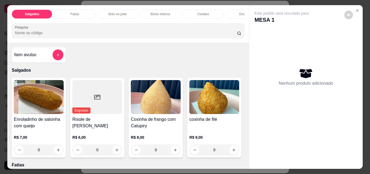
click at [79, 14] on div "Fatias" at bounding box center [74, 13] width 41 height 9
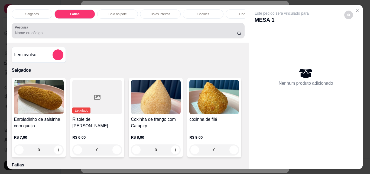
scroll to position [14, 0]
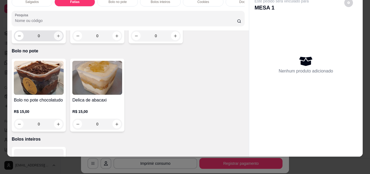
click at [58, 38] on icon "increase-product-quantity" at bounding box center [58, 36] width 4 height 4
type input "1"
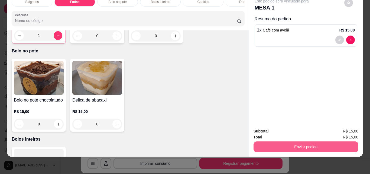
click at [316, 144] on button "Enviar pedido" at bounding box center [306, 146] width 105 height 11
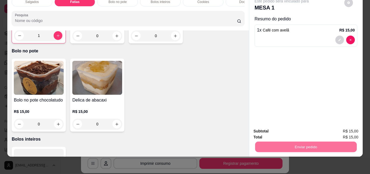
click at [355, 128] on button "Enviar pedido" at bounding box center [344, 129] width 31 height 10
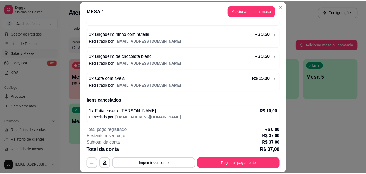
scroll to position [91, 0]
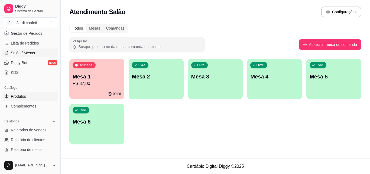
click at [35, 98] on link "Produtos" at bounding box center [30, 96] width 56 height 9
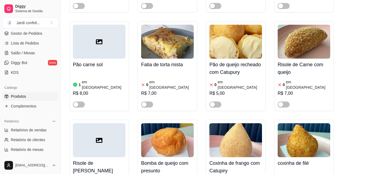
scroll to position [271, 0]
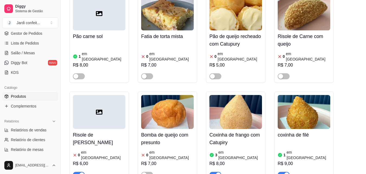
click at [78, 172] on span "button" at bounding box center [79, 175] width 12 height 6
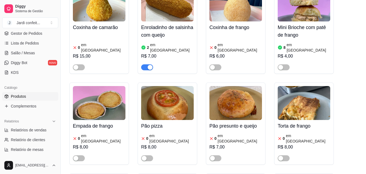
scroll to position [81, 0]
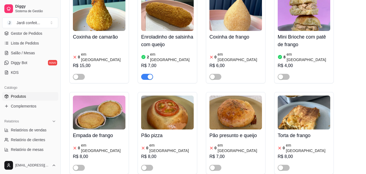
click at [179, 13] on img at bounding box center [167, 14] width 53 height 34
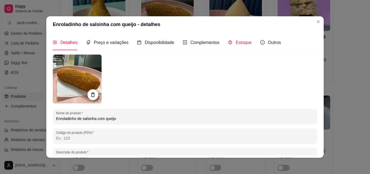
click at [239, 41] on span "Estoque" at bounding box center [244, 42] width 16 height 5
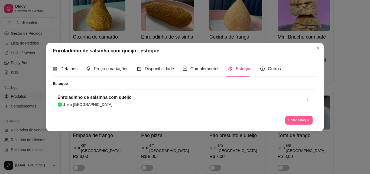
click at [298, 124] on button "Editar estoque" at bounding box center [299, 120] width 27 height 9
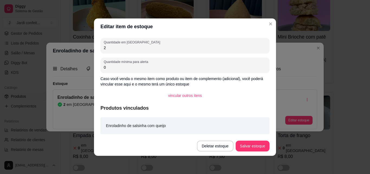
drag, startPoint x: 132, startPoint y: 49, endPoint x: 104, endPoint y: 49, distance: 27.9
click at [104, 49] on input "2" at bounding box center [185, 47] width 163 height 5
type input "1"
click at [264, 150] on button "Salvar estoque" at bounding box center [253, 145] width 34 height 11
click at [262, 145] on button "Salvar estoque" at bounding box center [253, 145] width 34 height 11
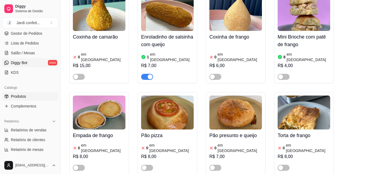
click at [35, 36] on span "Gestor de Pedidos" at bounding box center [26, 33] width 31 height 5
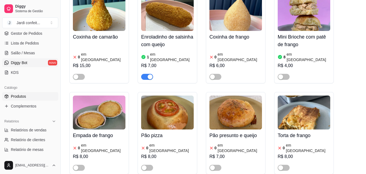
scroll to position [54, 0]
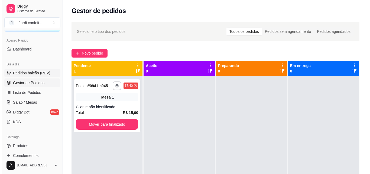
scroll to position [27, 0]
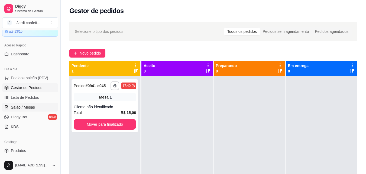
click at [31, 107] on span "Salão / Mesas" at bounding box center [23, 106] width 24 height 5
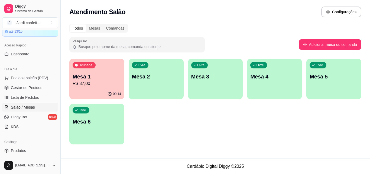
click at [96, 75] on p "Mesa 1" at bounding box center [97, 77] width 49 height 8
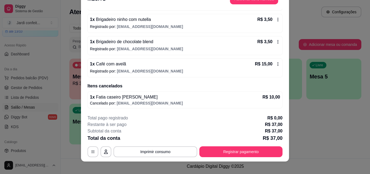
scroll to position [17, 0]
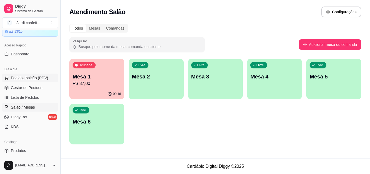
click at [37, 80] on span "Pedidos balcão (PDV)" at bounding box center [29, 77] width 37 height 5
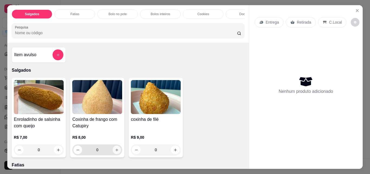
click at [115, 152] on icon "increase-product-quantity" at bounding box center [117, 150] width 4 height 4
type input "1"
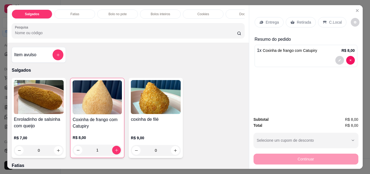
click at [84, 12] on div "Fatias" at bounding box center [74, 13] width 41 height 9
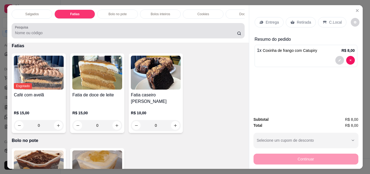
scroll to position [14, 0]
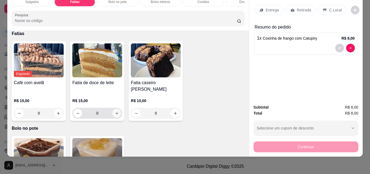
click at [115, 113] on icon "increase-product-quantity" at bounding box center [117, 113] width 4 height 4
type input "1"
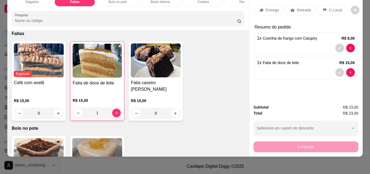
click at [307, 7] on p "Retirada" at bounding box center [304, 9] width 14 height 5
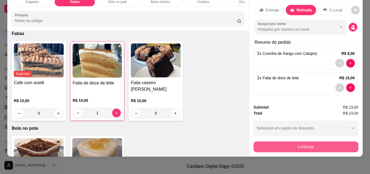
click at [321, 142] on button "Continuar" at bounding box center [306, 146] width 105 height 11
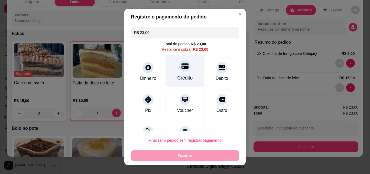
click at [180, 74] on div "Crédito" at bounding box center [185, 71] width 38 height 32
type input "R$ 0,00"
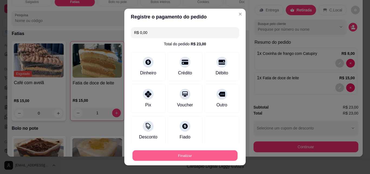
click at [218, 157] on button "Finalizar" at bounding box center [185, 155] width 105 height 11
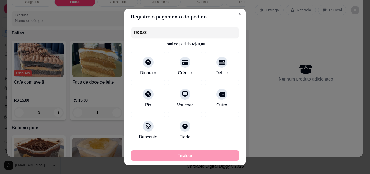
type input "0"
type input "-R$ 23,00"
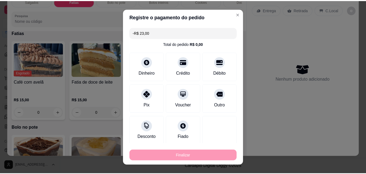
scroll to position [119, 0]
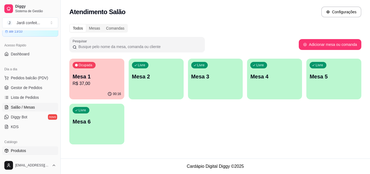
click at [48, 152] on link "Produtos" at bounding box center [30, 150] width 56 height 9
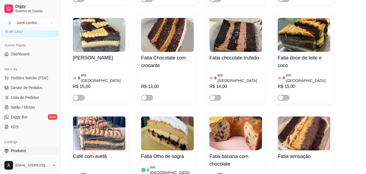
scroll to position [1654, 0]
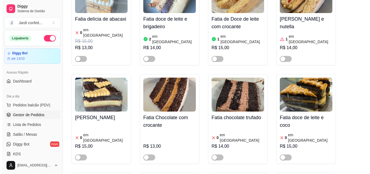
scroll to position [1573, 0]
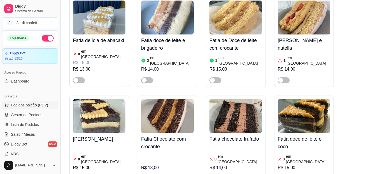
click at [40, 104] on span "Pedidos balcão (PDV)" at bounding box center [29, 104] width 37 height 5
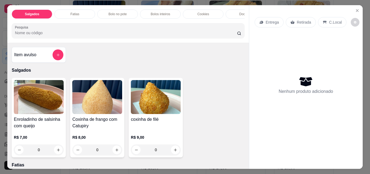
click at [236, 11] on div "Docinhos" at bounding box center [246, 13] width 41 height 9
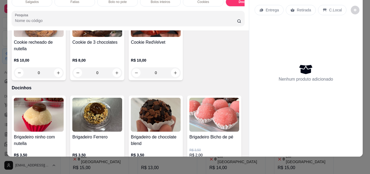
scroll to position [518, 0]
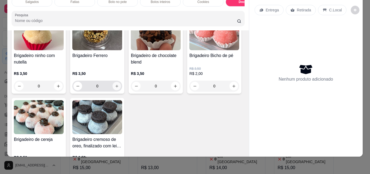
click at [113, 85] on button "increase-product-quantity" at bounding box center [117, 86] width 8 height 8
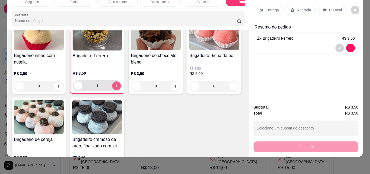
click at [112, 85] on button "increase-product-quantity" at bounding box center [116, 85] width 9 height 9
click at [115, 85] on icon "increase-product-quantity" at bounding box center [117, 86] width 4 height 4
type input "3"
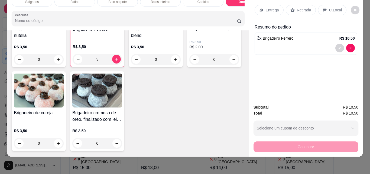
scroll to position [545, 0]
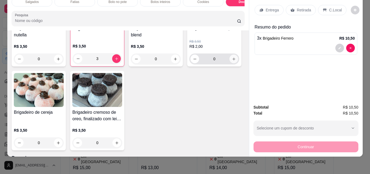
click at [230, 63] on button "increase-product-quantity" at bounding box center [234, 58] width 9 height 9
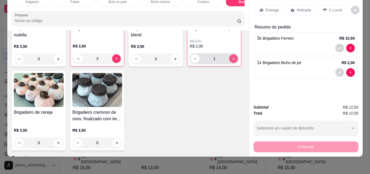
click at [229, 63] on button "increase-product-quantity" at bounding box center [233, 58] width 9 height 9
type input "2"
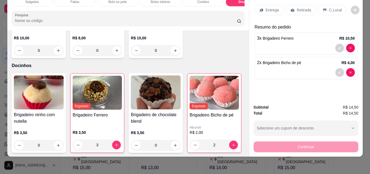
scroll to position [464, 0]
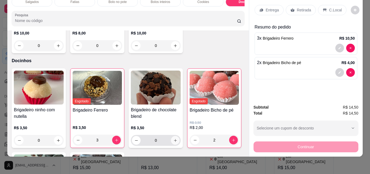
click at [174, 141] on icon "increase-product-quantity" at bounding box center [175, 140] width 3 height 3
type input "1"
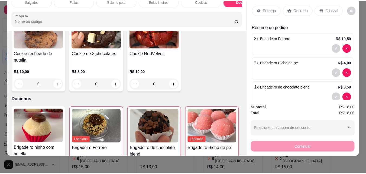
scroll to position [410, 0]
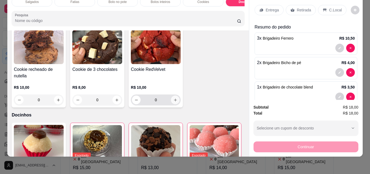
click at [174, 102] on icon "increase-product-quantity" at bounding box center [176, 100] width 4 height 4
type input "1"
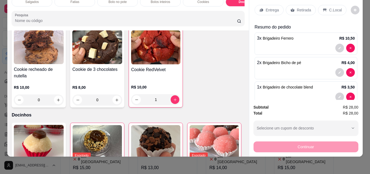
click at [304, 7] on p "Retirada" at bounding box center [304, 9] width 14 height 5
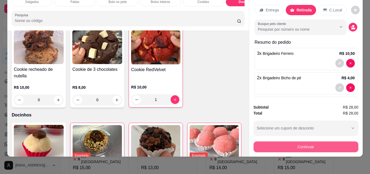
click at [326, 144] on button "Continuar" at bounding box center [306, 146] width 105 height 11
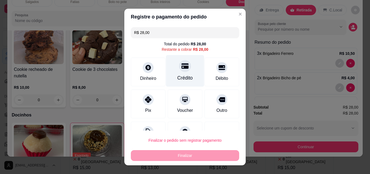
click at [188, 78] on div "Crédito" at bounding box center [185, 71] width 38 height 32
type input "R$ 0,00"
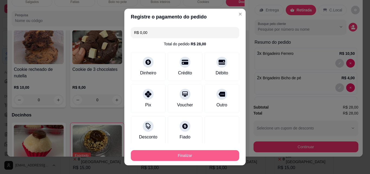
click at [204, 154] on button "Finalizar" at bounding box center [185, 155] width 108 height 11
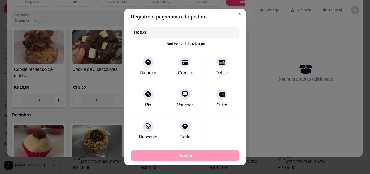
type input "0"
type input "-R$ 28,00"
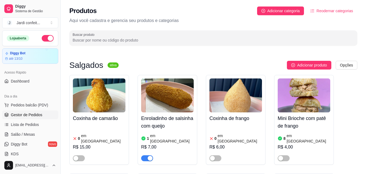
click at [44, 115] on link "Gestor de Pedidos" at bounding box center [30, 114] width 56 height 9
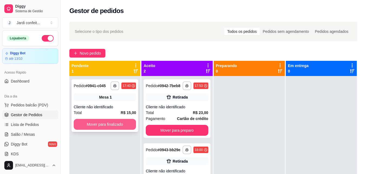
click at [107, 123] on button "Mover para finalizado" at bounding box center [105, 124] width 62 height 11
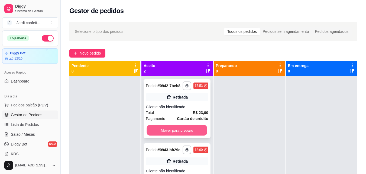
click at [189, 132] on button "Mover para preparo" at bounding box center [177, 130] width 60 height 11
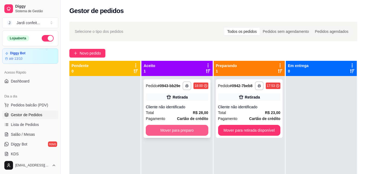
click at [189, 131] on button "Mover para preparo" at bounding box center [177, 130] width 62 height 11
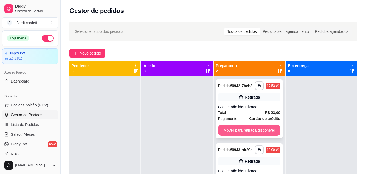
click at [261, 131] on button "Mover para retirada disponível" at bounding box center [249, 130] width 62 height 11
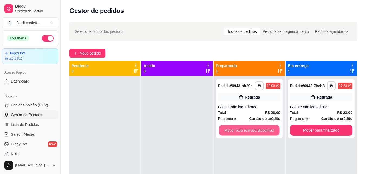
click at [261, 131] on button "Mover para retirada disponível" at bounding box center [249, 130] width 60 height 11
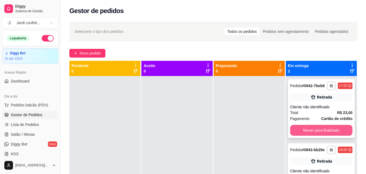
click at [299, 132] on button "Mover para finalizado" at bounding box center [321, 130] width 62 height 11
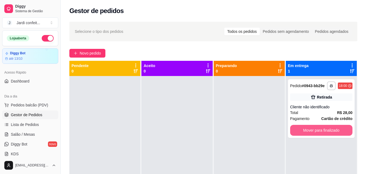
click at [299, 132] on button "Mover para finalizado" at bounding box center [321, 130] width 62 height 11
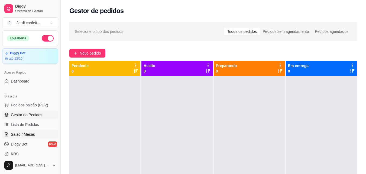
click at [18, 133] on span "Salão / Mesas" at bounding box center [23, 134] width 24 height 5
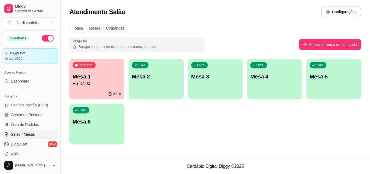
click at [93, 85] on p "R$ 37,00" at bounding box center [97, 83] width 49 height 7
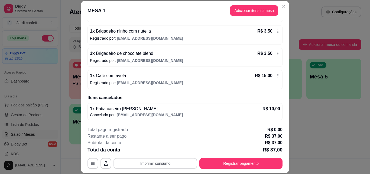
click at [172, 165] on button "Imprimir consumo" at bounding box center [156, 163] width 84 height 11
click at [166, 152] on button "Impressora" at bounding box center [155, 150] width 39 height 9
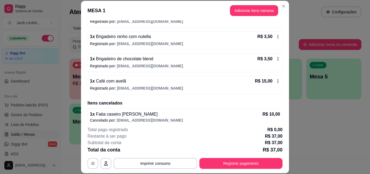
scroll to position [91, 0]
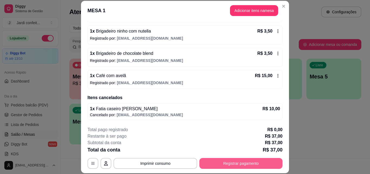
click at [261, 167] on button "Registrar pagamento" at bounding box center [241, 163] width 83 height 11
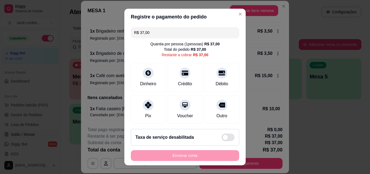
scroll to position [40, 0]
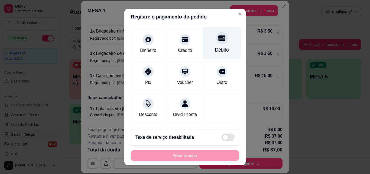
click at [215, 46] on div "Débito" at bounding box center [222, 49] width 14 height 7
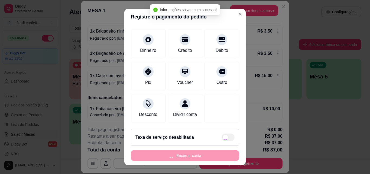
type input "R$ 0,00"
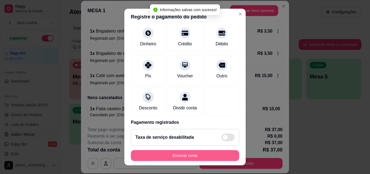
click at [214, 155] on button "Encerrar conta" at bounding box center [185, 155] width 108 height 11
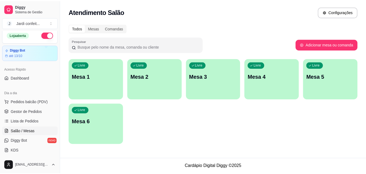
scroll to position [0, 0]
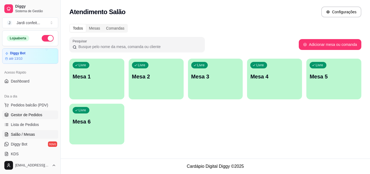
click at [44, 117] on link "Gestor de Pedidos" at bounding box center [30, 114] width 56 height 9
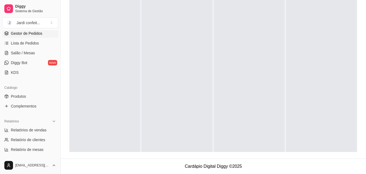
scroll to position [108, 0]
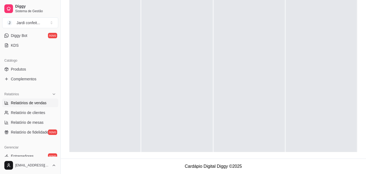
click at [37, 104] on span "Relatórios de vendas" at bounding box center [29, 102] width 36 height 5
select select "ALL"
select select "0"
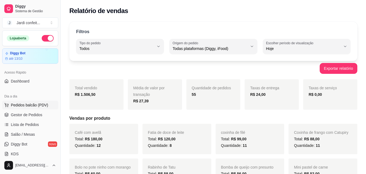
click at [35, 108] on button "Pedidos balcão (PDV)" at bounding box center [30, 105] width 56 height 9
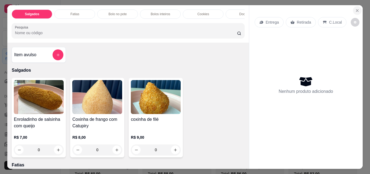
click at [357, 9] on icon "Close" at bounding box center [358, 10] width 2 height 2
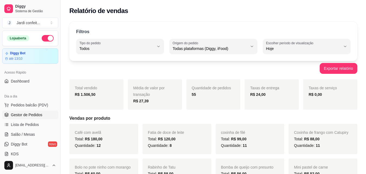
click at [41, 113] on span "Gestor de Pedidos" at bounding box center [26, 114] width 31 height 5
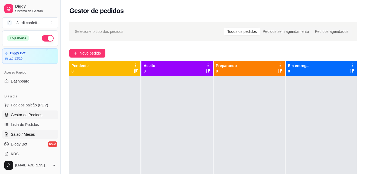
click at [44, 135] on link "Salão / Mesas" at bounding box center [30, 134] width 56 height 9
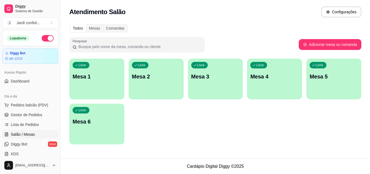
click at [93, 80] on div "Livre Mesa 1" at bounding box center [96, 76] width 55 height 34
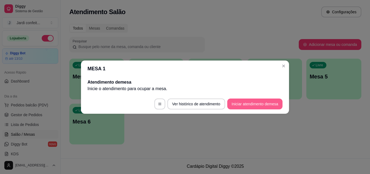
click at [257, 104] on button "Iniciar atendimento de mesa" at bounding box center [254, 103] width 55 height 11
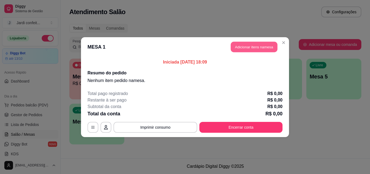
click at [272, 49] on button "Adicionar itens na mesa" at bounding box center [254, 46] width 47 height 11
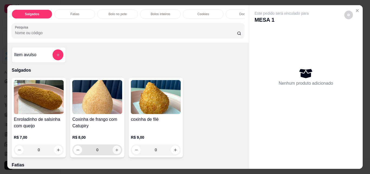
click at [115, 152] on icon "increase-product-quantity" at bounding box center [117, 150] width 4 height 4
type input "1"
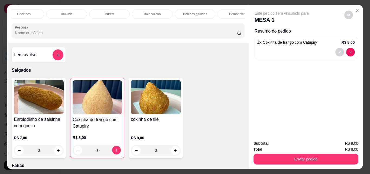
scroll to position [0, 221]
click at [204, 14] on div "Bebidas geladas" at bounding box center [196, 13] width 41 height 9
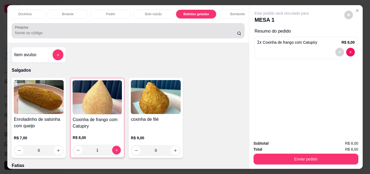
scroll to position [14, 0]
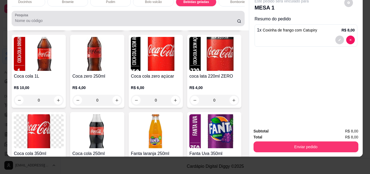
drag, startPoint x: 204, startPoint y: 14, endPoint x: 207, endPoint y: 86, distance: 71.4
click at [212, 65] on div "Salgados Fatias Bolo no pote Bolos inteiros Cookies Docinhos Brownie Pudim Bolo…" at bounding box center [128, 74] width 242 height 163
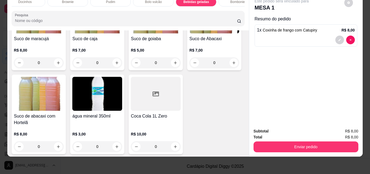
scroll to position [1329, 0]
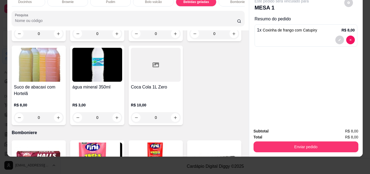
type input "1"
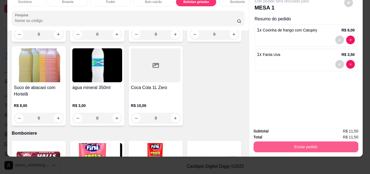
click at [290, 141] on button "Enviar pedido" at bounding box center [306, 146] width 105 height 11
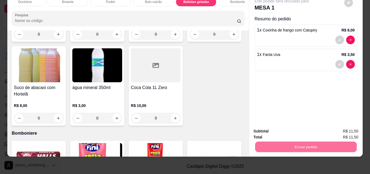
click at [341, 130] on button "Enviar pedido" at bounding box center [344, 129] width 31 height 10
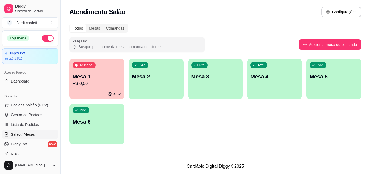
click at [336, 127] on div "Ocupada Mesa 1 R$ 0,00 00:02 Livre Mesa 2 Livre Mesa 3 Livre Mesa 4 Livre Mesa …" at bounding box center [215, 102] width 292 height 86
click at [23, 110] on ul "Pedidos balcão (PDV) Gestor de Pedidos Lista de Pedidos Salão / Mesas Diggy Bot…" at bounding box center [30, 129] width 56 height 57
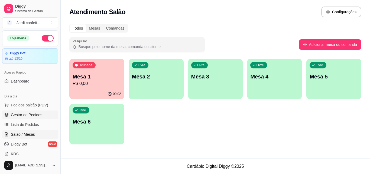
click at [23, 114] on span "Gestor de Pedidos" at bounding box center [26, 114] width 31 height 5
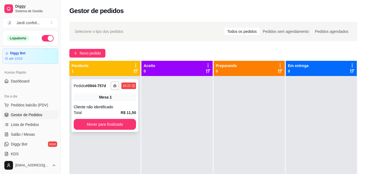
click at [123, 99] on div "Mesa 1" at bounding box center [105, 97] width 62 height 8
click at [14, 131] on link "Salão / Mesas" at bounding box center [30, 134] width 56 height 9
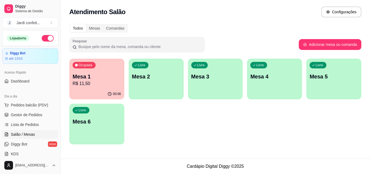
click at [99, 87] on div "Ocupada Mesa 1 R$ 11,50" at bounding box center [96, 74] width 55 height 30
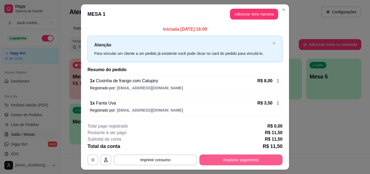
click at [227, 159] on button "Registrar pagamento" at bounding box center [241, 159] width 83 height 11
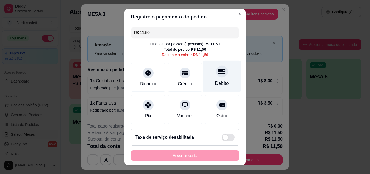
click at [215, 84] on div "Débito" at bounding box center [222, 83] width 14 height 7
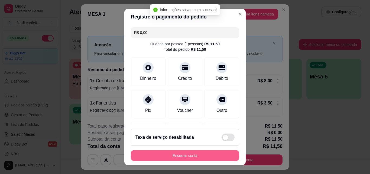
type input "R$ 0,00"
click at [195, 155] on button "Encerrar conta" at bounding box center [185, 155] width 108 height 11
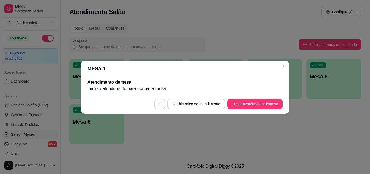
click at [281, 73] on header "MESA 1" at bounding box center [185, 68] width 208 height 16
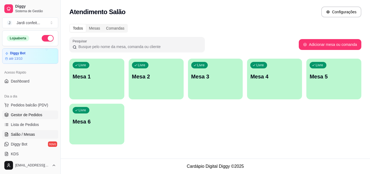
click at [44, 112] on link "Gestor de Pedidos" at bounding box center [30, 114] width 56 height 9
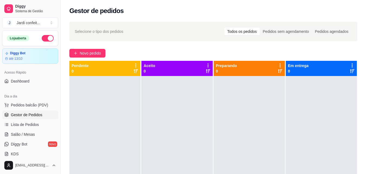
click at [217, 75] on div "Preparando 0" at bounding box center [249, 68] width 71 height 15
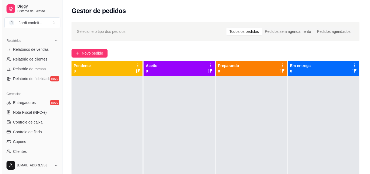
scroll to position [163, 0]
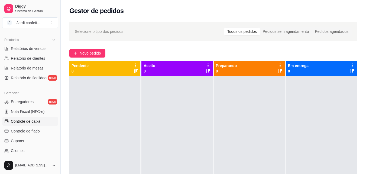
click at [40, 122] on span "Controle de caixa" at bounding box center [26, 120] width 30 height 5
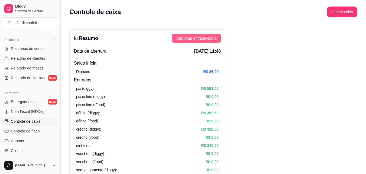
click at [209, 37] on span "Adicionar entrada/saída" at bounding box center [197, 38] width 40 height 6
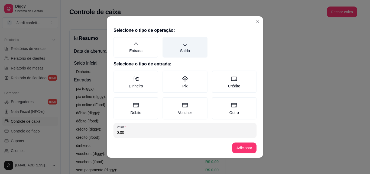
click at [184, 45] on label "Saída" at bounding box center [185, 47] width 45 height 21
click at [167, 41] on button "Saída" at bounding box center [164, 39] width 4 height 4
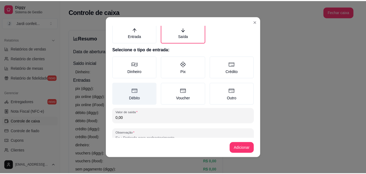
scroll to position [29, 0]
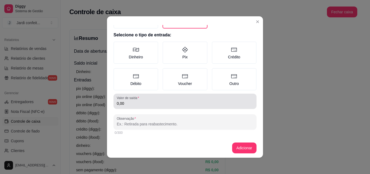
click at [140, 107] on div "Valor de saída 0,00" at bounding box center [185, 101] width 143 height 15
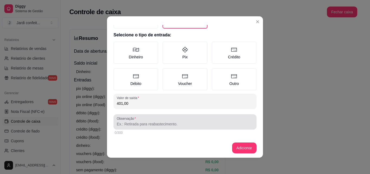
type input "401,00"
click at [197, 125] on input "Observação" at bounding box center [185, 123] width 137 height 5
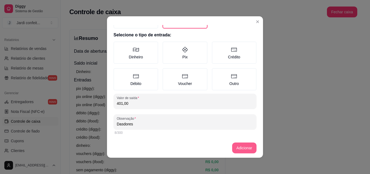
type input "Dasdores"
click at [248, 145] on button "Adicionar" at bounding box center [244, 147] width 24 height 11
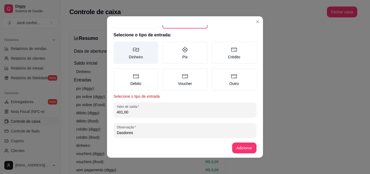
click at [134, 59] on label "Dinheiro" at bounding box center [136, 52] width 45 height 22
click at [118, 70] on button "Dinheiro" at bounding box center [115, 72] width 4 height 4
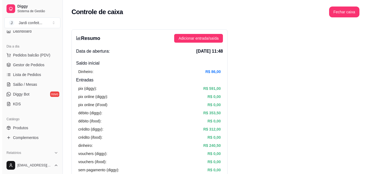
scroll to position [27, 0]
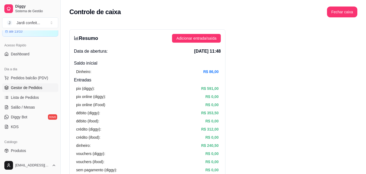
click at [41, 87] on span "Gestor de Pedidos" at bounding box center [26, 87] width 31 height 5
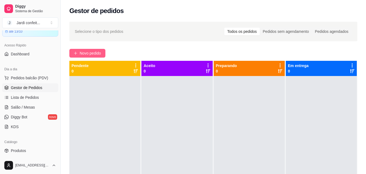
click at [100, 50] on button "Novo pedido" at bounding box center [87, 53] width 36 height 9
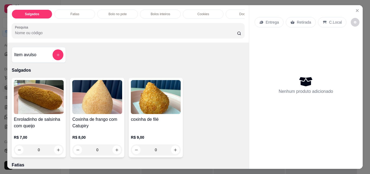
click at [72, 9] on div "Fatias" at bounding box center [74, 13] width 41 height 9
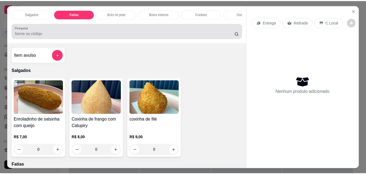
scroll to position [14, 0]
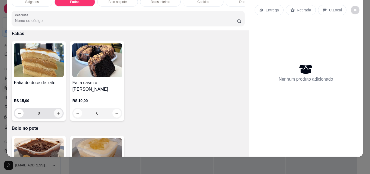
click at [58, 114] on icon "increase-product-quantity" at bounding box center [58, 113] width 4 height 4
type input "1"
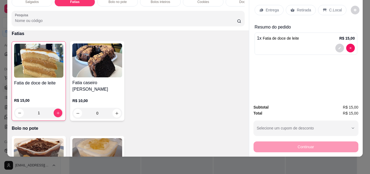
click at [302, 5] on div "Retirada" at bounding box center [301, 10] width 30 height 10
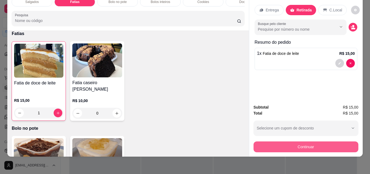
click at [334, 142] on button "Continuar" at bounding box center [306, 146] width 105 height 11
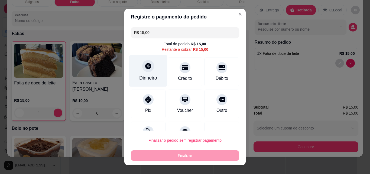
click at [158, 79] on div "Dinheiro" at bounding box center [148, 71] width 38 height 32
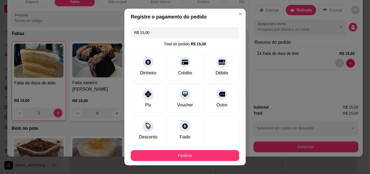
type input "R$ 0,00"
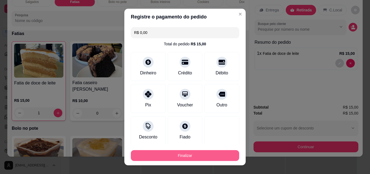
click at [207, 156] on button "Finalizar" at bounding box center [185, 155] width 108 height 11
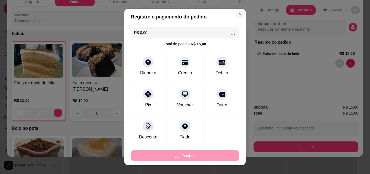
type input "0"
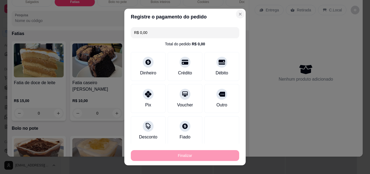
type input "-R$ 15,00"
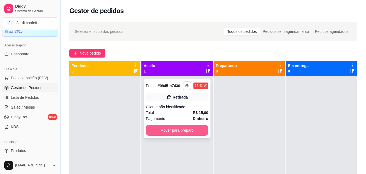
click at [177, 130] on button "Mover para preparo" at bounding box center [177, 130] width 62 height 11
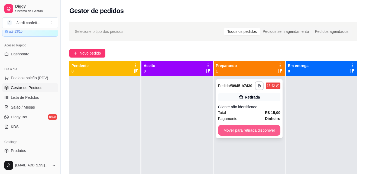
click at [255, 130] on button "Mover para retirada disponível" at bounding box center [249, 130] width 62 height 11
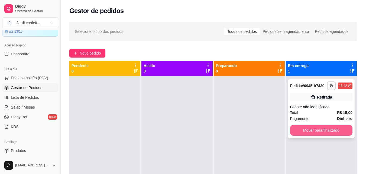
click at [310, 129] on button "Mover para finalizado" at bounding box center [321, 130] width 62 height 11
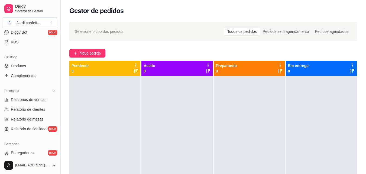
scroll to position [136, 0]
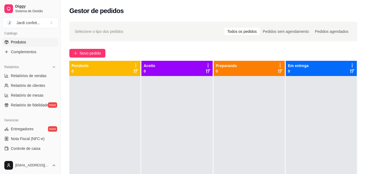
click at [33, 43] on link "Produtos" at bounding box center [30, 42] width 56 height 9
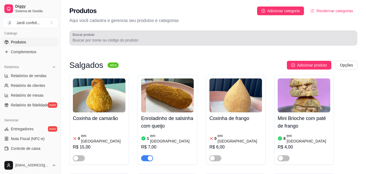
click at [110, 40] on input "Buscar produto" at bounding box center [214, 39] width 282 height 5
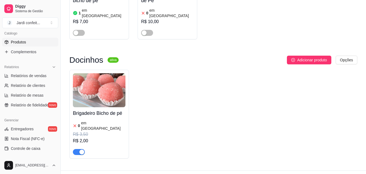
scroll to position [127, 0]
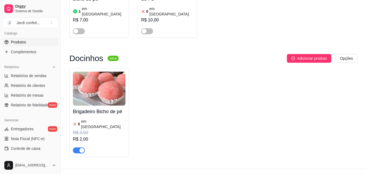
type input "Bicho"
click at [78, 147] on span "button" at bounding box center [79, 150] width 12 height 6
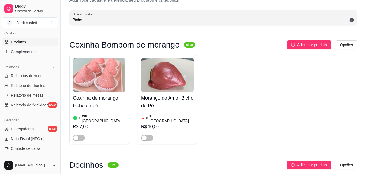
scroll to position [0, 0]
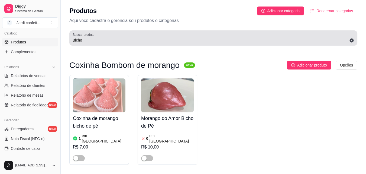
click at [354, 41] on span at bounding box center [351, 40] width 9 height 9
click at [351, 39] on input "Bicho" at bounding box center [214, 39] width 282 height 5
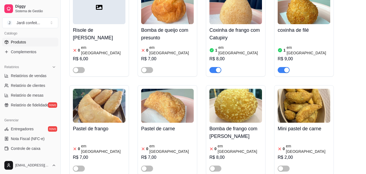
scroll to position [380, 0]
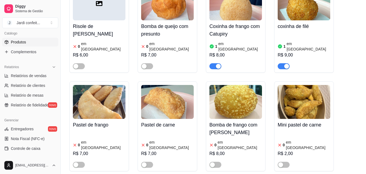
click at [194, 109] on div "Pastel de carne 0 em estoque R$ 7,00" at bounding box center [168, 126] width 60 height 90
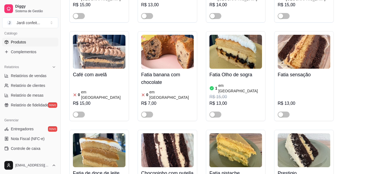
scroll to position [0, 0]
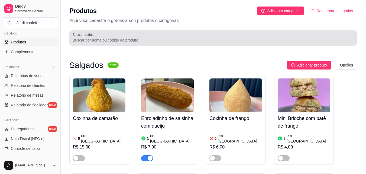
click at [121, 43] on input "Buscar produto" at bounding box center [214, 39] width 282 height 5
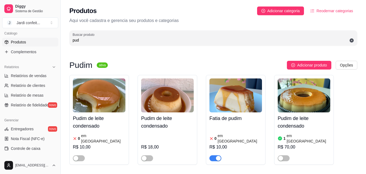
type input "pud"
click at [223, 81] on img at bounding box center [236, 95] width 53 height 34
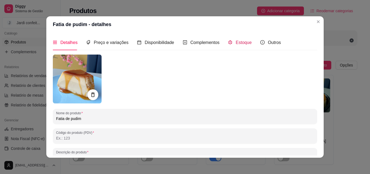
click at [245, 42] on span "Estoque" at bounding box center [244, 42] width 16 height 5
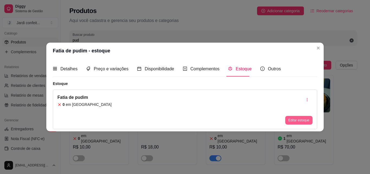
click at [296, 120] on button "Editar estoque" at bounding box center [299, 120] width 27 height 9
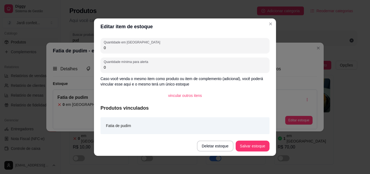
click at [137, 51] on div "Quantidade em estoque 0" at bounding box center [185, 45] width 169 height 15
type input "10"
click at [265, 145] on button "Salvar estoque" at bounding box center [253, 145] width 34 height 11
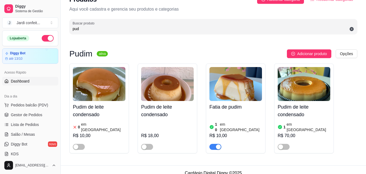
scroll to position [13, 0]
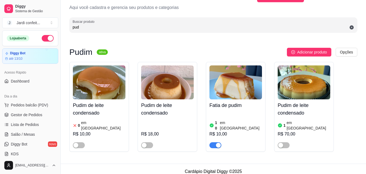
click at [42, 37] on button "button" at bounding box center [48, 38] width 12 height 7
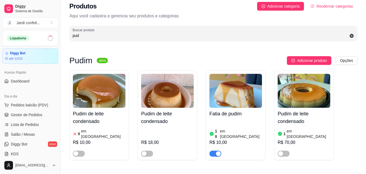
scroll to position [0, 0]
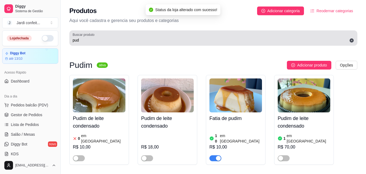
click at [350, 40] on icon at bounding box center [352, 41] width 4 height 4
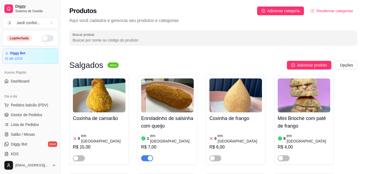
scroll to position [136, 0]
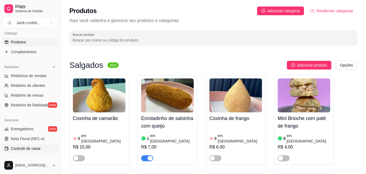
click at [40, 148] on link "Controle de caixa" at bounding box center [30, 148] width 56 height 9
